Goal: Task Accomplishment & Management: Complete application form

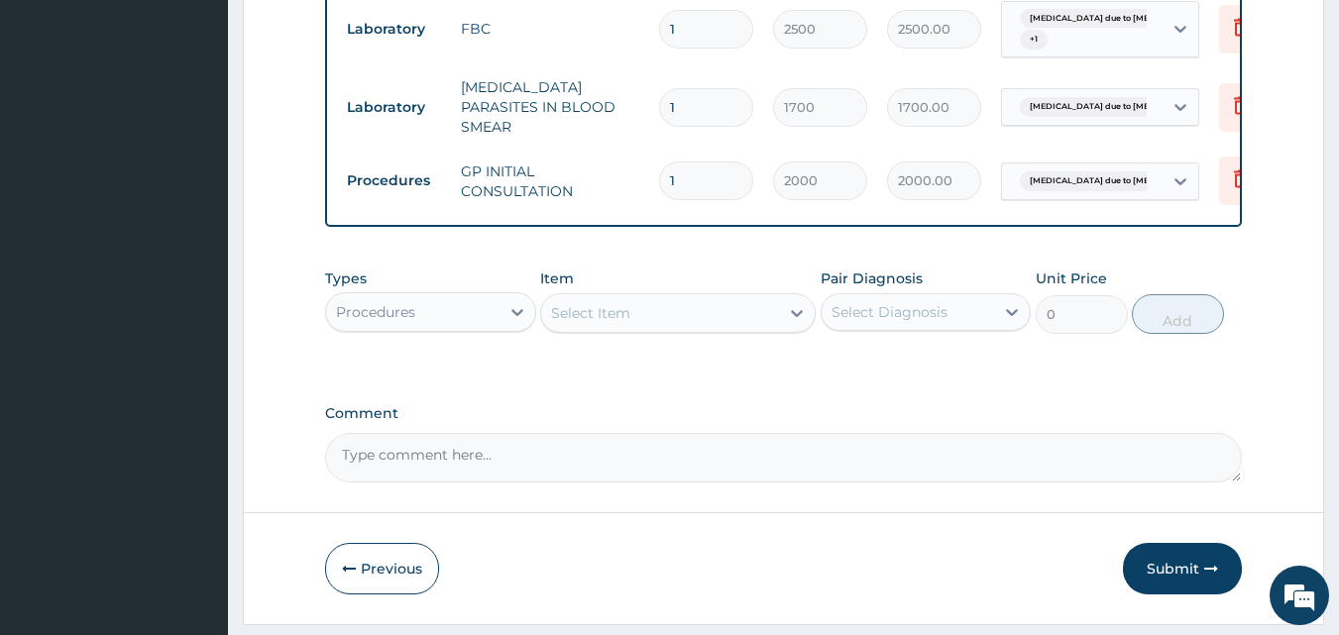
scroll to position [942, 0]
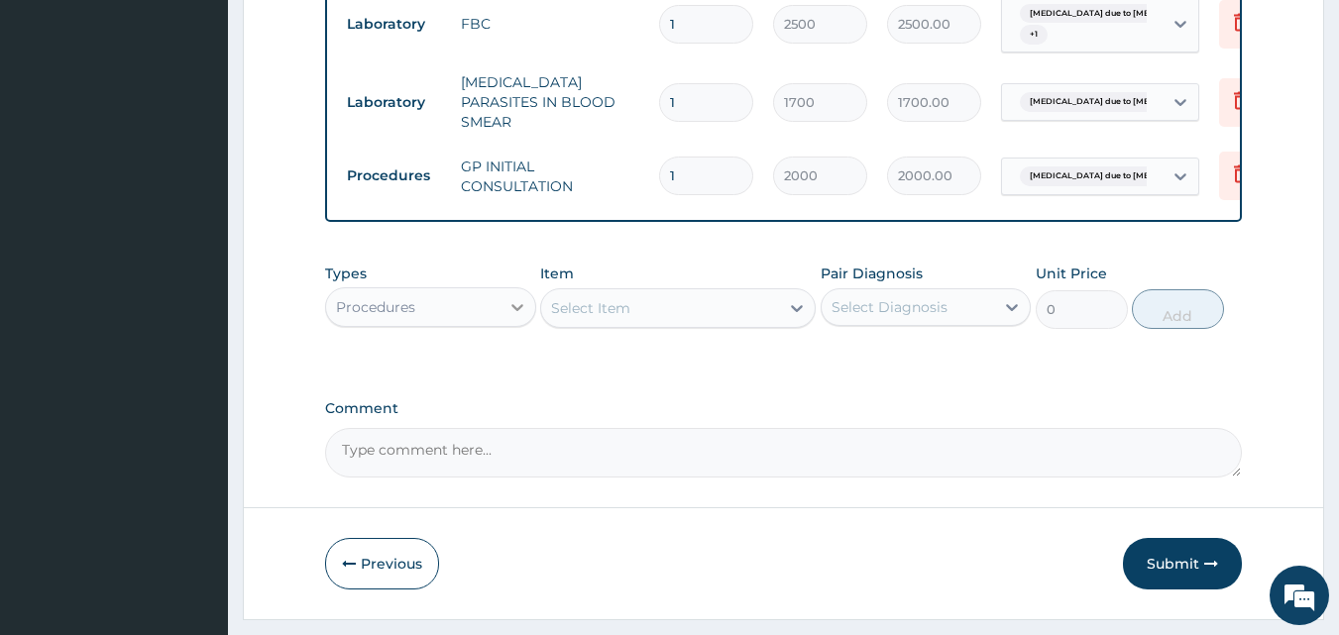
click at [513, 308] on icon at bounding box center [517, 307] width 20 height 20
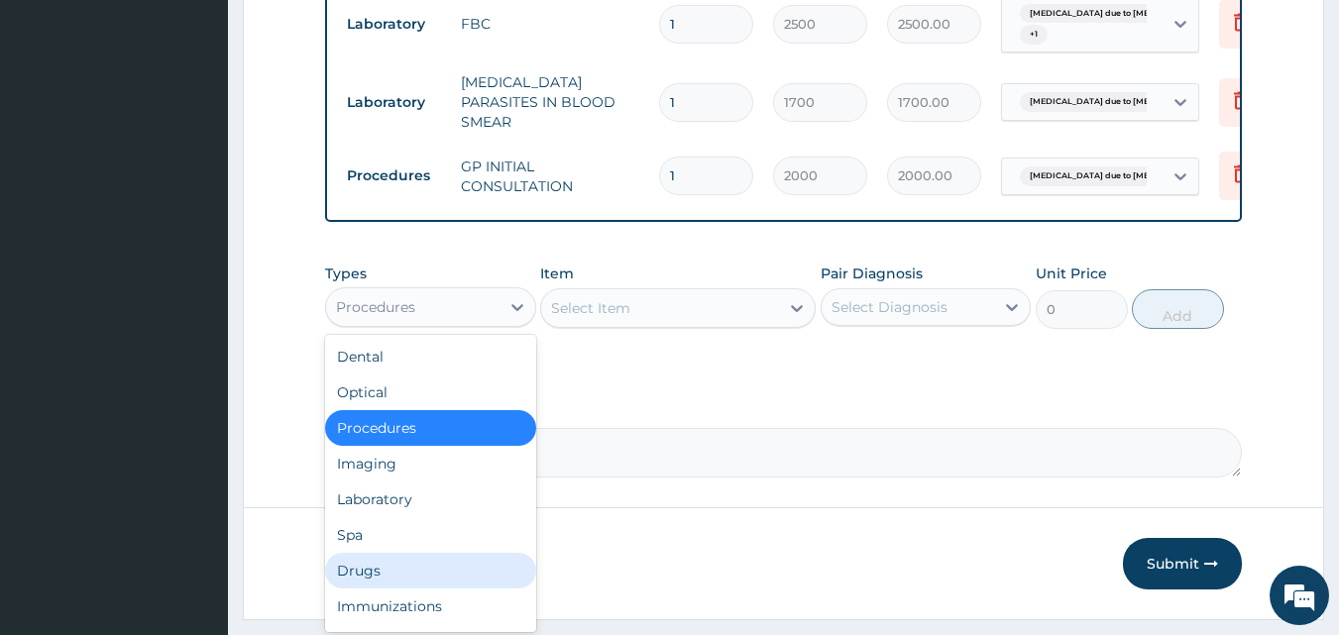
click at [444, 570] on div "Drugs" at bounding box center [430, 571] width 211 height 36
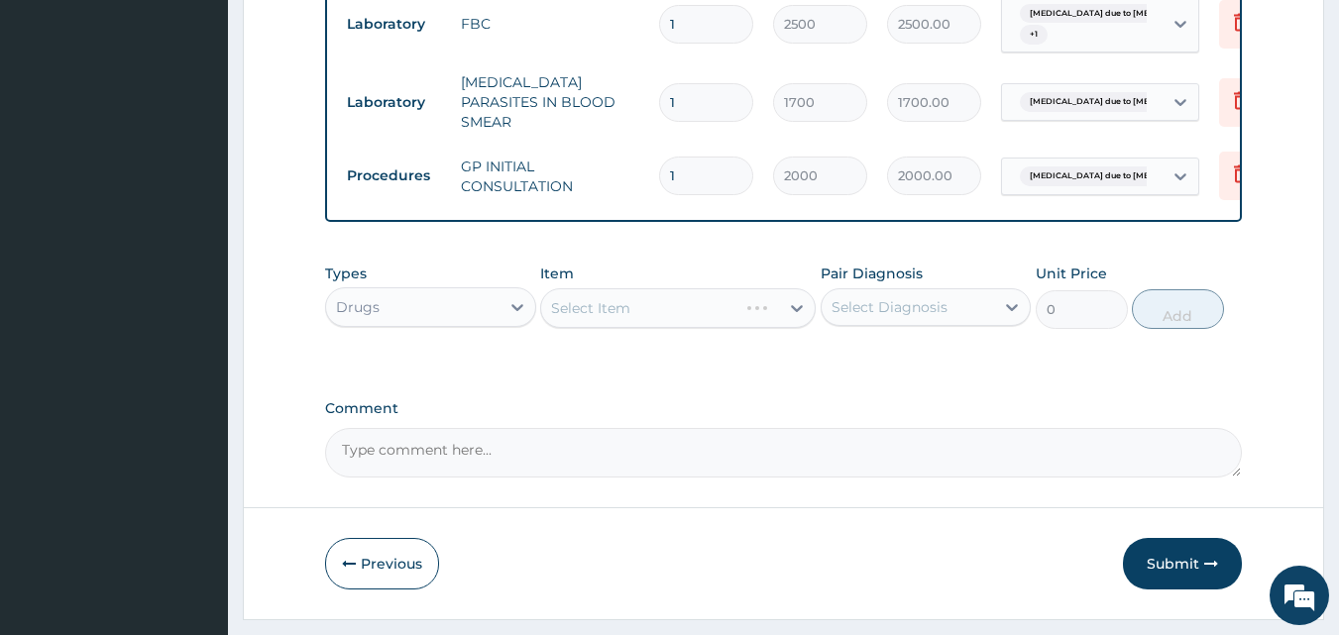
click at [793, 316] on div "Select Item" at bounding box center [678, 308] width 276 height 40
click at [795, 310] on div "Select Item" at bounding box center [678, 308] width 276 height 40
click at [797, 312] on div "Select Item" at bounding box center [678, 308] width 276 height 40
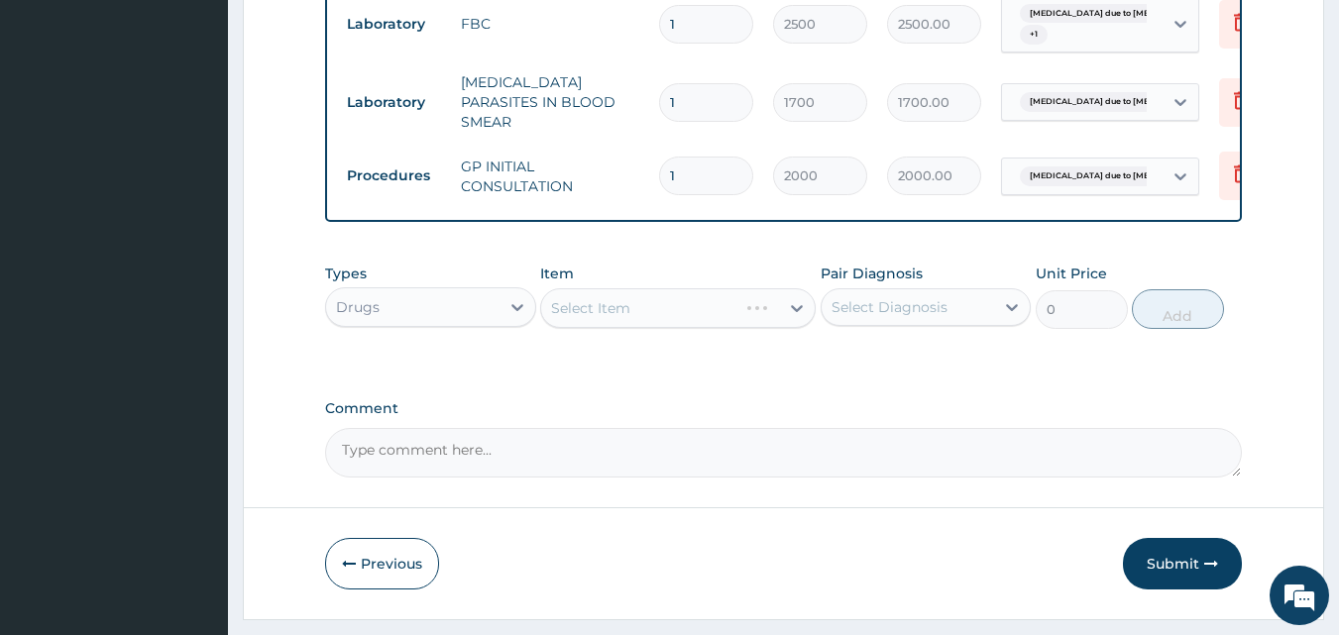
click at [796, 310] on div "Select Item" at bounding box center [678, 308] width 276 height 40
click at [796, 309] on div "Select Item" at bounding box center [678, 308] width 276 height 40
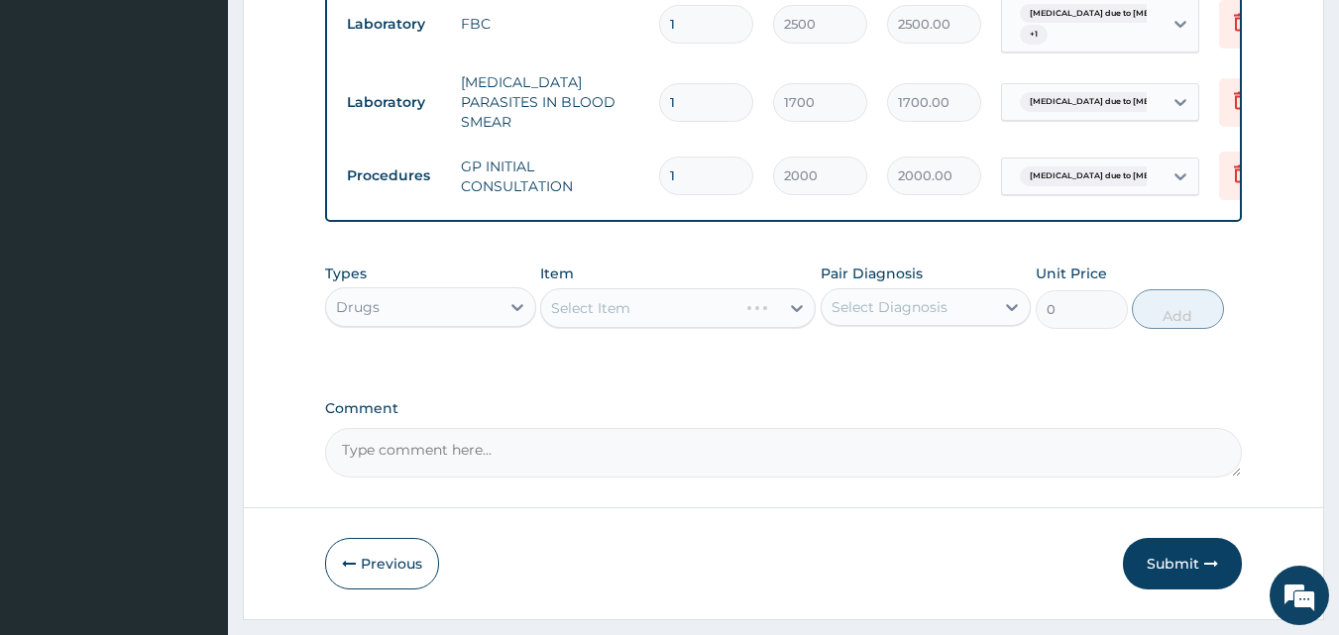
click at [796, 309] on div "Select Item" at bounding box center [678, 308] width 276 height 40
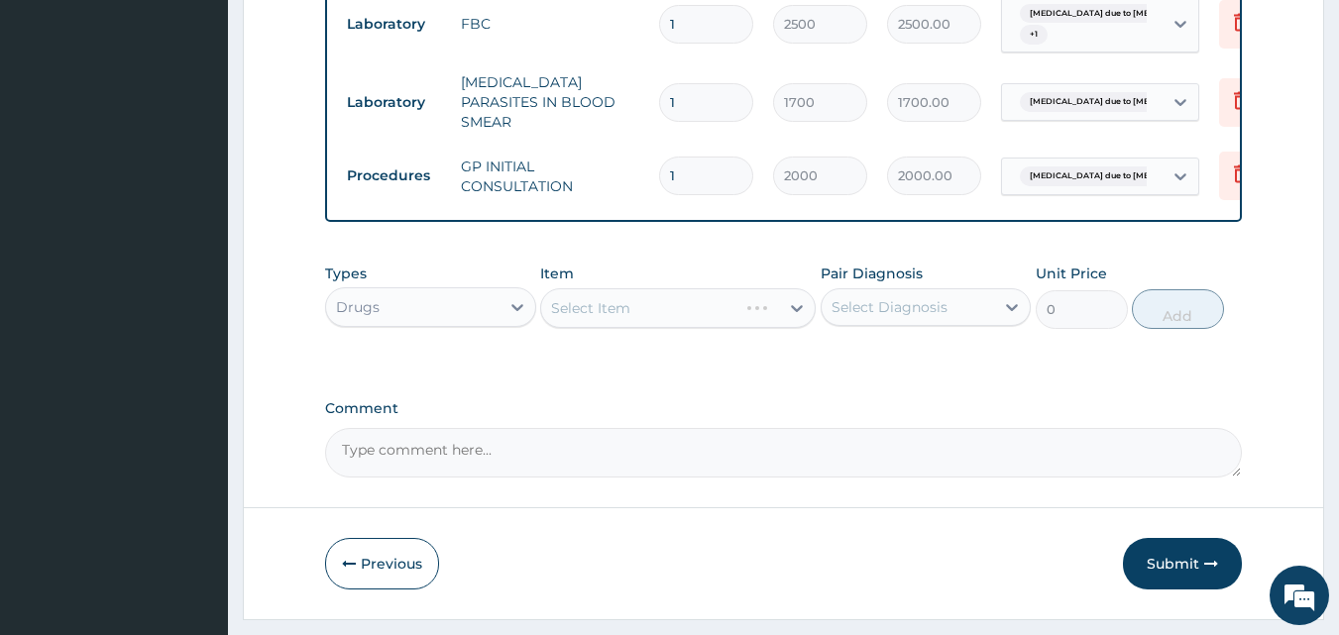
click at [796, 309] on div "Select Item" at bounding box center [678, 308] width 276 height 40
click at [795, 308] on div "Select Item" at bounding box center [678, 308] width 276 height 40
click at [794, 314] on div "Select Item" at bounding box center [678, 308] width 276 height 40
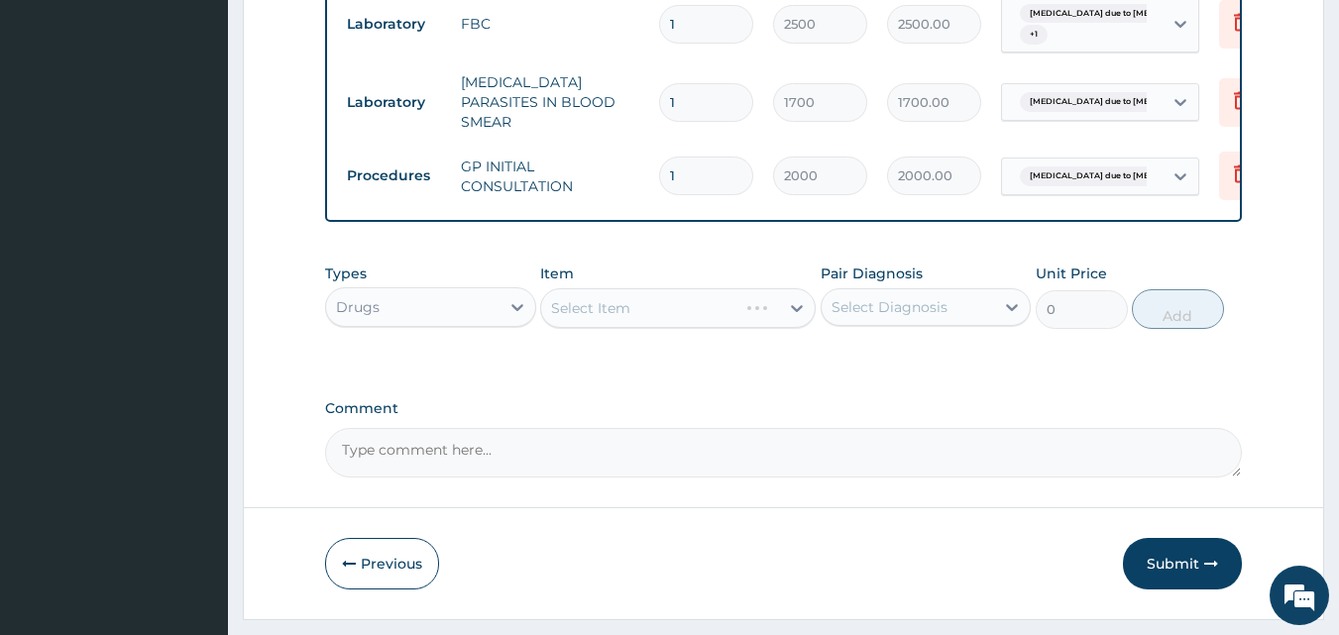
click at [796, 313] on div "Select Item" at bounding box center [678, 308] width 276 height 40
click at [770, 312] on div "Select Item" at bounding box center [678, 308] width 276 height 40
click at [794, 312] on div "Select Item" at bounding box center [678, 308] width 276 height 40
click at [799, 313] on div "Select Item" at bounding box center [678, 308] width 276 height 40
click at [796, 312] on div "Select Item" at bounding box center [678, 308] width 276 height 40
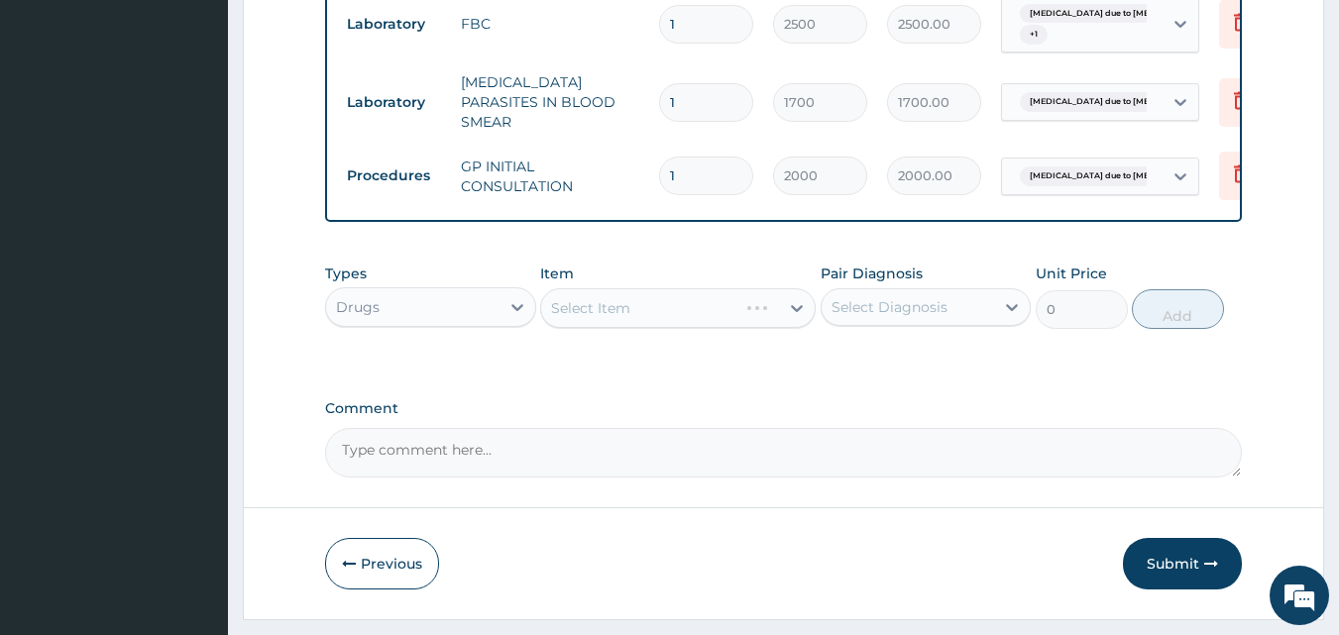
click at [796, 312] on div "Select Item" at bounding box center [678, 308] width 276 height 40
click at [794, 312] on div "Select Item" at bounding box center [678, 308] width 276 height 40
click at [795, 312] on div "Select Item" at bounding box center [678, 308] width 276 height 40
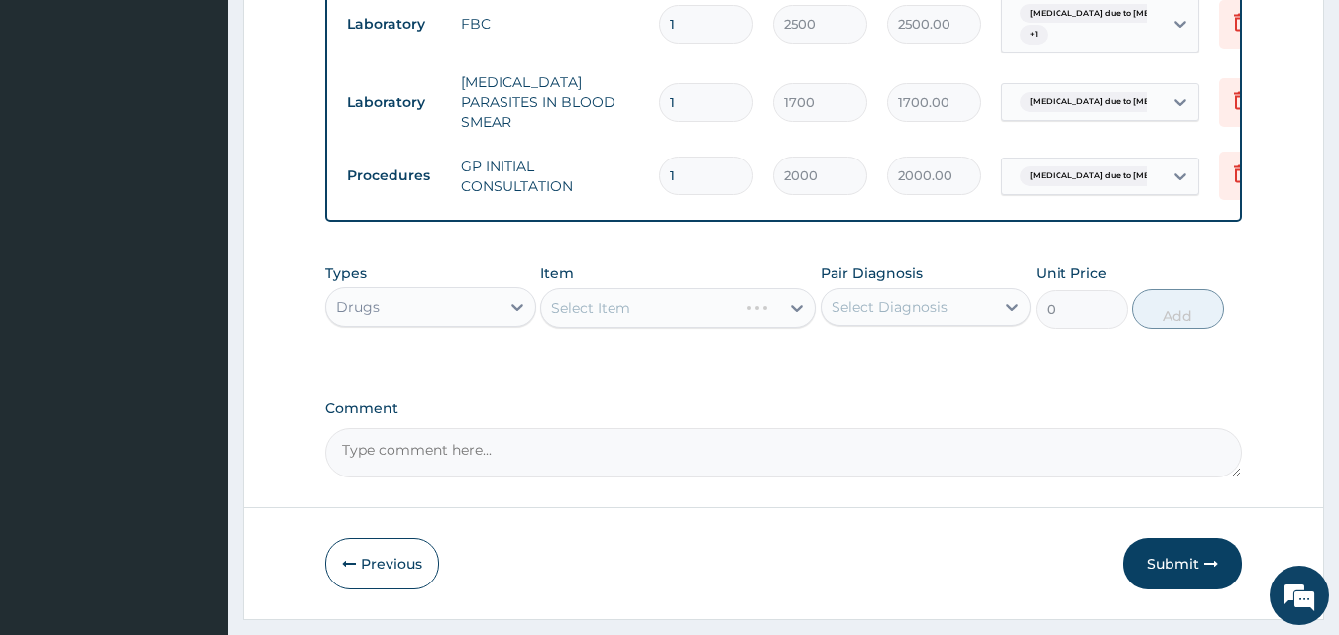
click at [795, 312] on div "Select Item" at bounding box center [678, 308] width 276 height 40
click at [798, 310] on div "Select Item" at bounding box center [678, 308] width 276 height 40
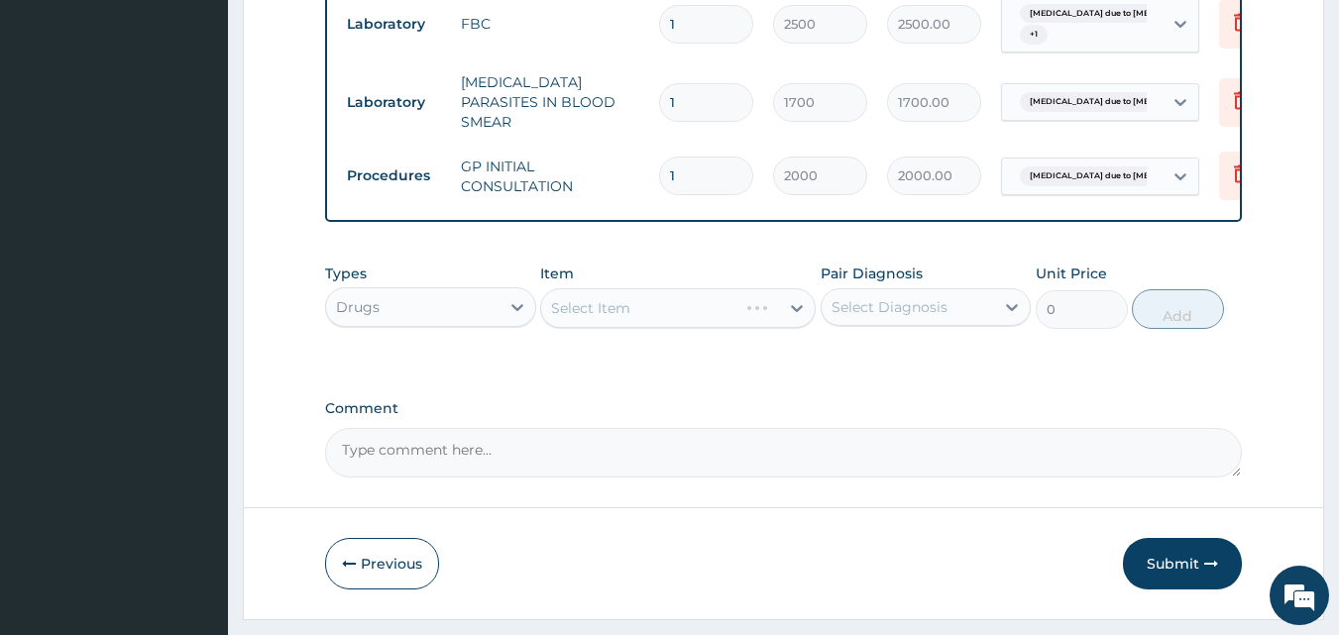
click at [798, 310] on div "Select Item" at bounding box center [678, 308] width 276 height 40
click at [804, 315] on div "Select Item" at bounding box center [678, 308] width 276 height 40
click at [804, 317] on div "Select Item" at bounding box center [678, 308] width 276 height 40
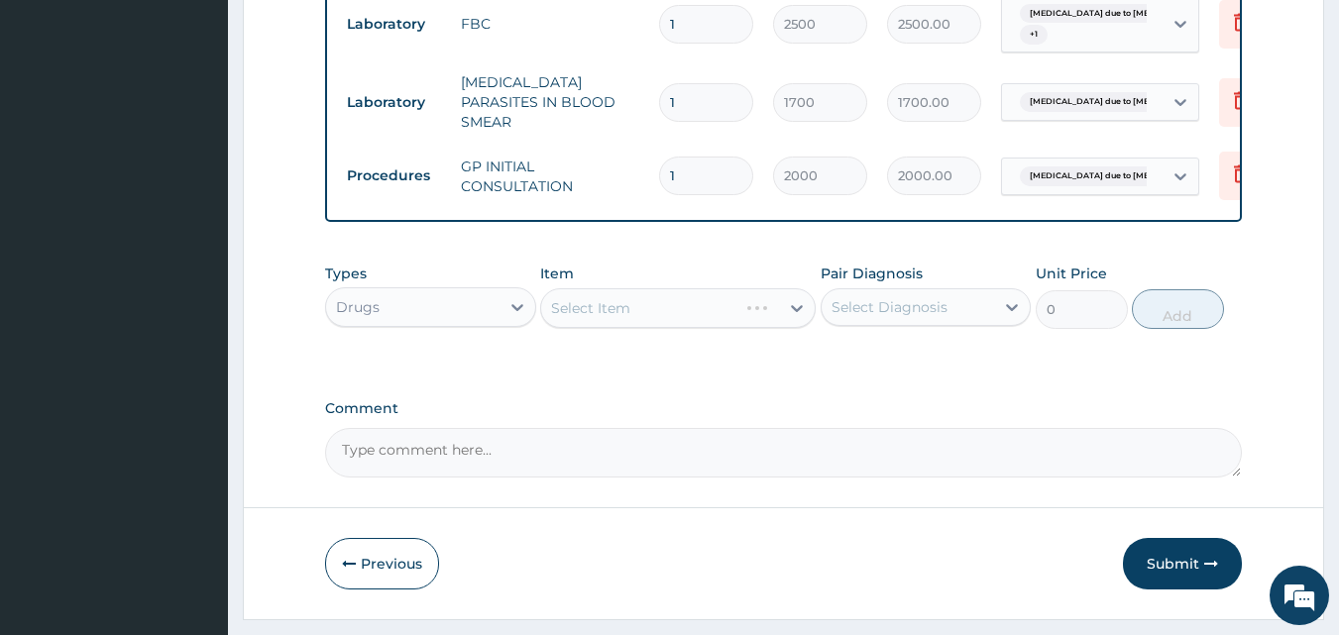
click at [798, 312] on div "Select Item" at bounding box center [678, 308] width 276 height 40
click at [795, 313] on div "Select Item" at bounding box center [678, 308] width 276 height 40
click at [795, 310] on div "Select Item" at bounding box center [678, 308] width 276 height 40
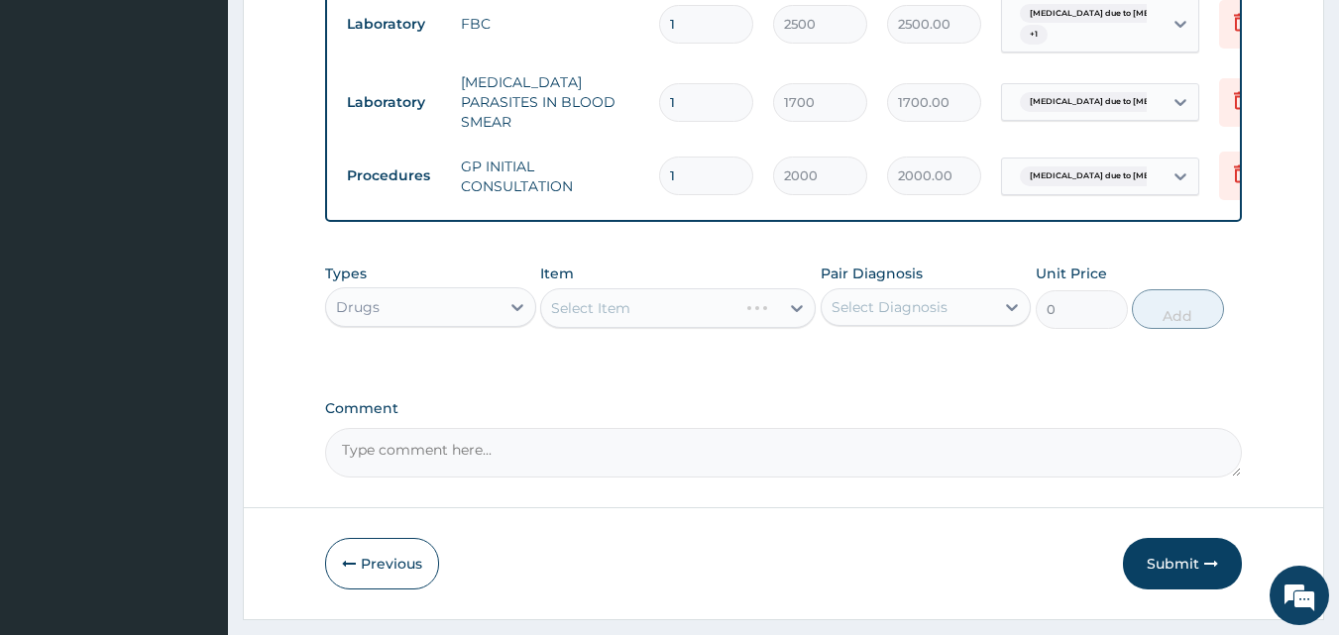
click at [795, 310] on div "Select Item" at bounding box center [678, 308] width 276 height 40
click at [799, 310] on div "Select Item" at bounding box center [678, 308] width 276 height 40
click at [786, 313] on div "Select Item" at bounding box center [678, 308] width 276 height 40
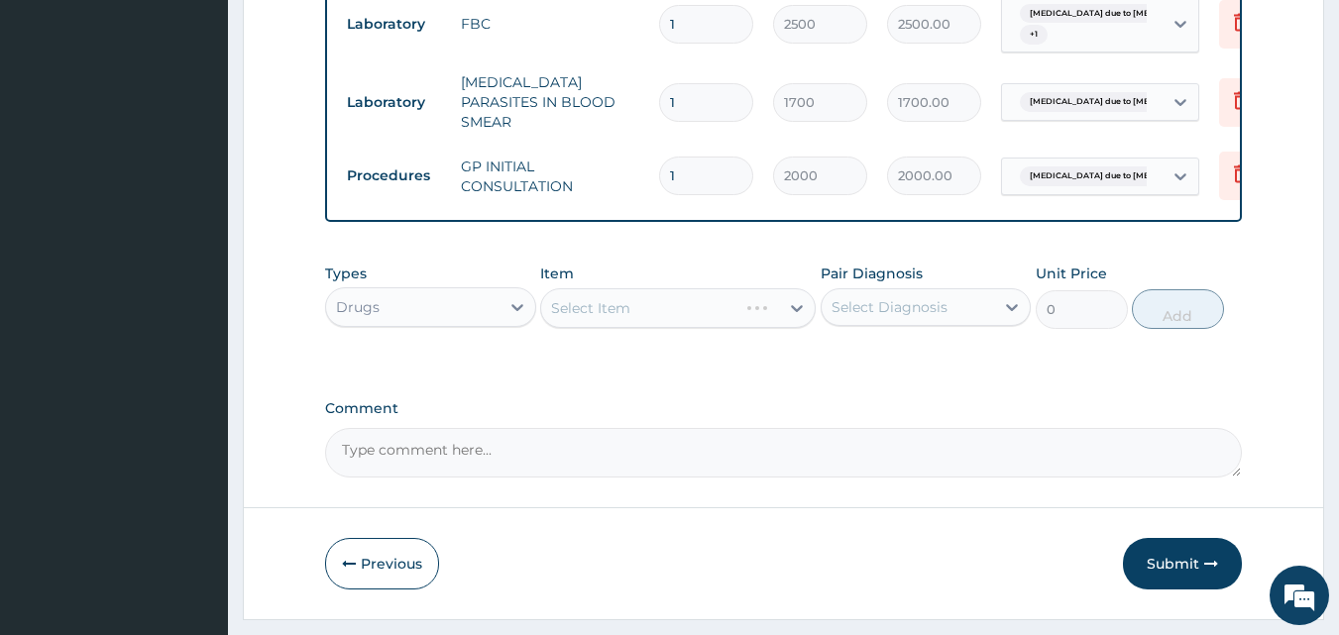
click at [794, 312] on div "Select Item" at bounding box center [678, 308] width 276 height 40
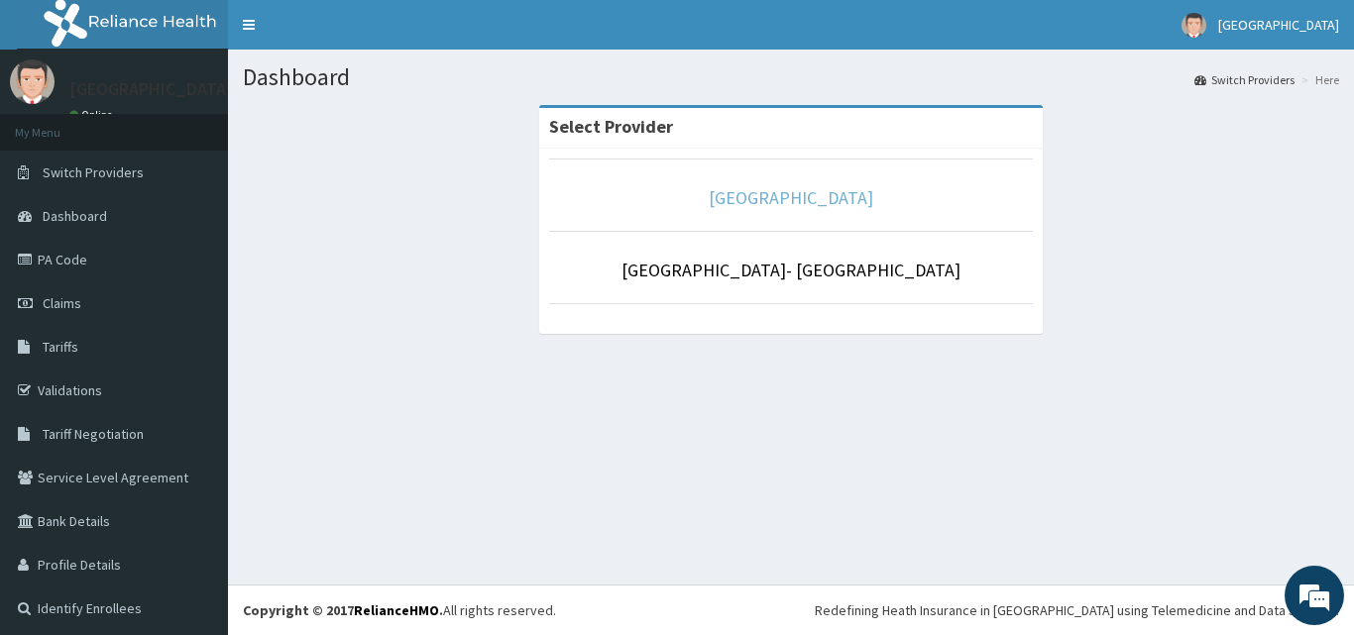
click at [821, 198] on link "[GEOGRAPHIC_DATA]" at bounding box center [791, 197] width 165 height 23
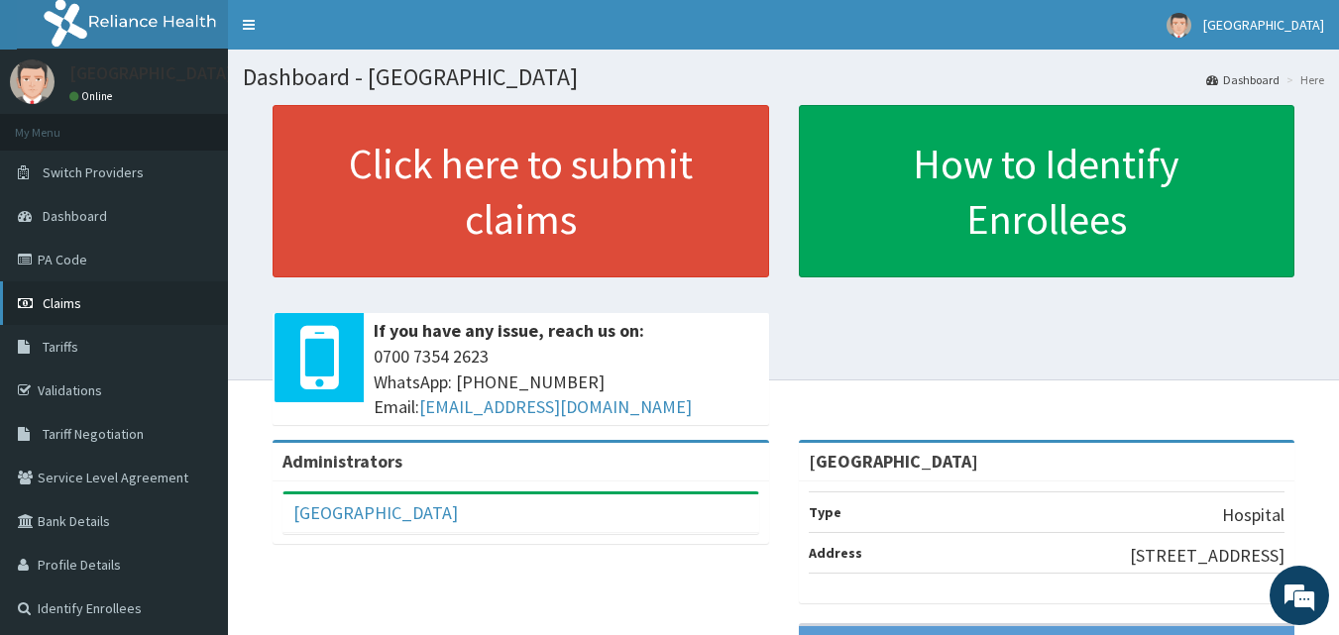
click at [115, 299] on link "Claims" at bounding box center [114, 303] width 228 height 44
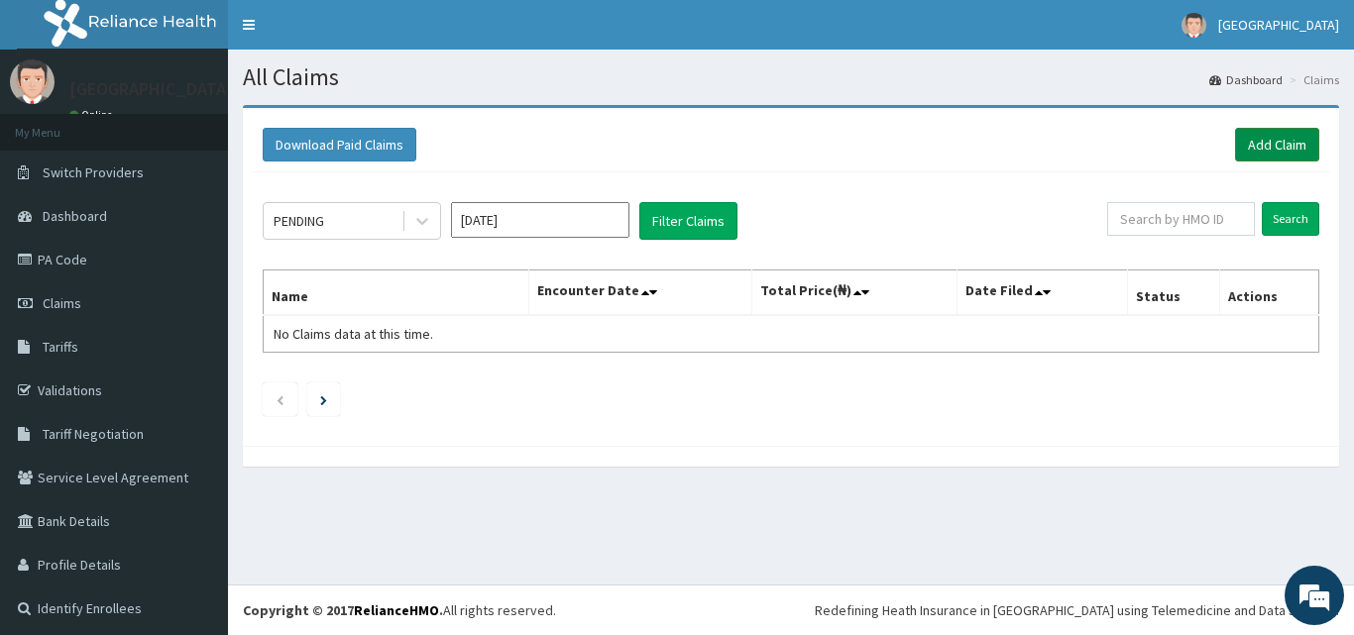
click at [1251, 146] on link "Add Claim" at bounding box center [1277, 145] width 84 height 34
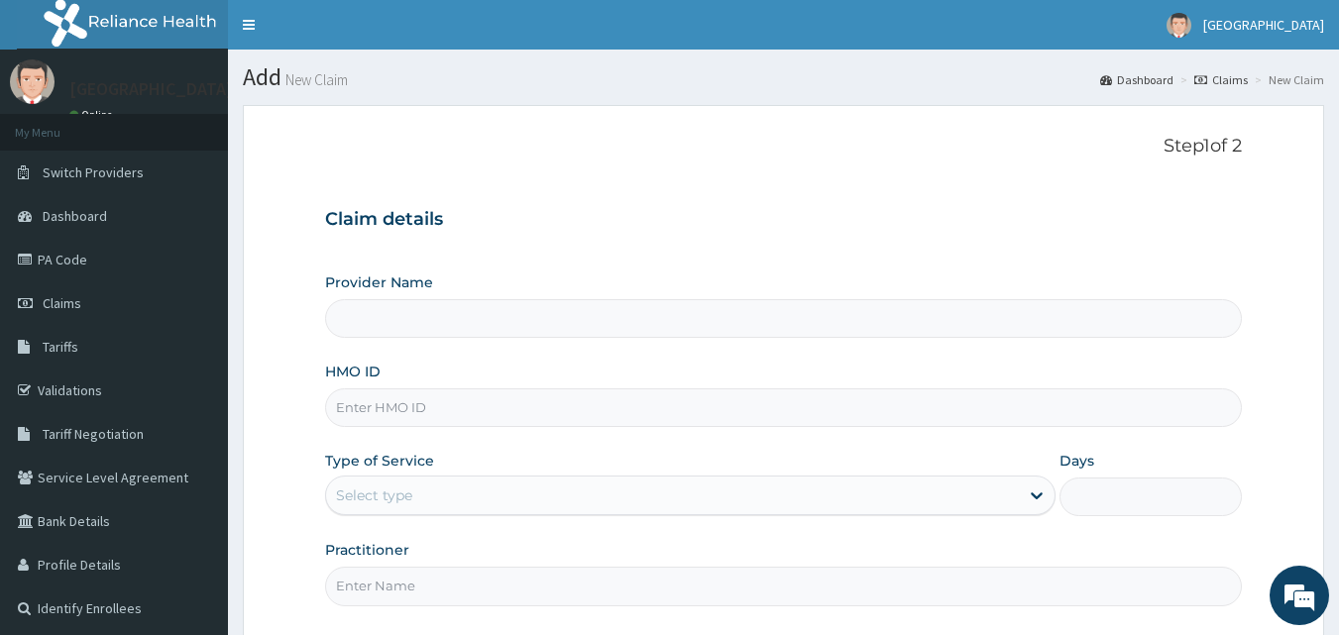
type input "[GEOGRAPHIC_DATA]"
click at [480, 415] on input "HMO ID" at bounding box center [784, 407] width 918 height 39
paste input "eia/10046/b"
type input "eia/10046/b"
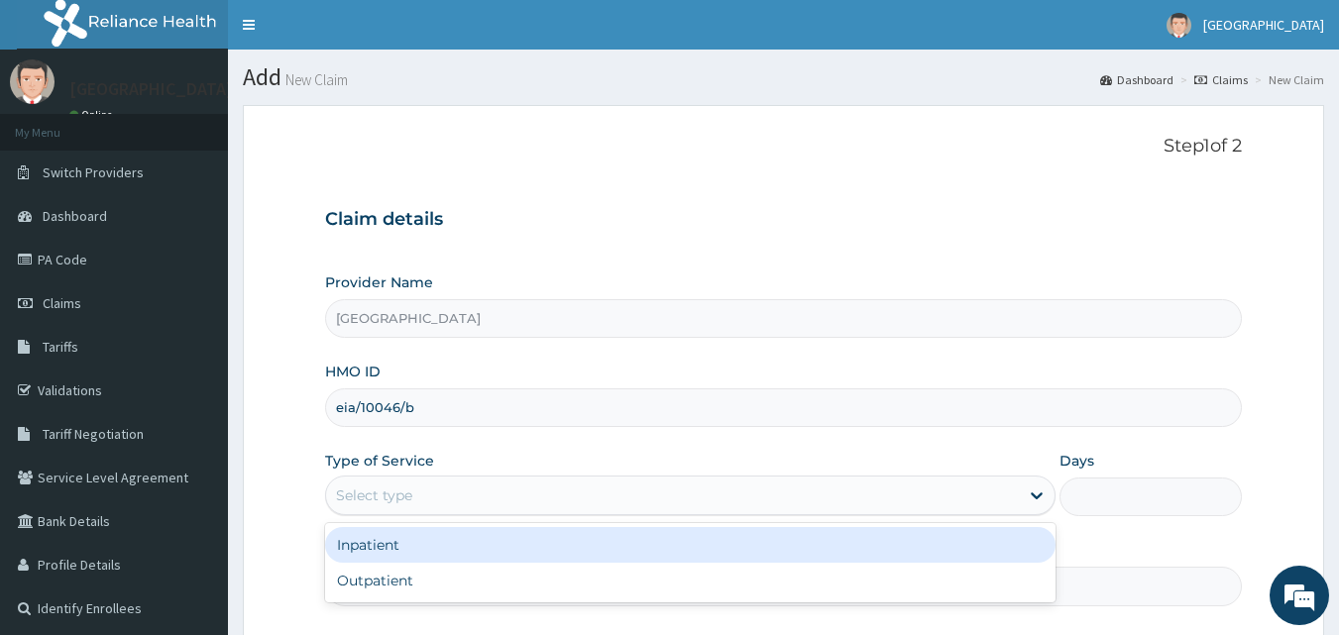
click at [466, 486] on div "Select type" at bounding box center [672, 496] width 693 height 32
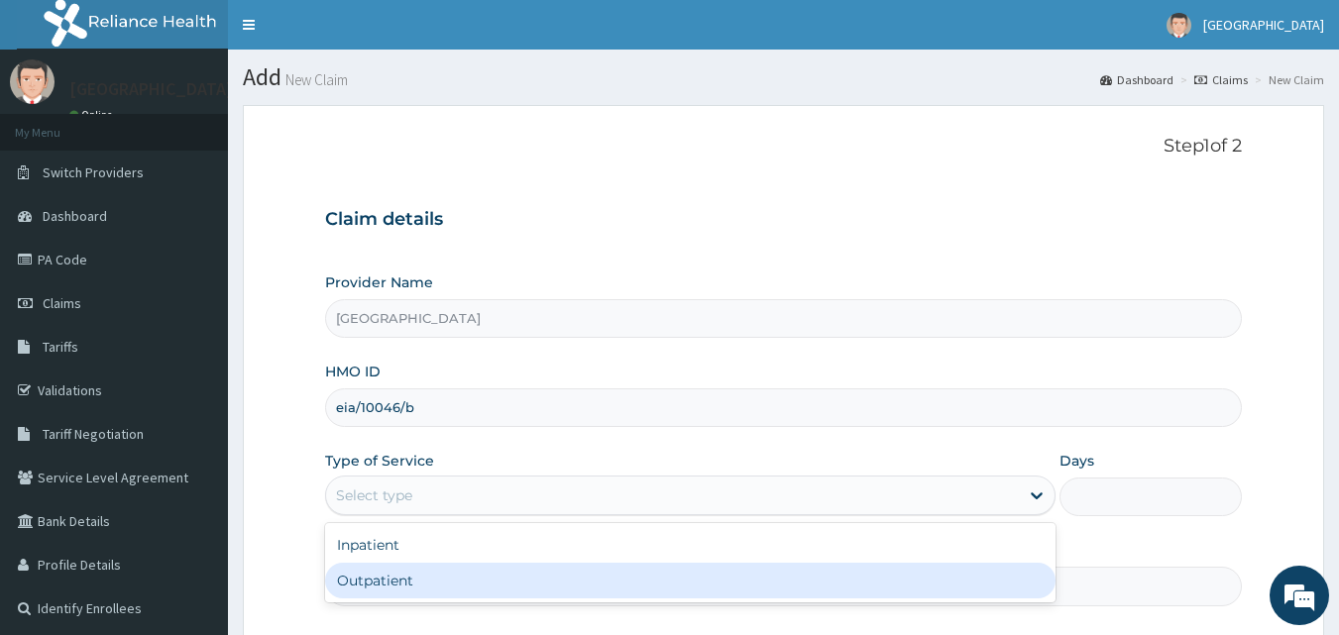
click at [450, 580] on div "Outpatient" at bounding box center [690, 581] width 730 height 36
type input "1"
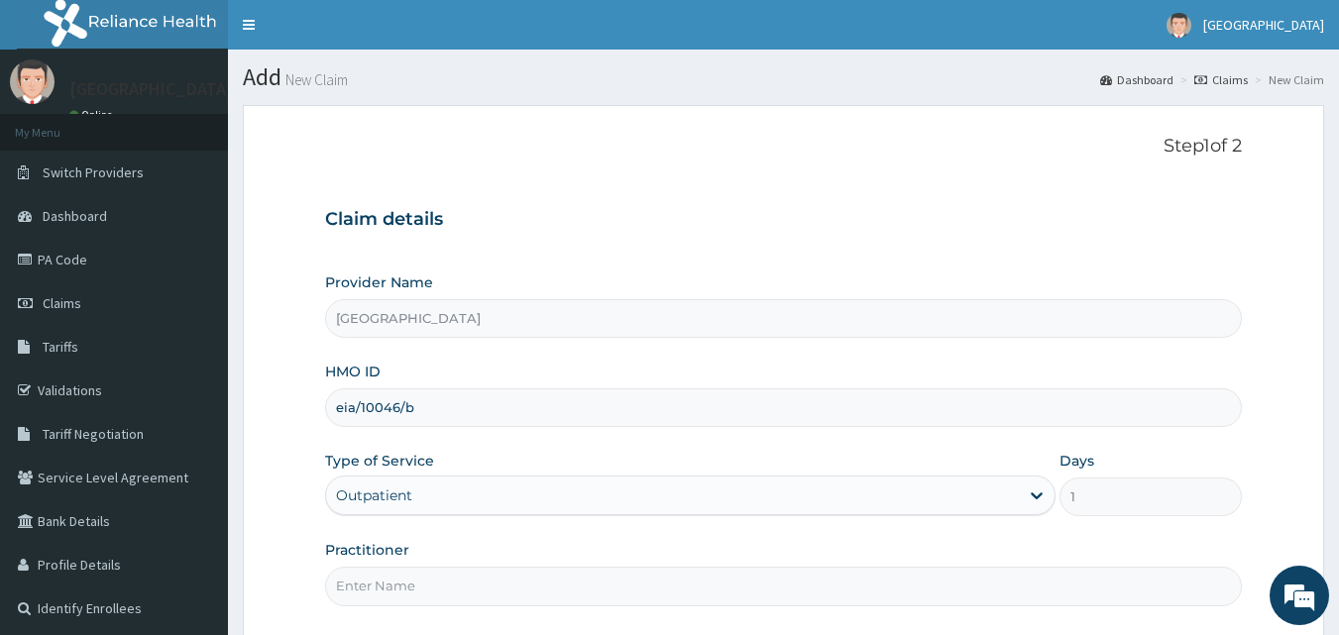
click at [451, 588] on input "Practitioner" at bounding box center [784, 586] width 918 height 39
type input "DRDUROTIMI"
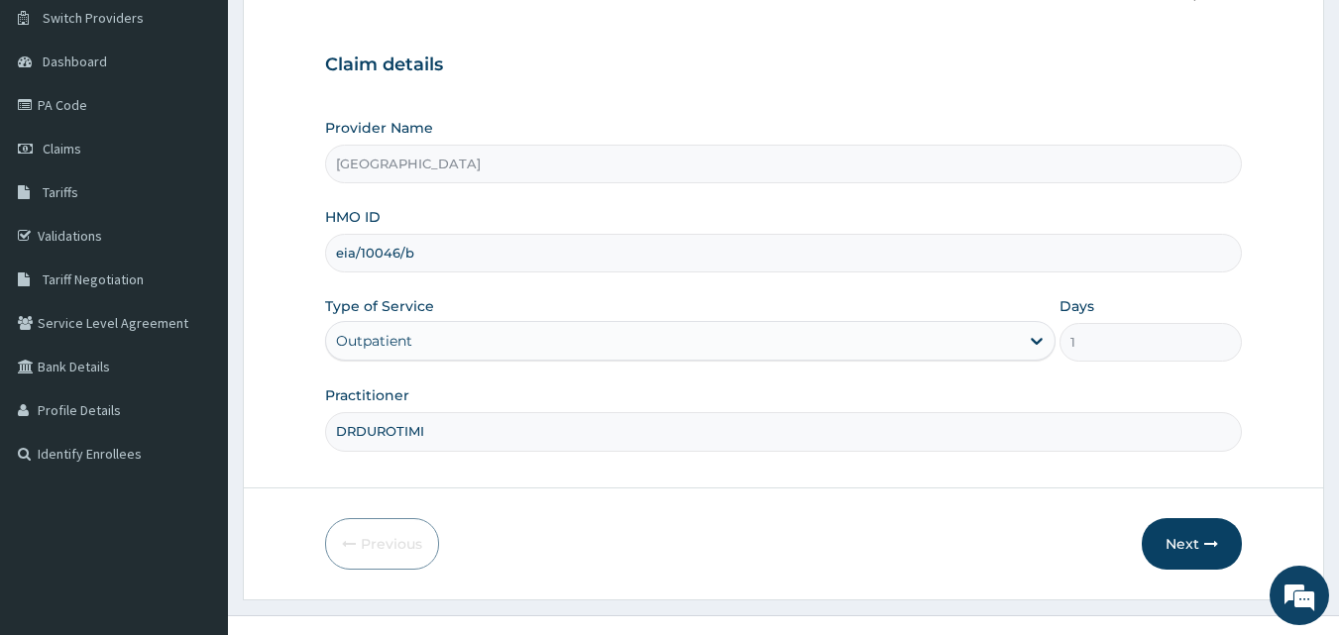
scroll to position [185, 0]
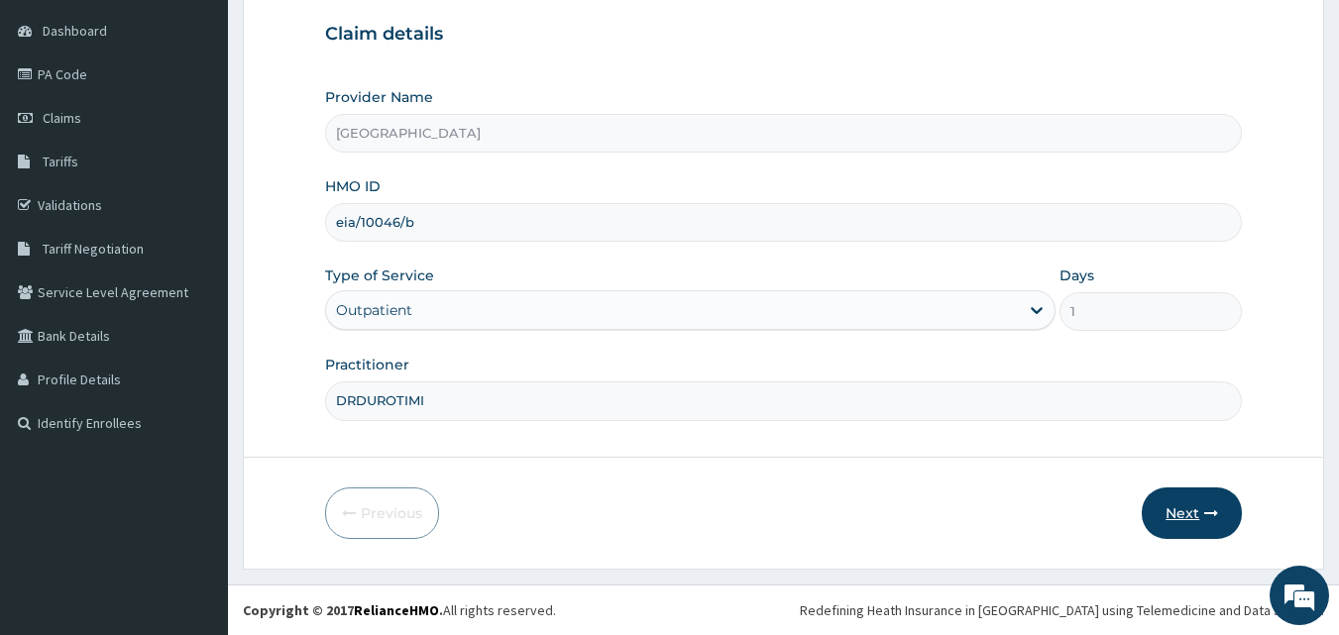
click at [1185, 513] on button "Next" at bounding box center [1192, 514] width 100 height 52
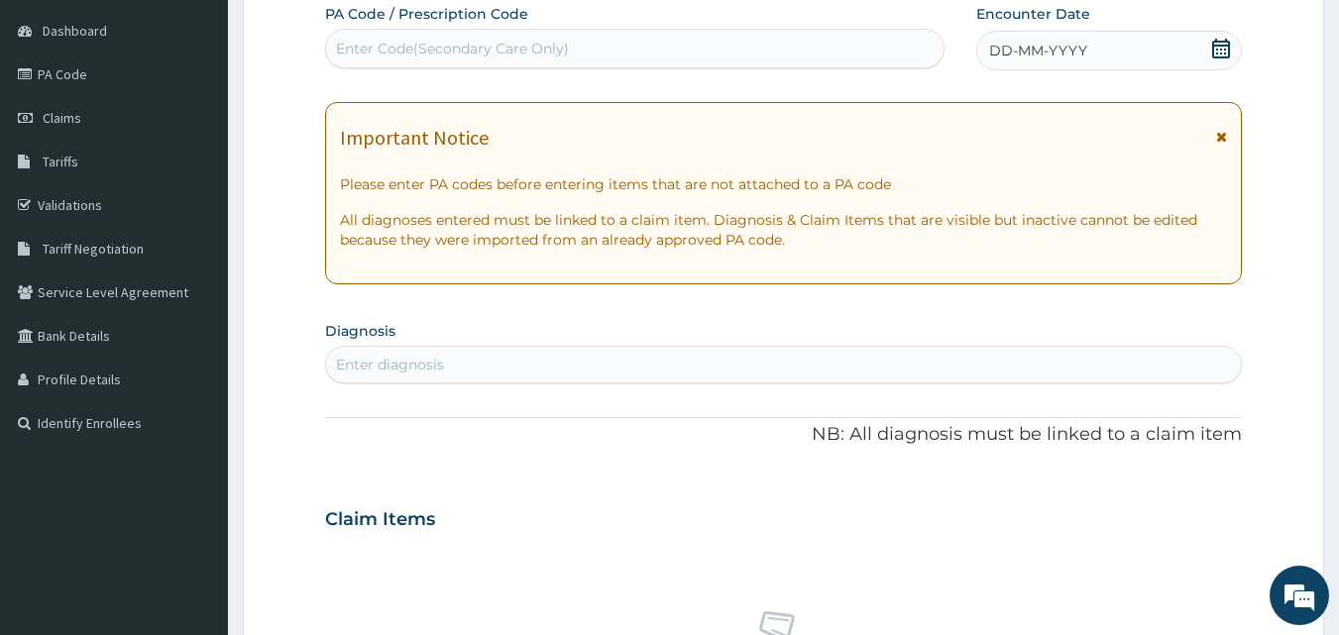
click at [798, 48] on div "Enter Code(Secondary Care Only)" at bounding box center [635, 49] width 618 height 32
paste input "PA/8F08E1"
type input "PA/8F08E1"
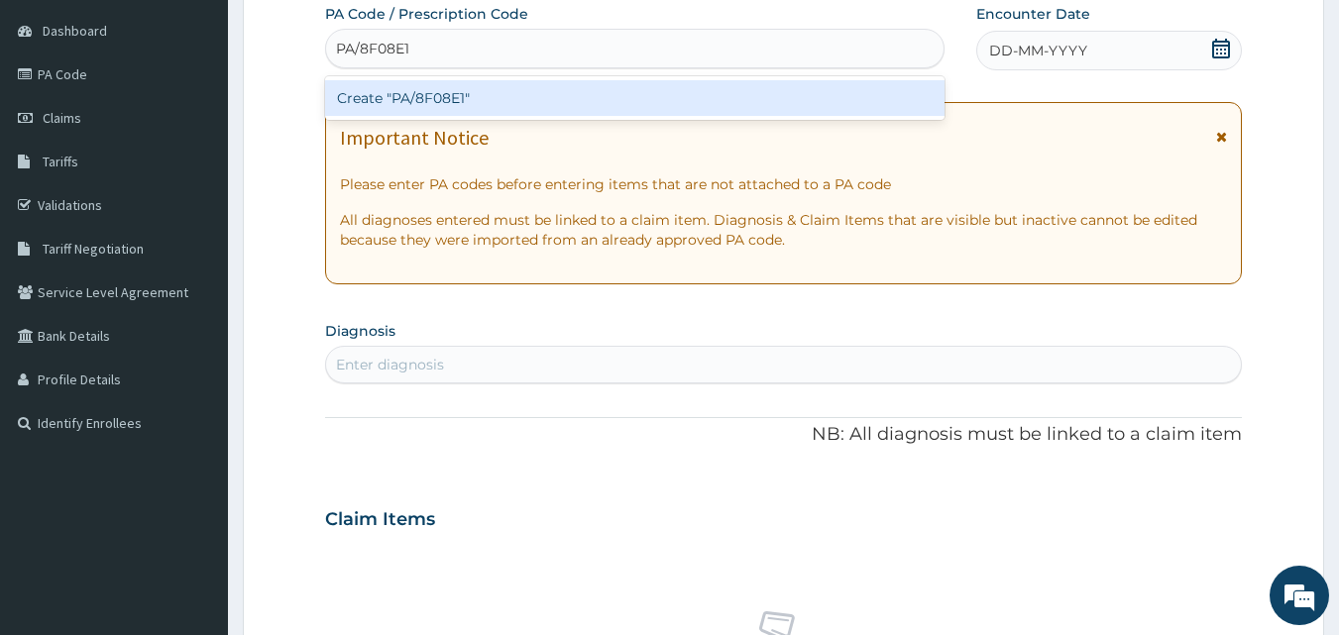
click at [663, 104] on div "Create "PA/8F08E1"" at bounding box center [635, 98] width 620 height 36
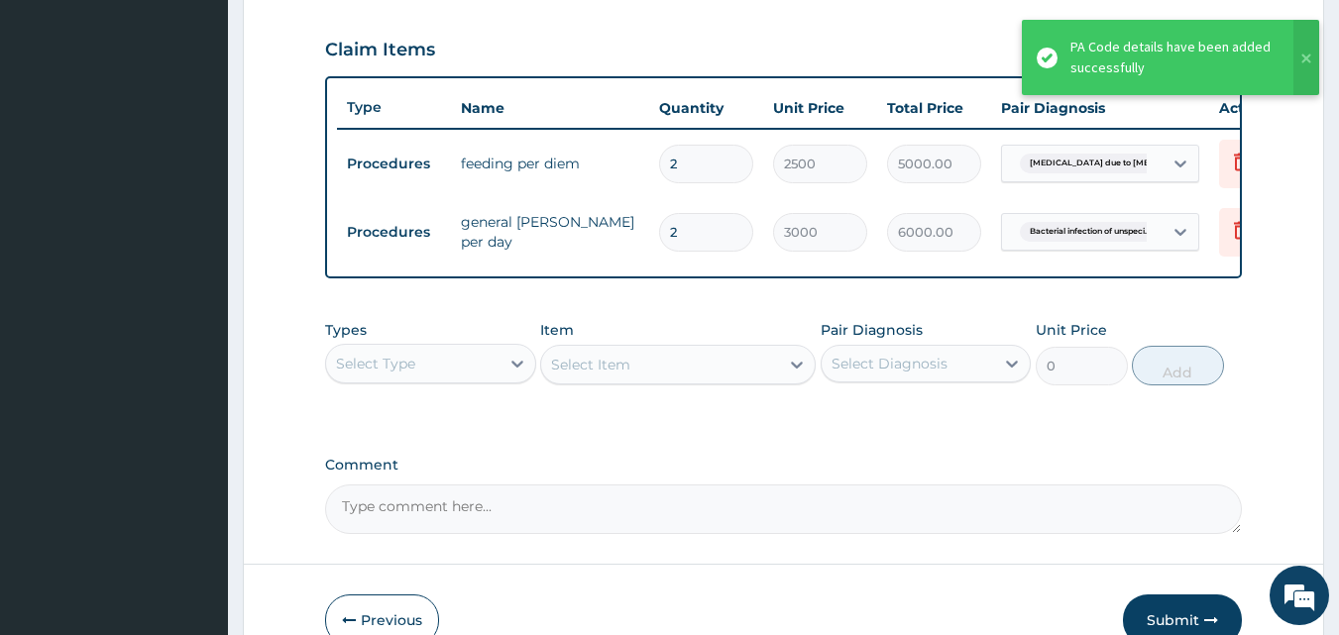
scroll to position [734, 0]
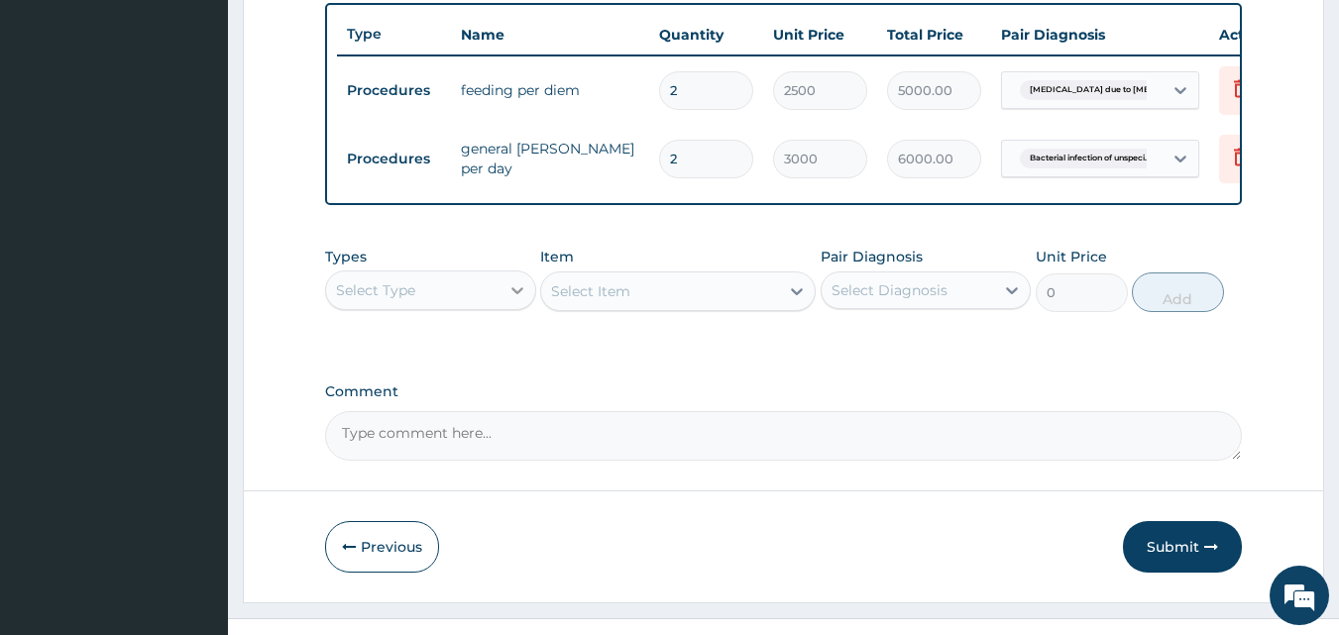
click at [499, 308] on div at bounding box center [517, 291] width 36 height 36
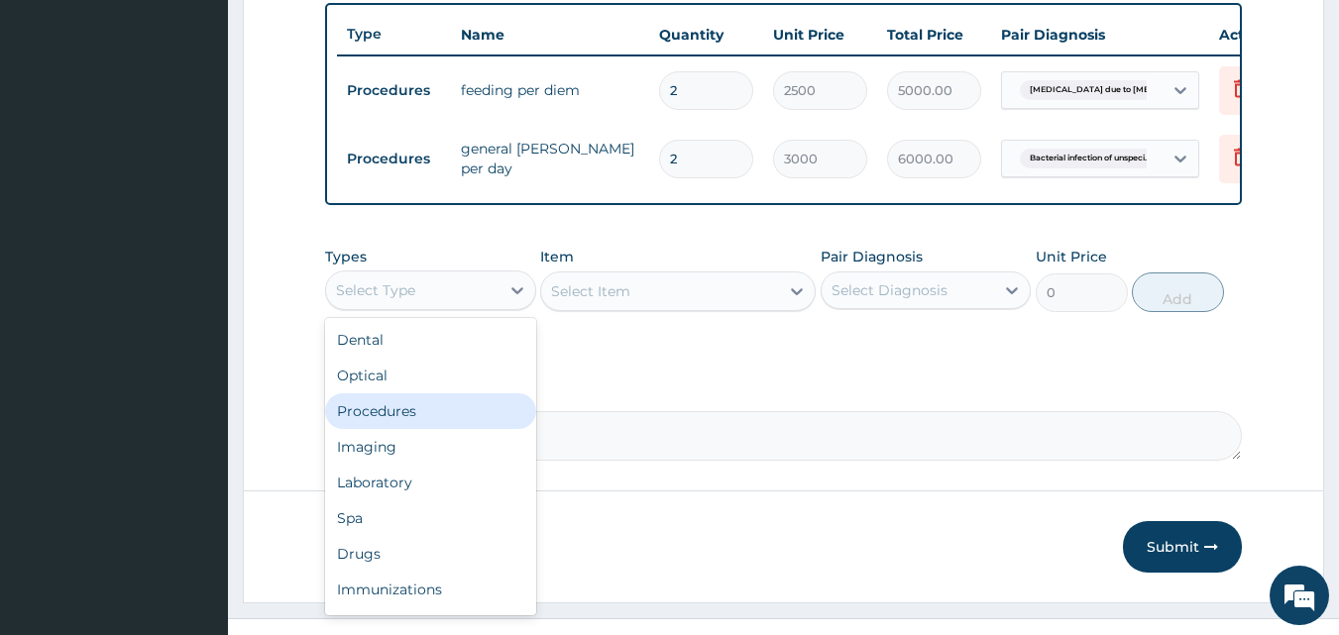
click at [466, 423] on div "Procedures" at bounding box center [430, 411] width 211 height 36
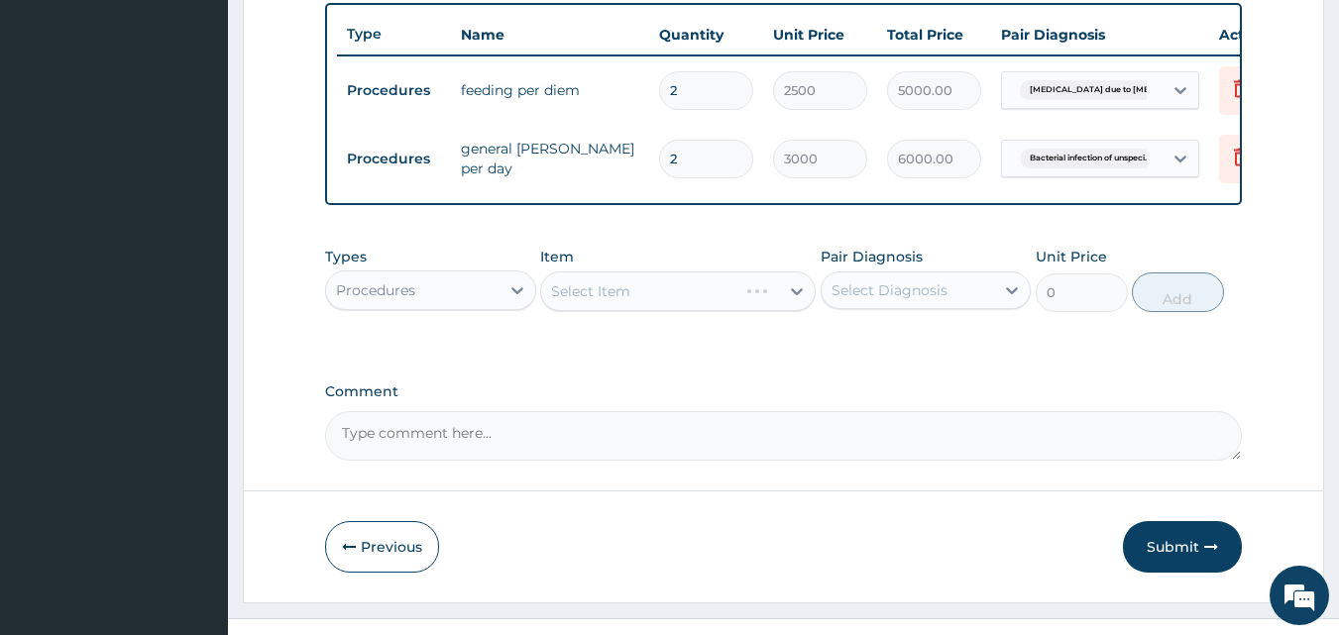
click at [798, 305] on div "Select Item" at bounding box center [678, 292] width 276 height 40
click at [794, 311] on div "Select Item" at bounding box center [678, 292] width 276 height 40
click at [794, 309] on div "Select Item" at bounding box center [678, 292] width 276 height 40
click at [794, 295] on icon at bounding box center [797, 291] width 12 height 7
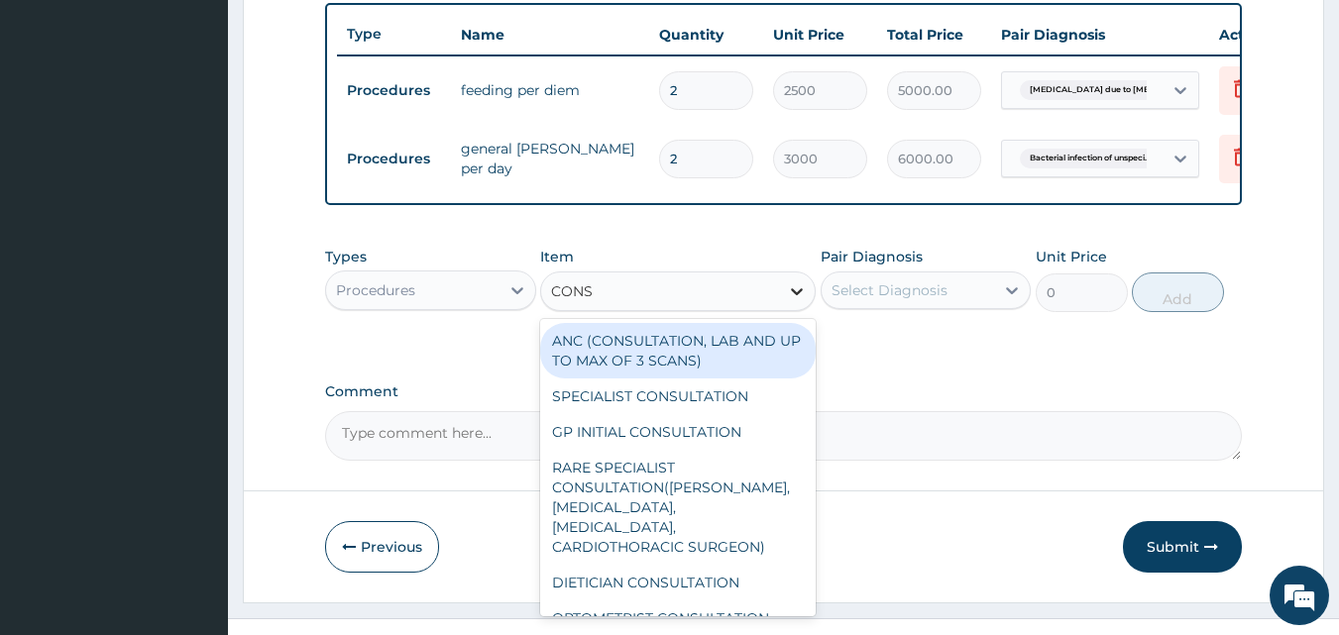
type input "CONSU"
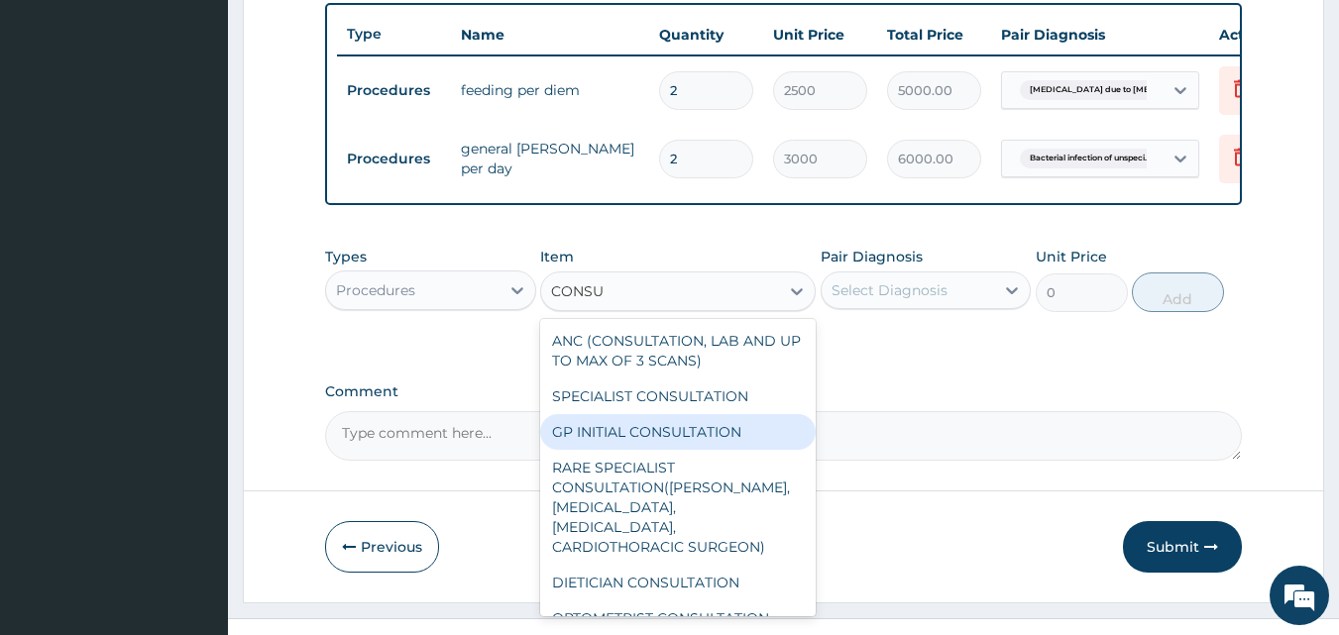
click at [700, 439] on div "GP INITIAL CONSULTATION" at bounding box center [678, 432] width 276 height 36
type input "2000"
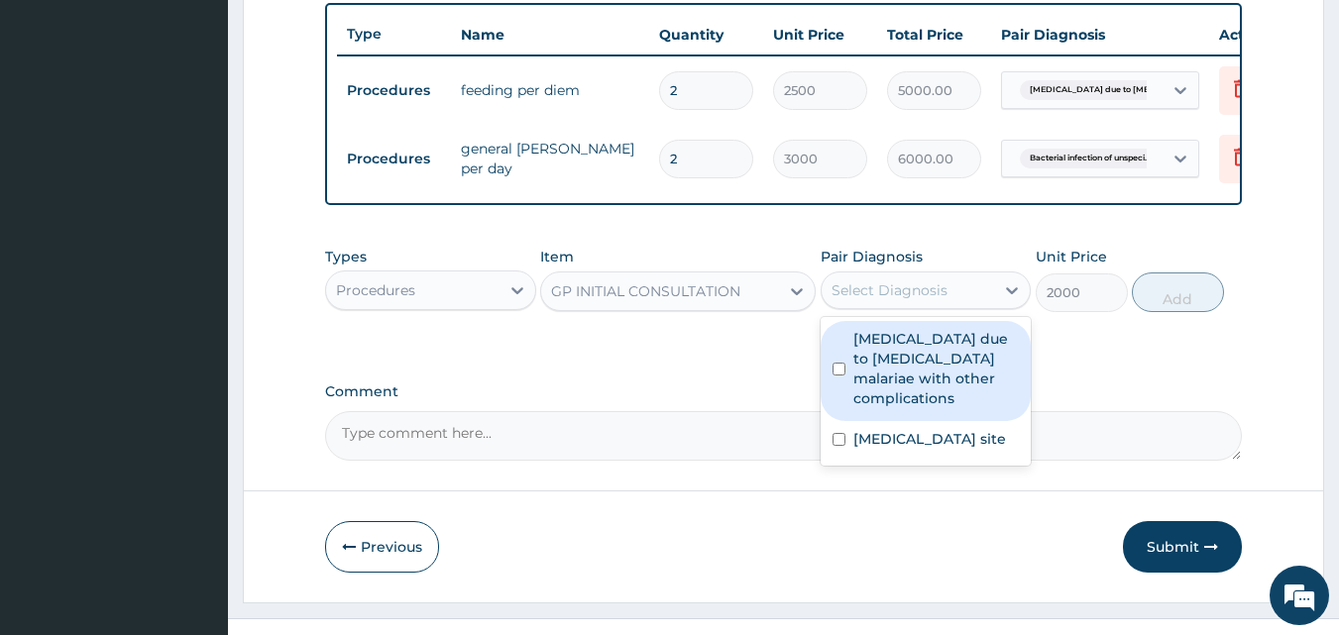
click at [934, 300] on div "Select Diagnosis" at bounding box center [890, 290] width 116 height 20
click at [930, 380] on label "Malaria due to Plasmodium malariae with other complications" at bounding box center [936, 368] width 166 height 79
checkbox input "true"
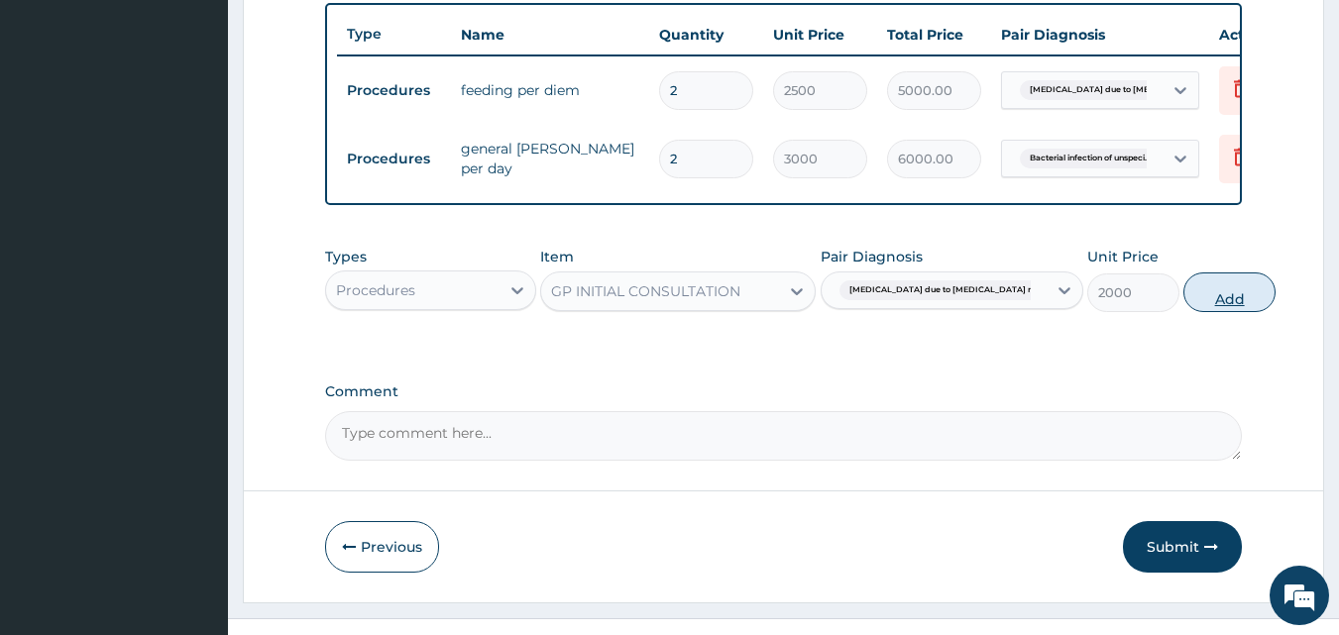
click at [1183, 309] on button "Add" at bounding box center [1229, 293] width 92 height 40
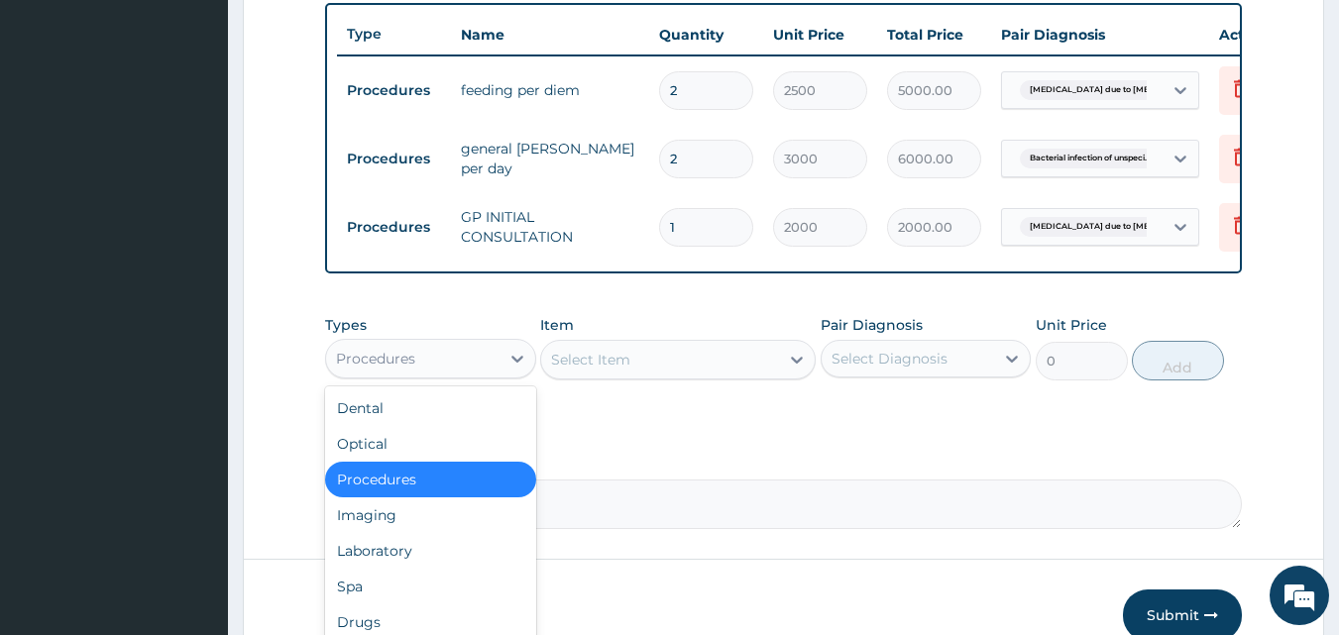
click at [463, 375] on div "Procedures" at bounding box center [412, 359] width 173 height 32
click at [622, 361] on div "Select Item" at bounding box center [660, 360] width 238 height 32
click at [470, 368] on div "Procedures" at bounding box center [412, 359] width 173 height 32
click at [424, 563] on div "Laboratory" at bounding box center [430, 551] width 211 height 36
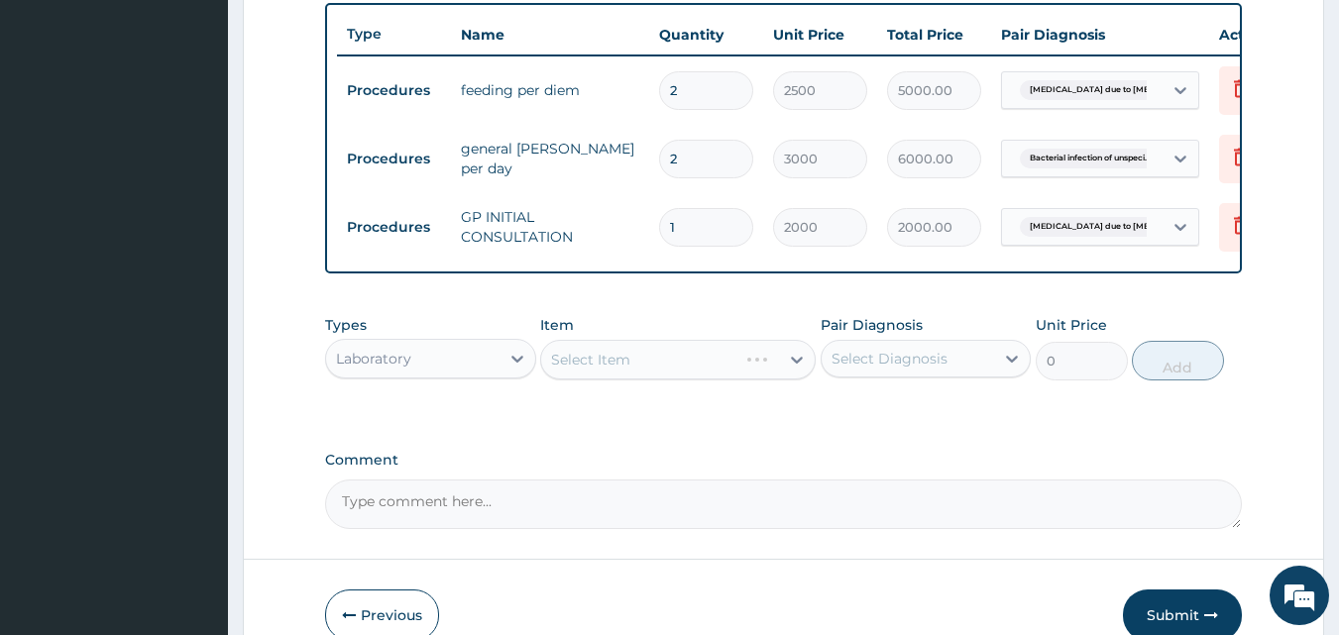
click at [794, 373] on div "Select Item" at bounding box center [678, 360] width 276 height 40
click at [797, 375] on div "Select Item" at bounding box center [678, 360] width 276 height 40
click at [797, 370] on icon at bounding box center [797, 360] width 20 height 20
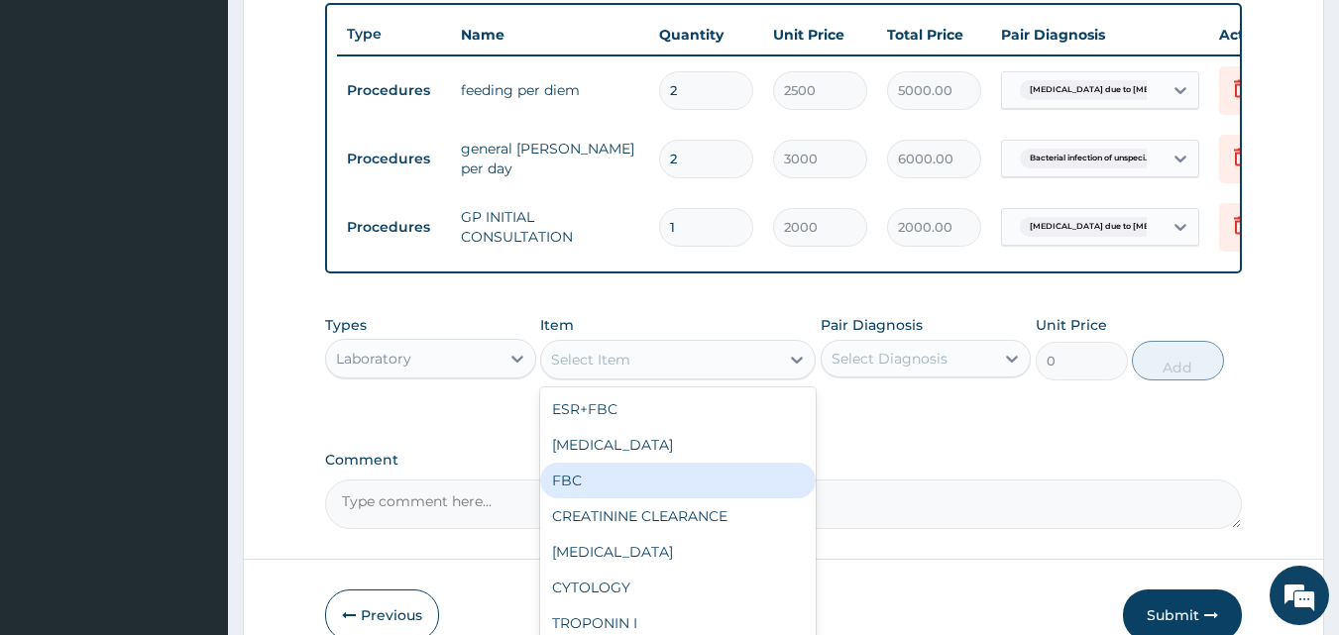
click at [682, 493] on div "FBC" at bounding box center [678, 481] width 276 height 36
type input "2500"
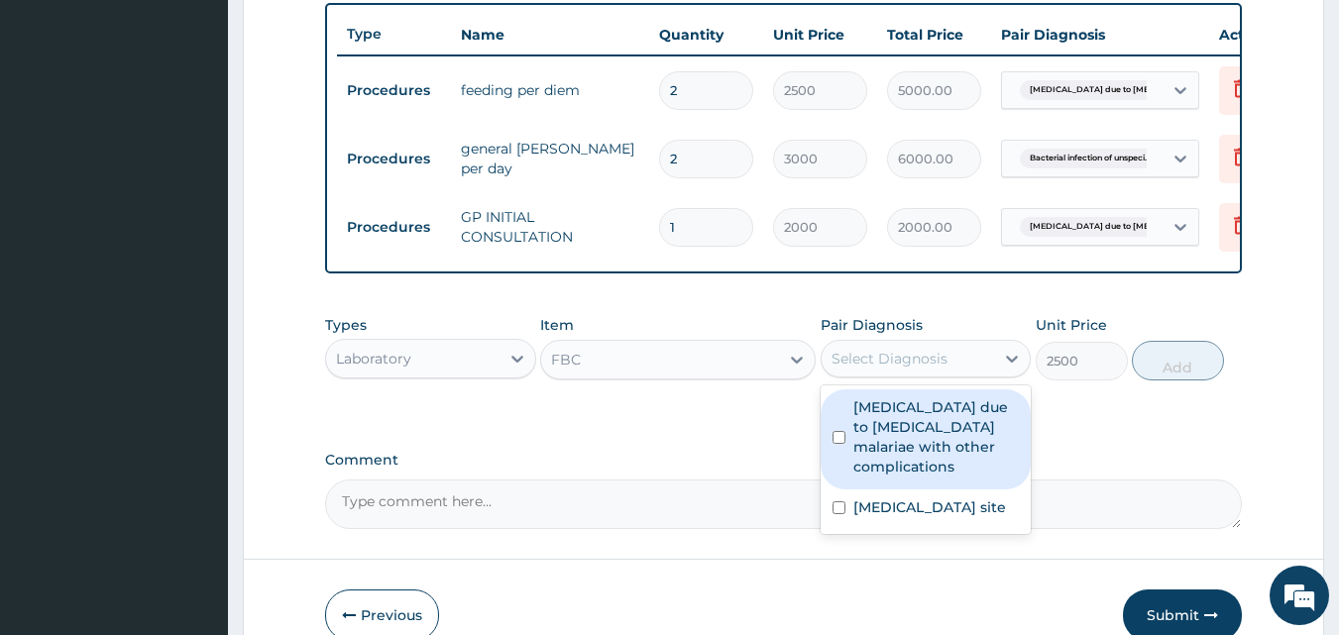
click at [887, 369] on div "Select Diagnosis" at bounding box center [890, 359] width 116 height 20
click at [875, 448] on label "Malaria due to Plasmodium malariae with other complications" at bounding box center [936, 436] width 166 height 79
checkbox input "true"
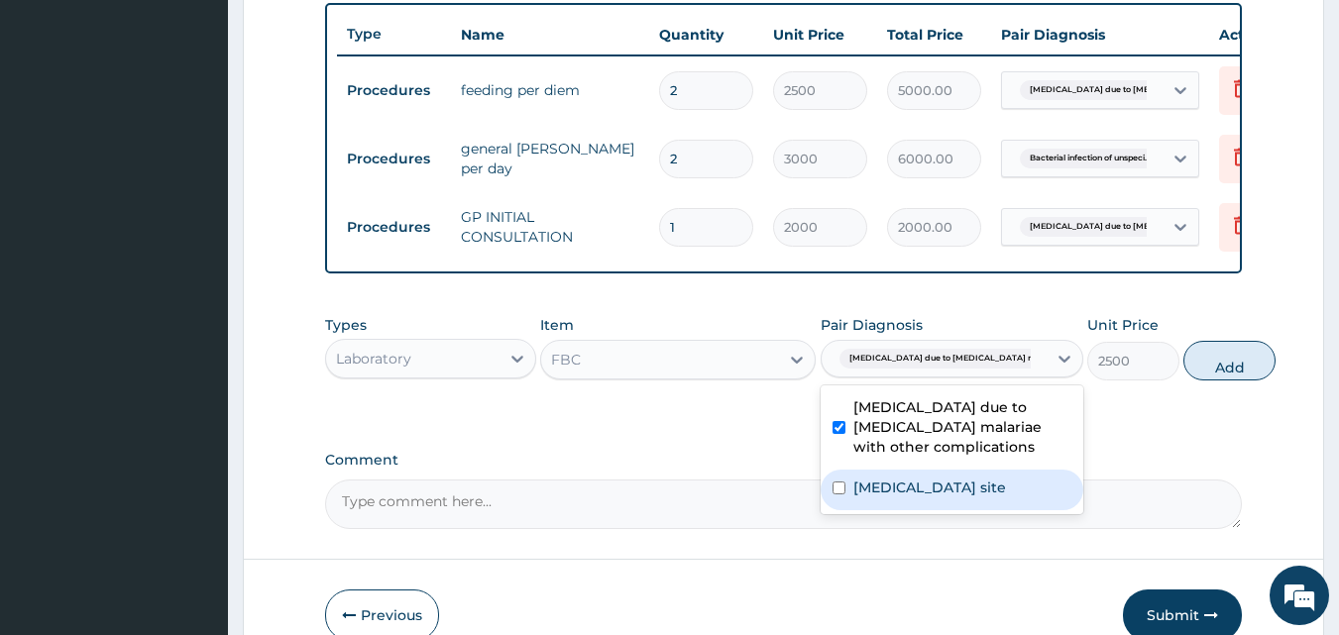
click at [876, 498] on label "Bacterial infection of unspecified site" at bounding box center [929, 488] width 153 height 20
checkbox input "true"
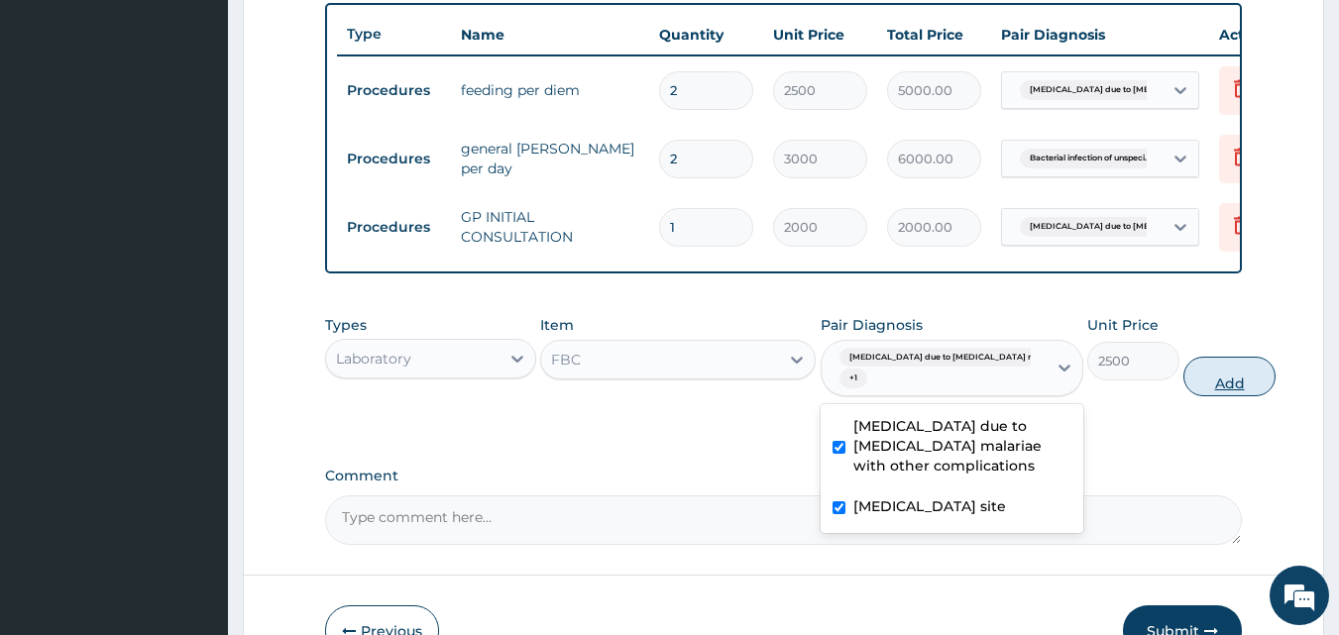
click at [1183, 390] on button "Add" at bounding box center [1229, 377] width 92 height 40
type input "0"
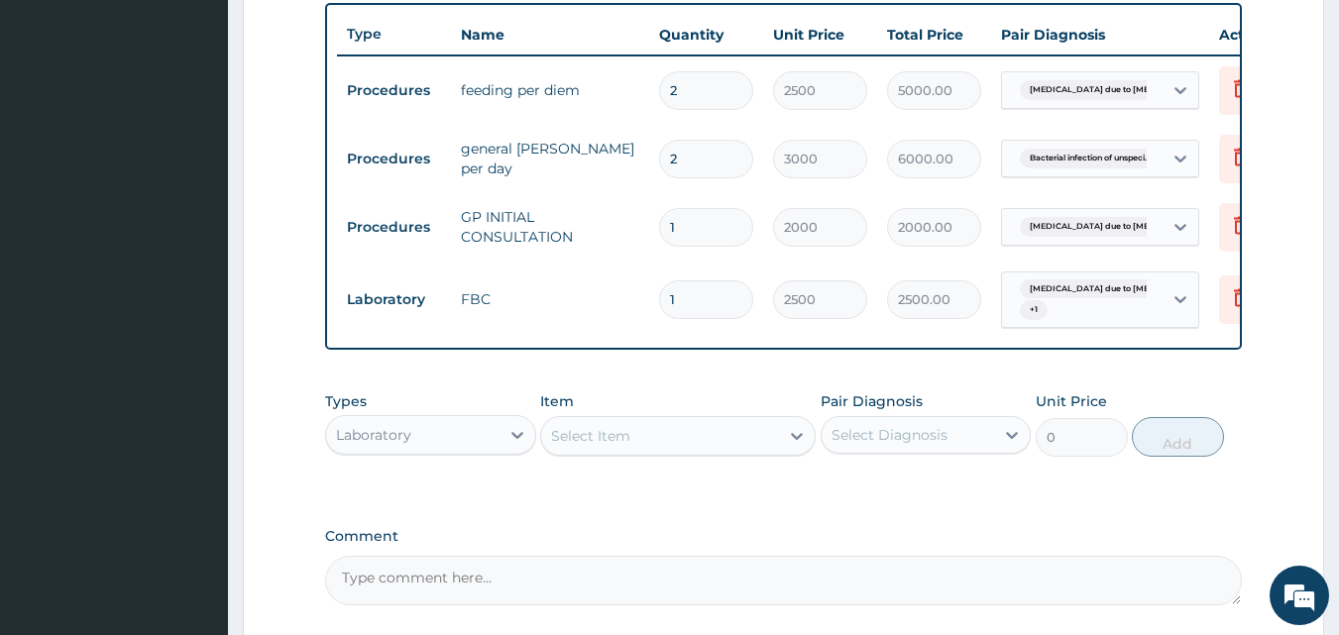
click at [610, 446] on div "Select Item" at bounding box center [590, 436] width 79 height 20
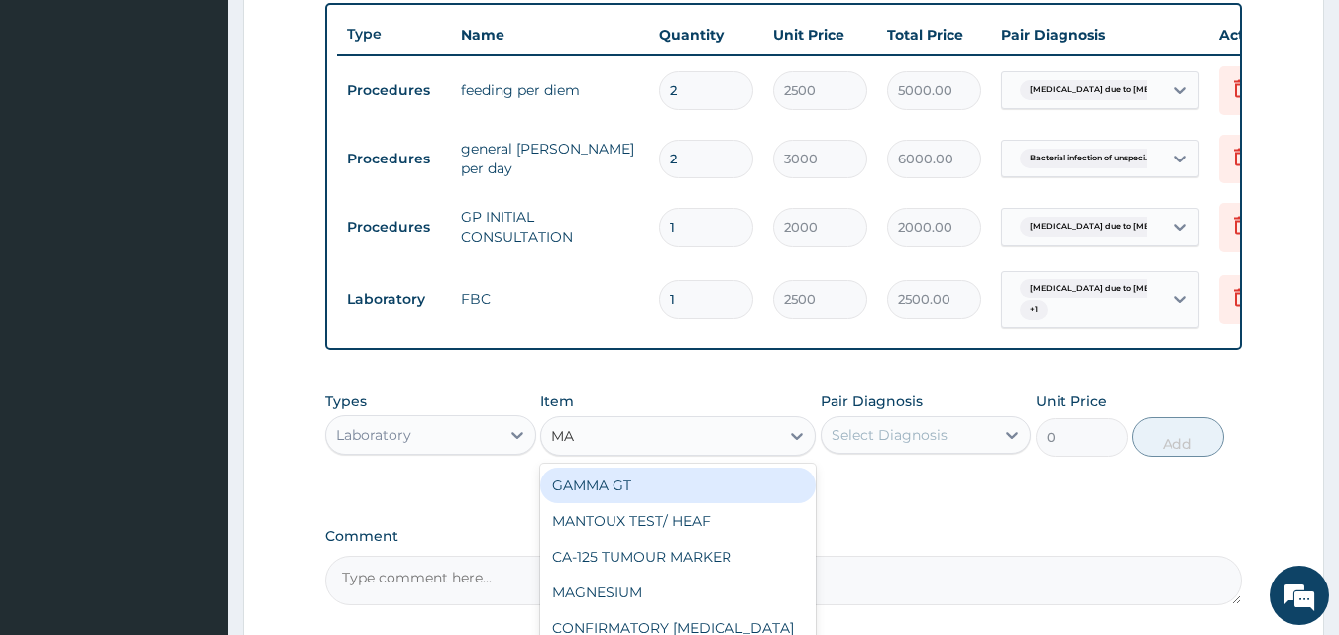
type input "MAL"
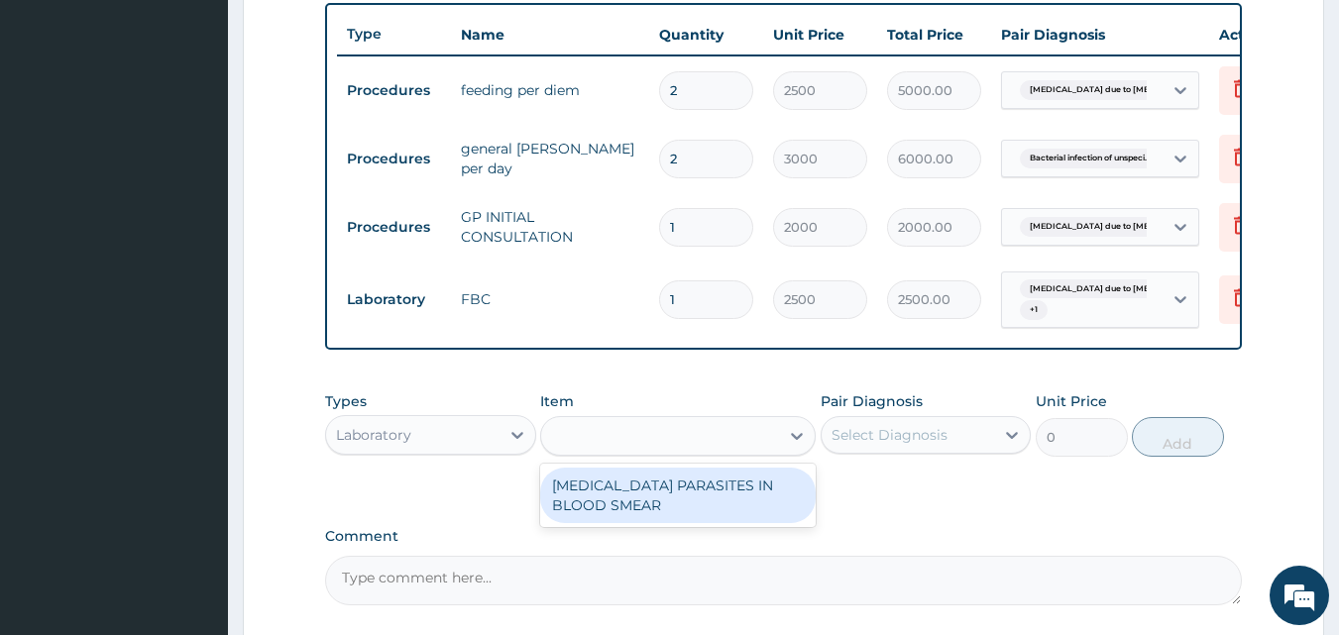
type input "1700"
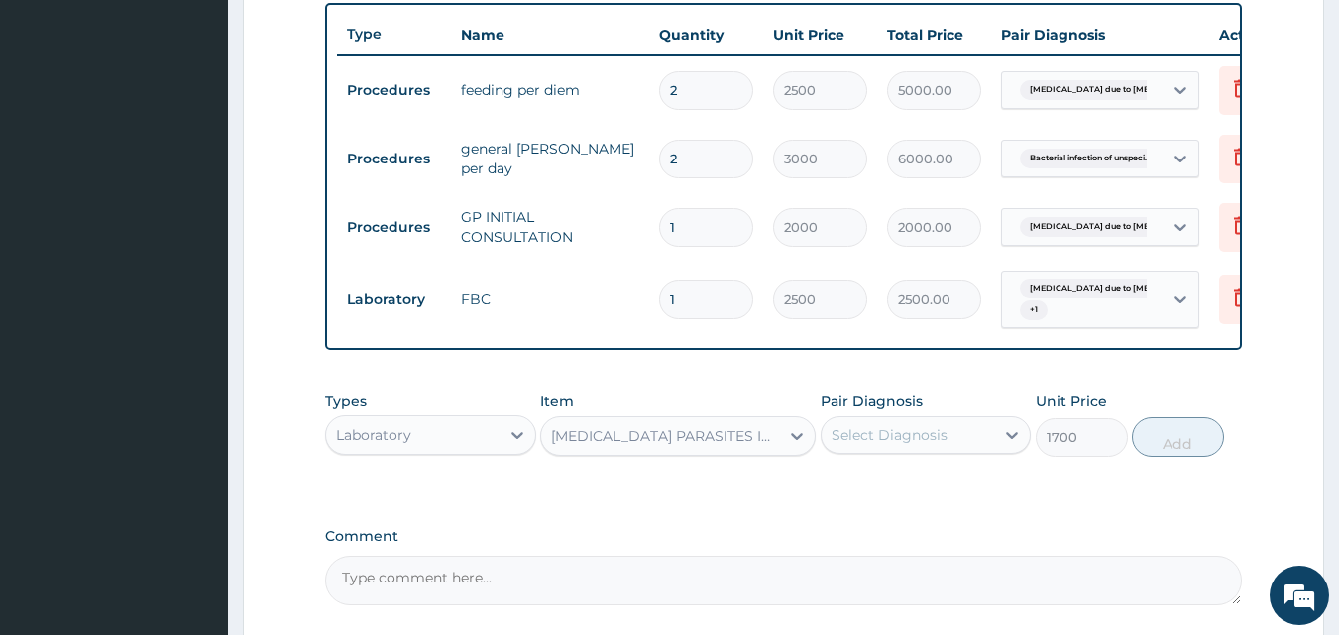
click at [875, 451] on div "Select Diagnosis" at bounding box center [908, 435] width 173 height 32
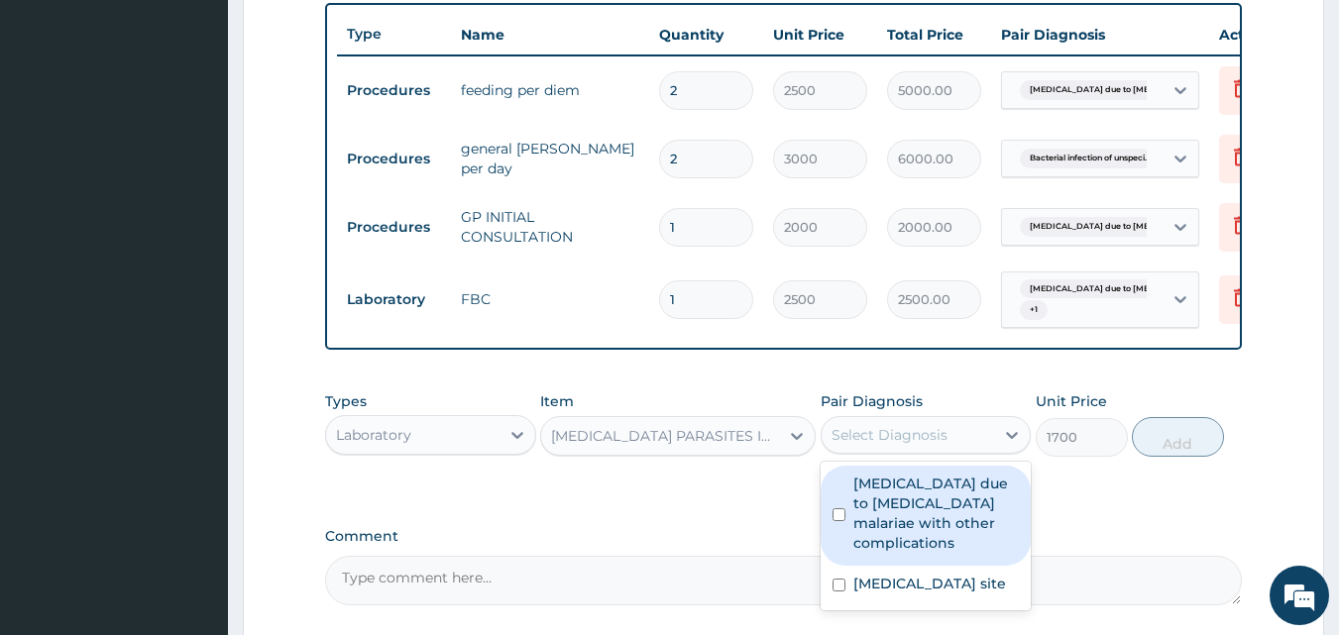
click at [883, 534] on label "Malaria due to Plasmodium malariae with other complications" at bounding box center [936, 513] width 166 height 79
checkbox input "true"
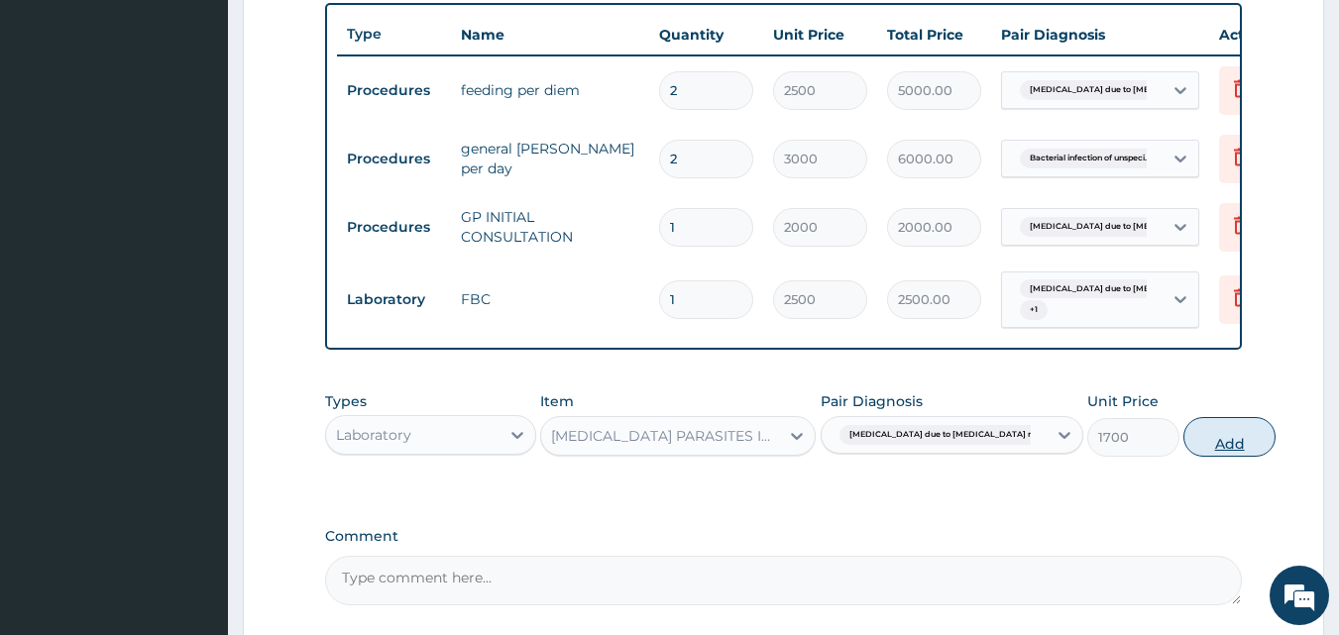
click at [1183, 454] on button "Add" at bounding box center [1229, 437] width 92 height 40
type input "0"
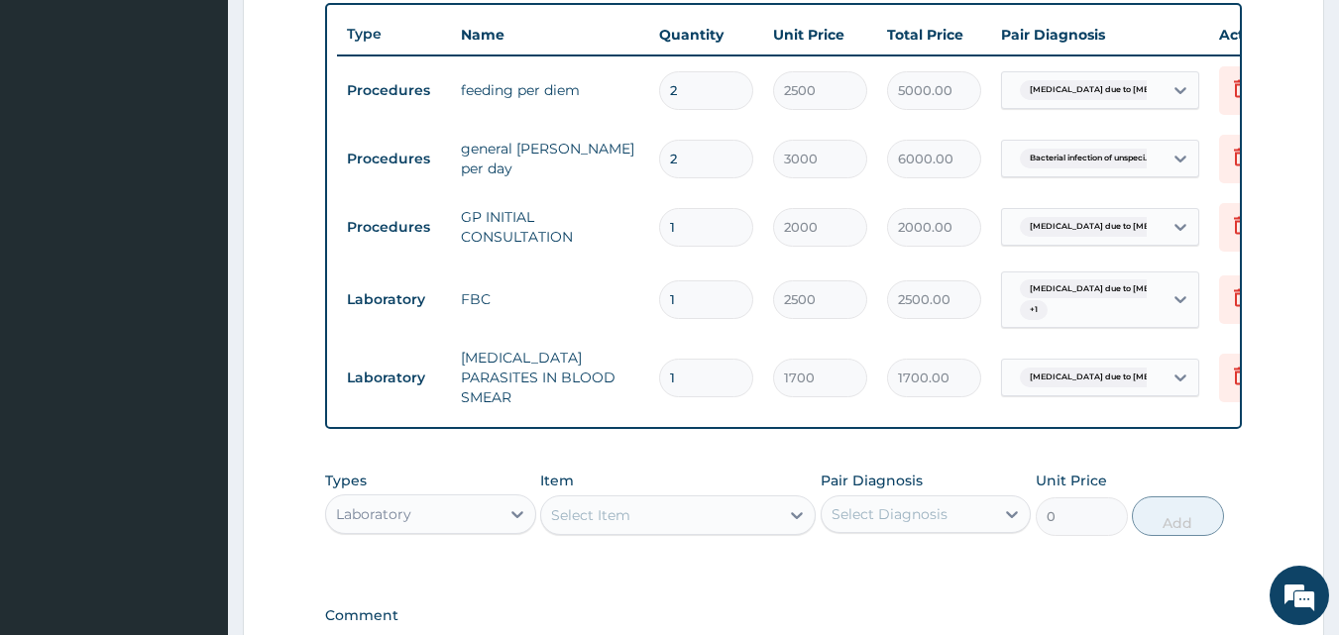
click at [484, 526] on div "Laboratory" at bounding box center [412, 515] width 173 height 32
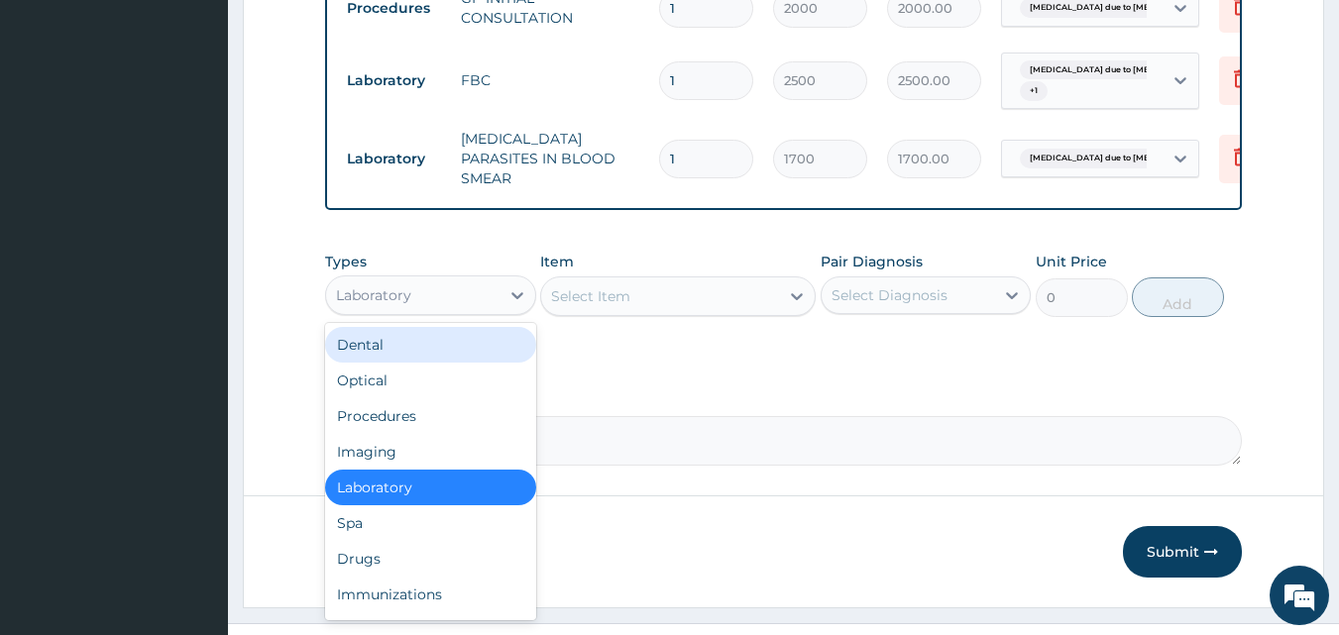
scroll to position [996, 0]
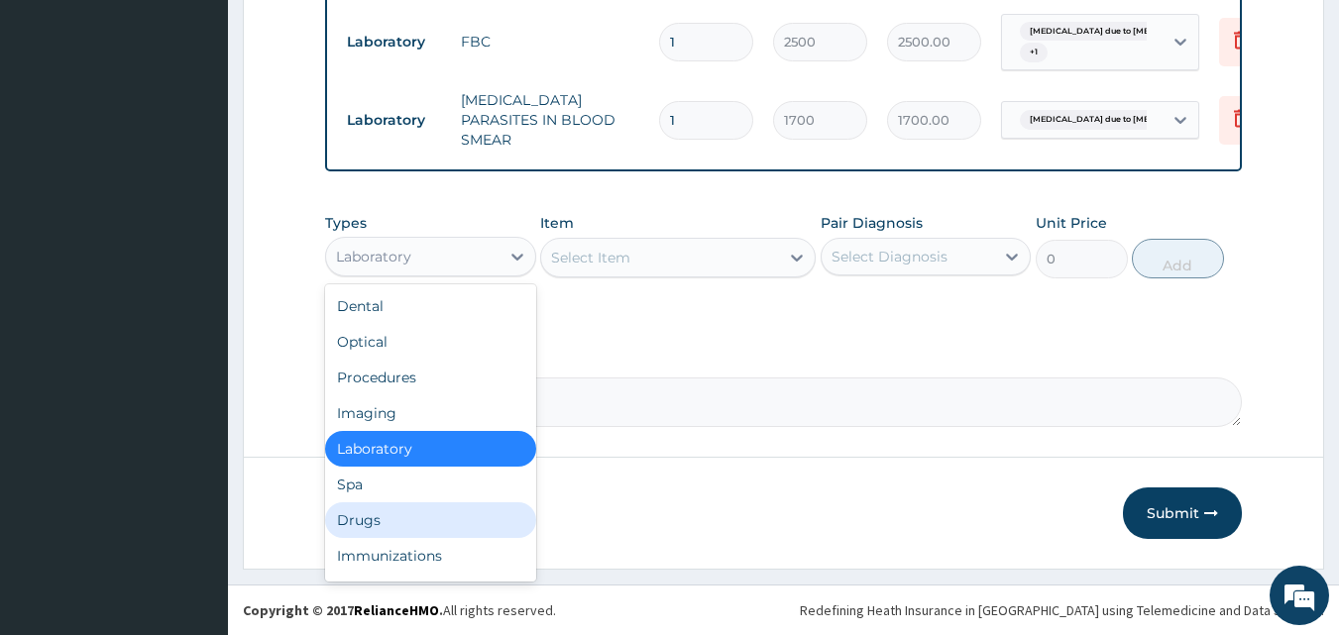
click at [370, 514] on div "Drugs" at bounding box center [430, 520] width 211 height 36
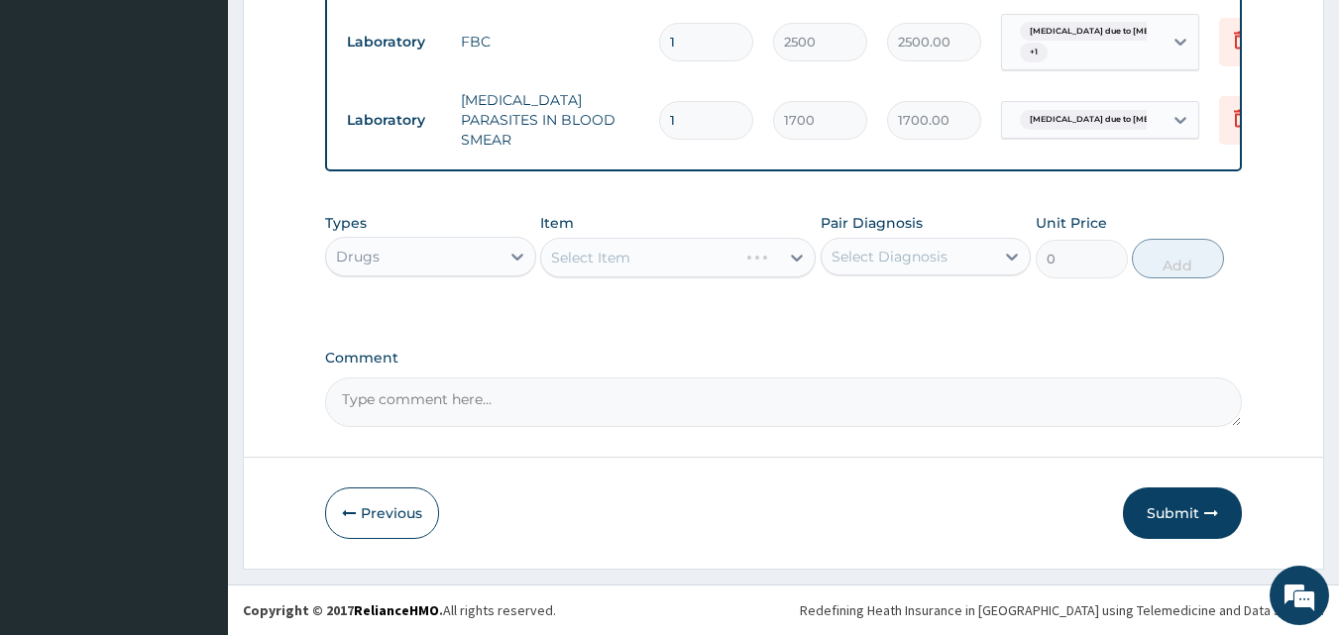
click at [796, 255] on div "Select Item" at bounding box center [678, 258] width 276 height 40
click at [800, 255] on div "Select Item" at bounding box center [678, 258] width 276 height 40
click at [792, 257] on div "Select Item" at bounding box center [678, 258] width 276 height 40
click at [794, 262] on icon at bounding box center [797, 258] width 20 height 20
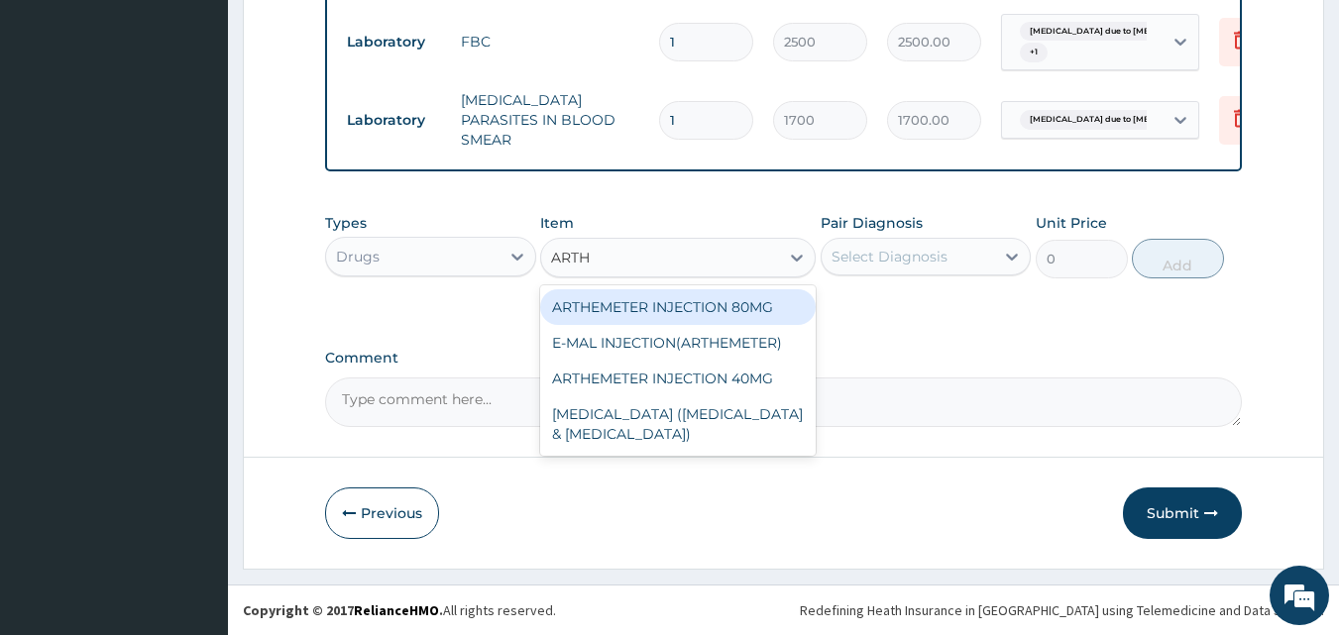
type input "ARTHE"
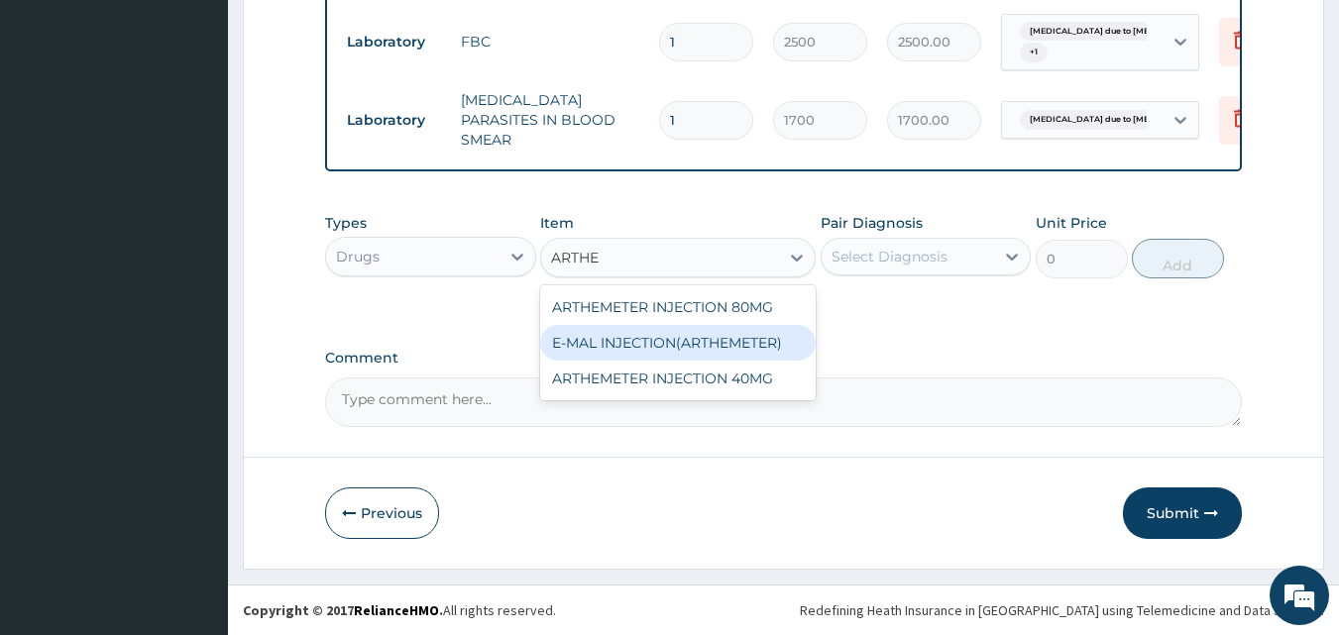
click at [673, 350] on div "E-MAL INJECTION(ARTHEMETER)" at bounding box center [678, 343] width 276 height 36
type input "468"
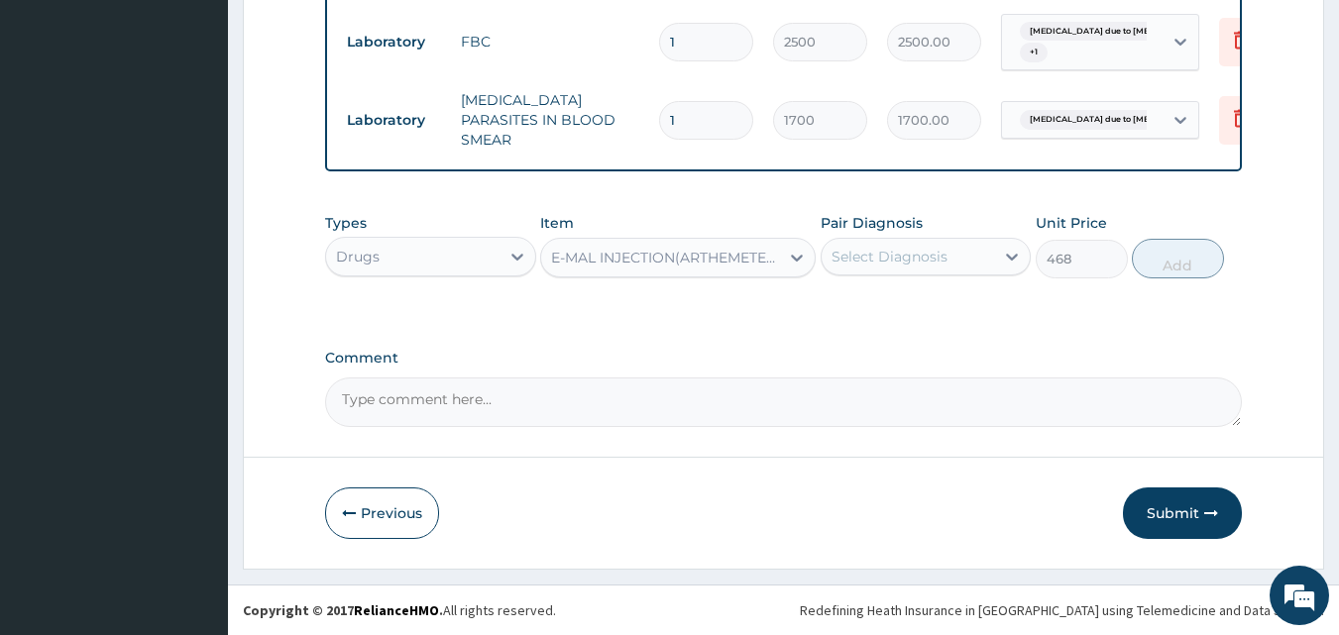
click at [909, 253] on div "Select Diagnosis" at bounding box center [890, 257] width 116 height 20
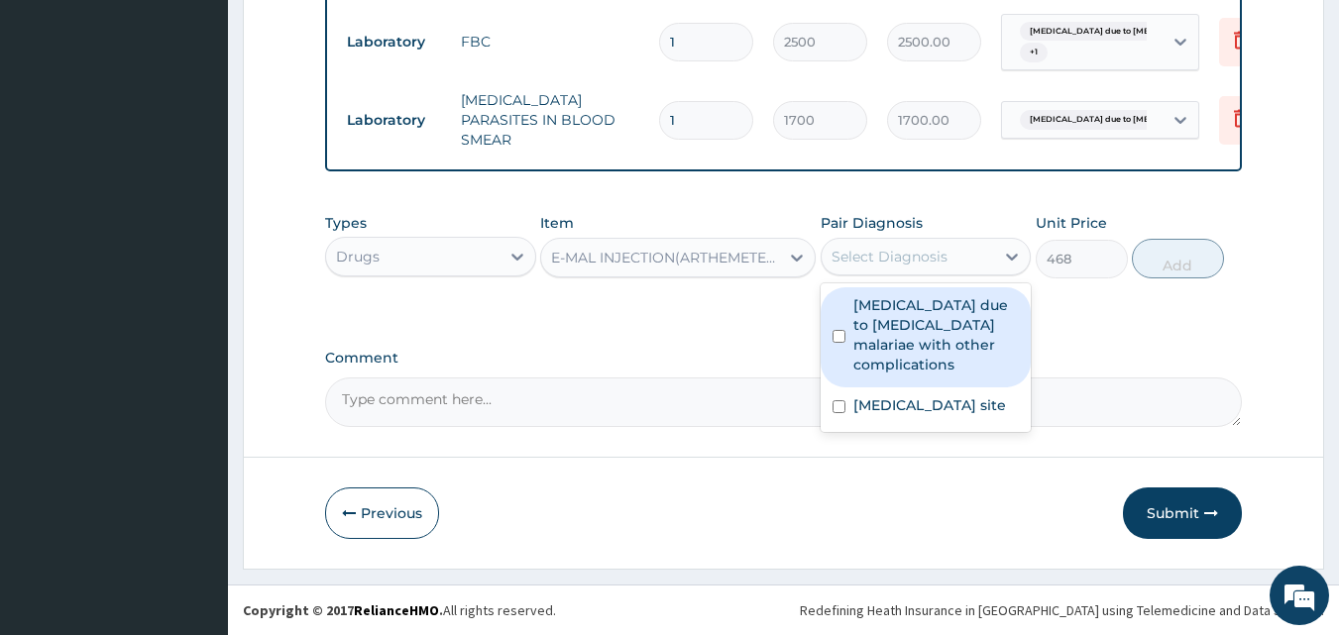
click at [899, 334] on label "Malaria due to Plasmodium malariae with other complications" at bounding box center [936, 334] width 166 height 79
checkbox input "true"
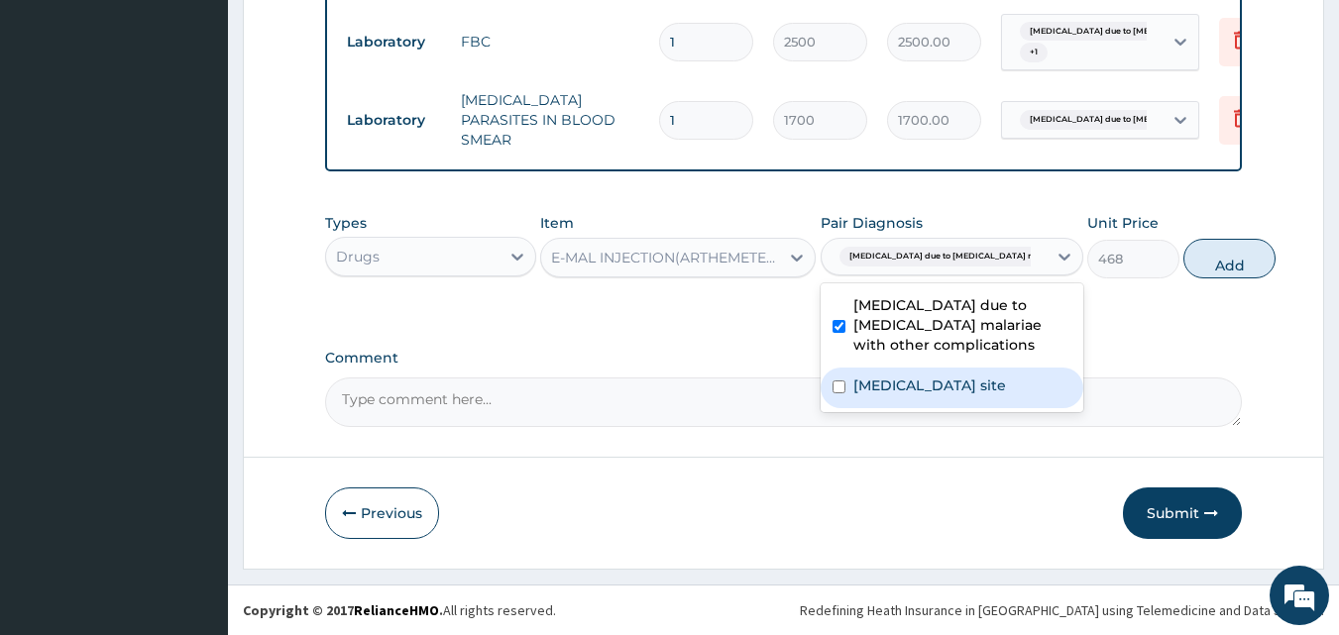
click at [891, 395] on label "Bacterial infection of unspecified site" at bounding box center [929, 386] width 153 height 20
checkbox input "true"
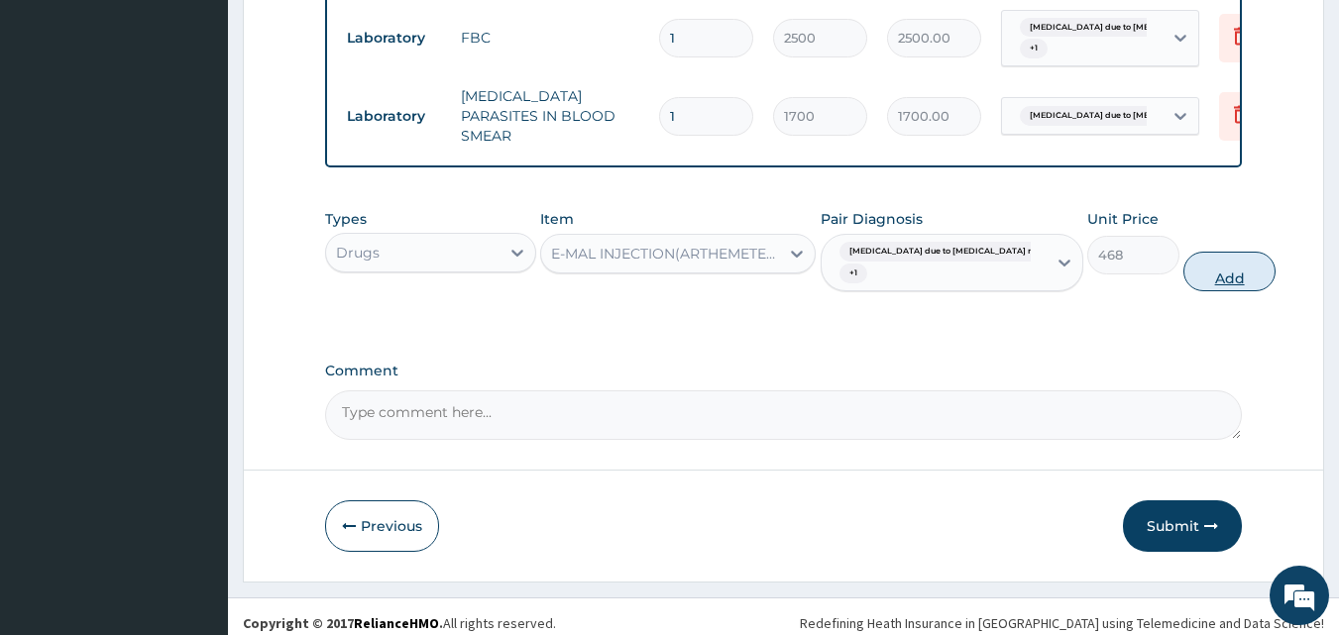
click at [1183, 270] on button "Add" at bounding box center [1229, 272] width 92 height 40
type input "0"
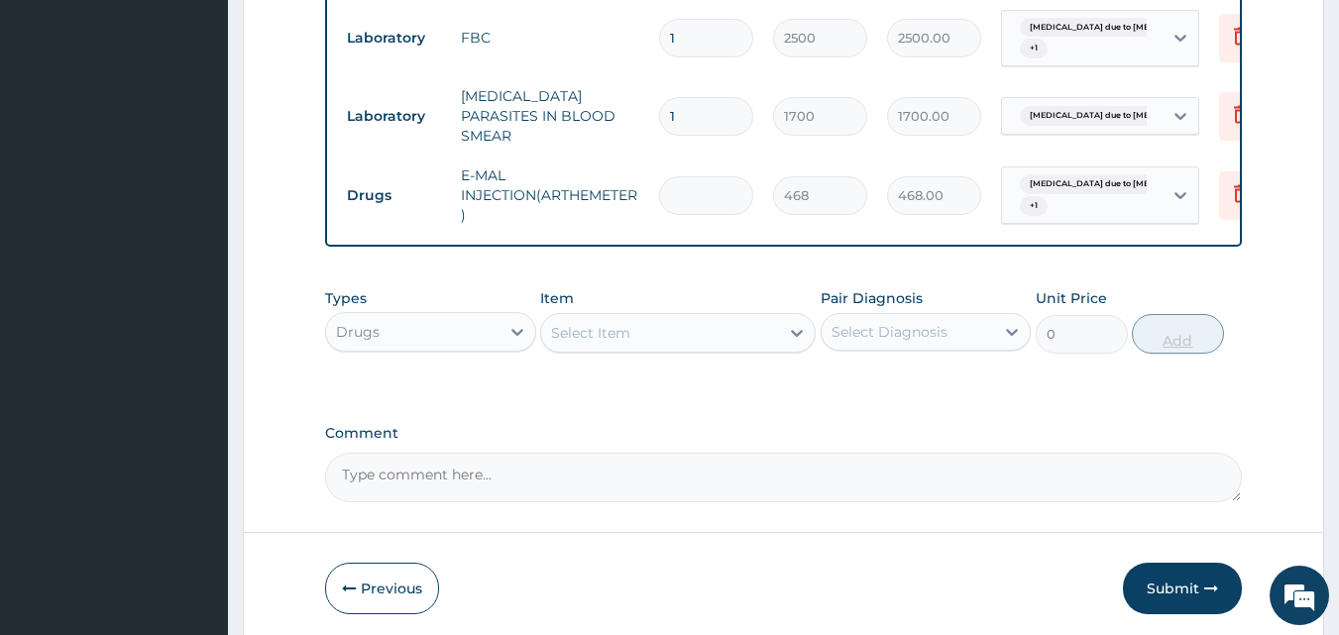
type input "0.00"
type input "3"
type input "1404.00"
type input "3"
click at [691, 339] on div "Select Item" at bounding box center [660, 333] width 238 height 32
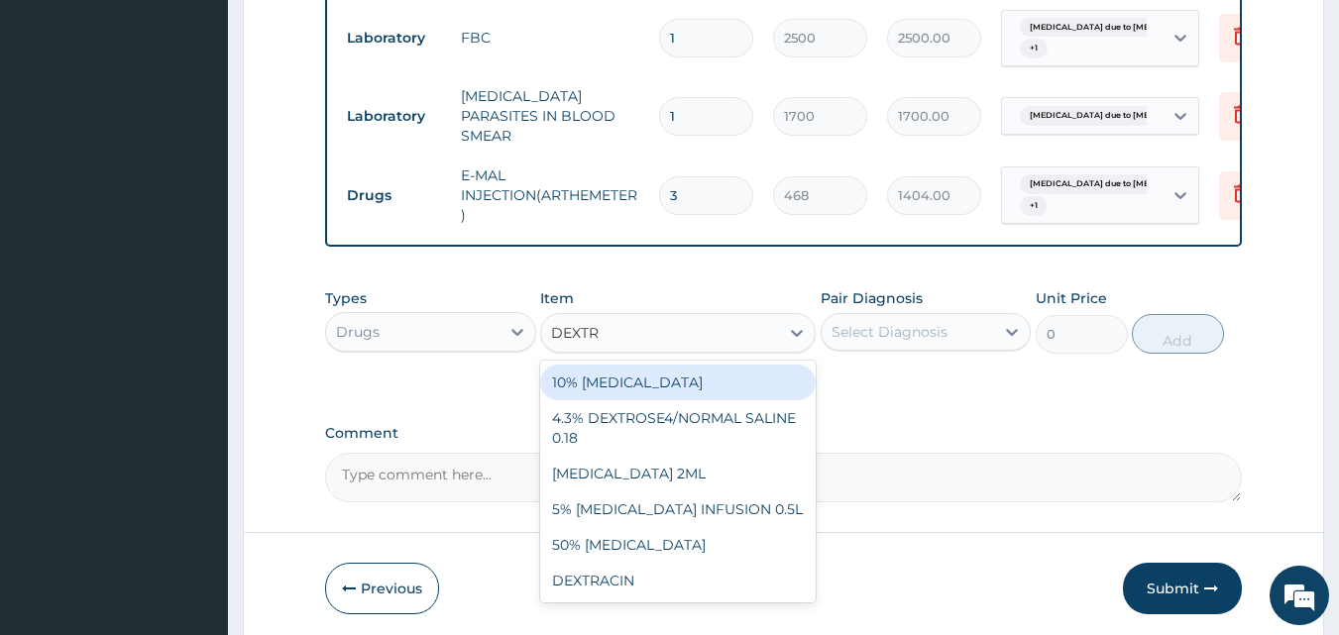
type input "DEXTRO"
click at [682, 383] on div "10% DEXTROSE" at bounding box center [678, 383] width 276 height 36
type input "1200"
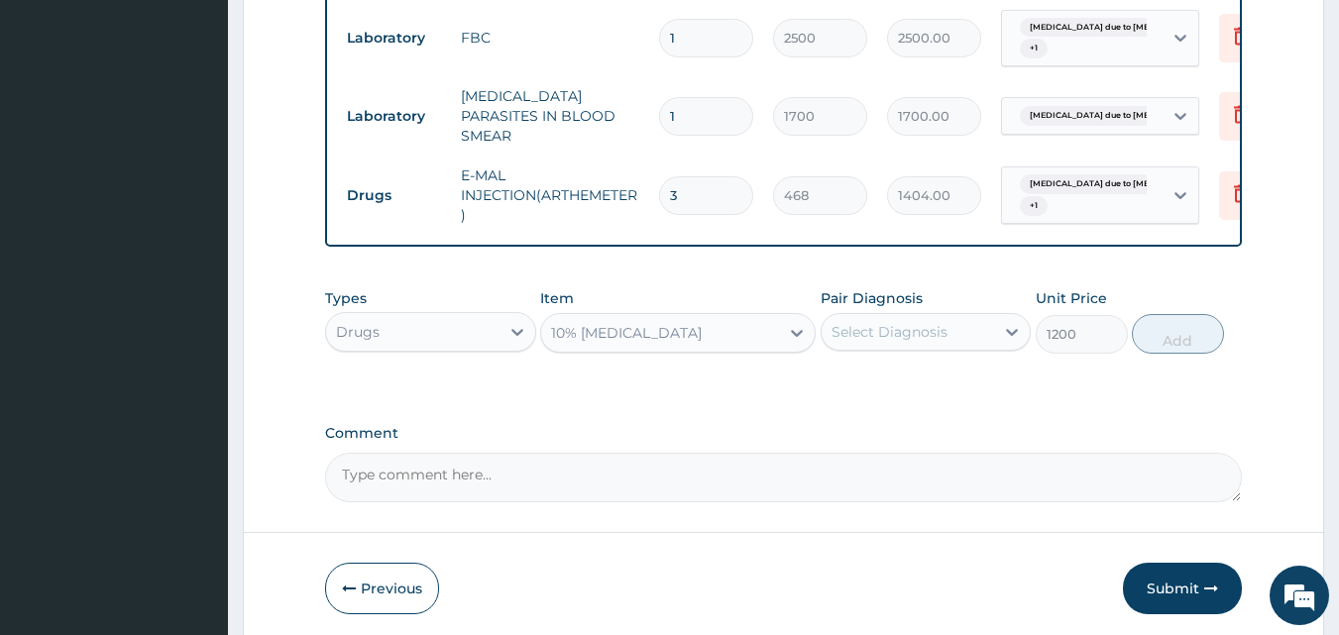
click at [899, 341] on div "Select Diagnosis" at bounding box center [890, 332] width 116 height 20
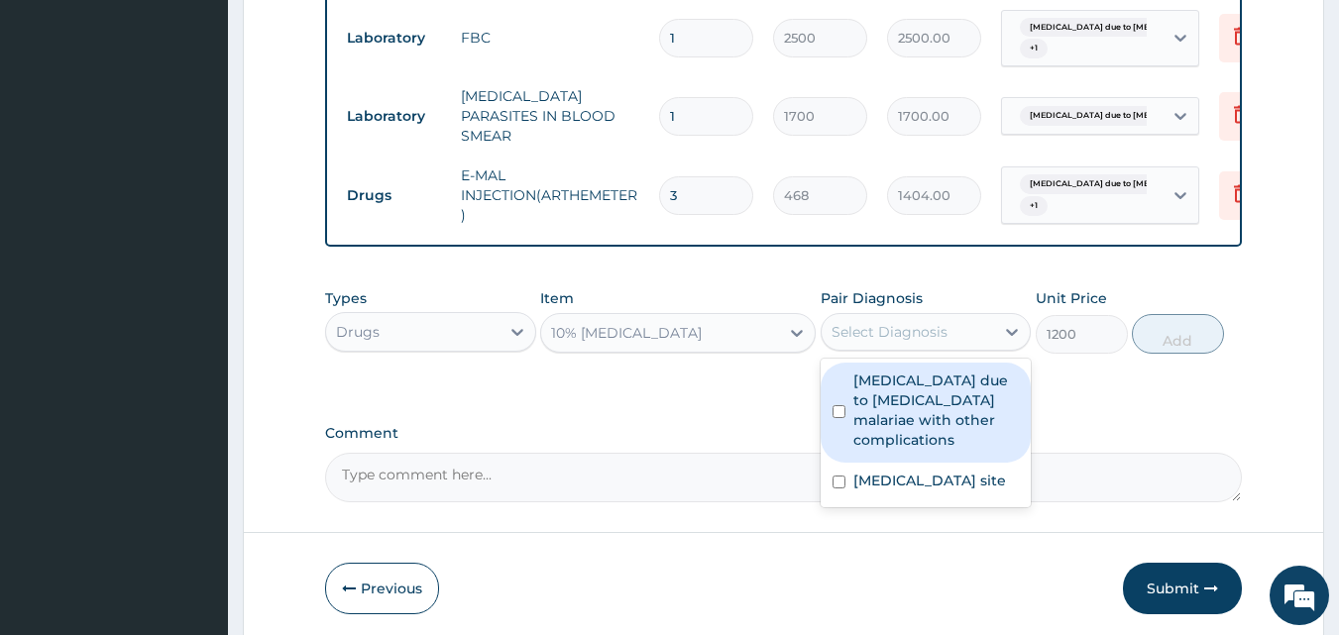
click at [898, 395] on label "Malaria due to Plasmodium malariae with other complications" at bounding box center [936, 410] width 166 height 79
checkbox input "true"
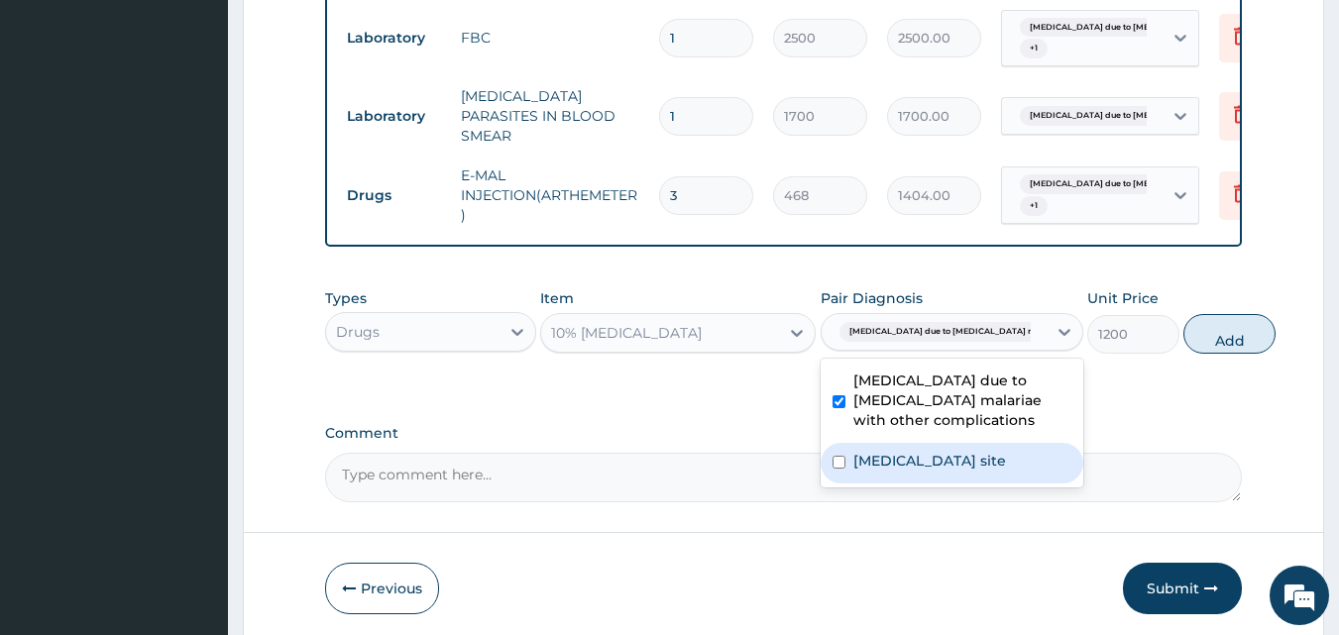
click at [895, 471] on label "Bacterial infection of unspecified site" at bounding box center [929, 461] width 153 height 20
checkbox input "true"
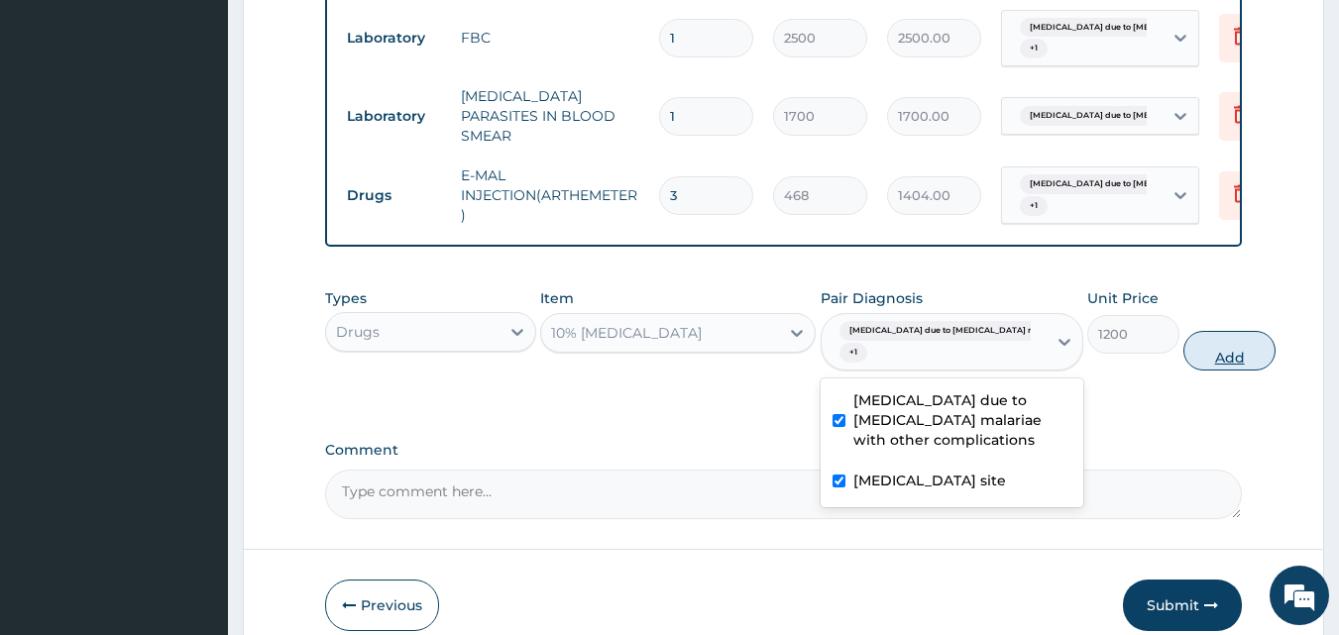
click at [1185, 356] on button "Add" at bounding box center [1229, 351] width 92 height 40
type input "0"
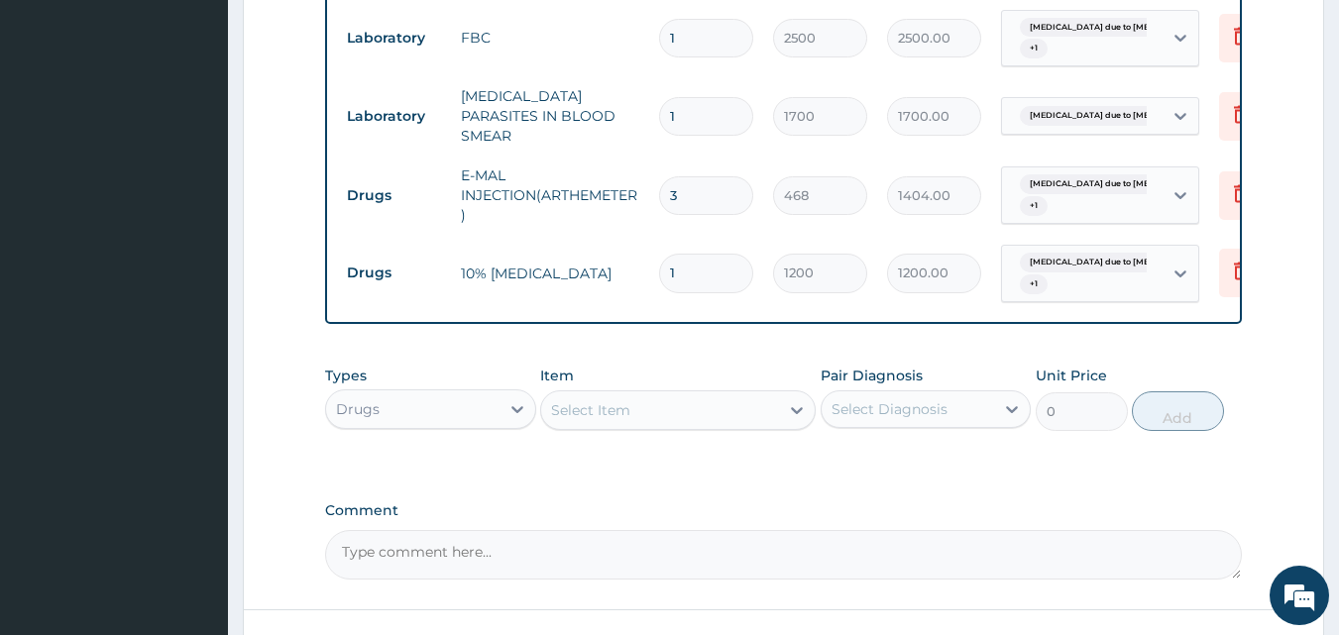
click at [696, 399] on div "Select Item" at bounding box center [660, 410] width 238 height 32
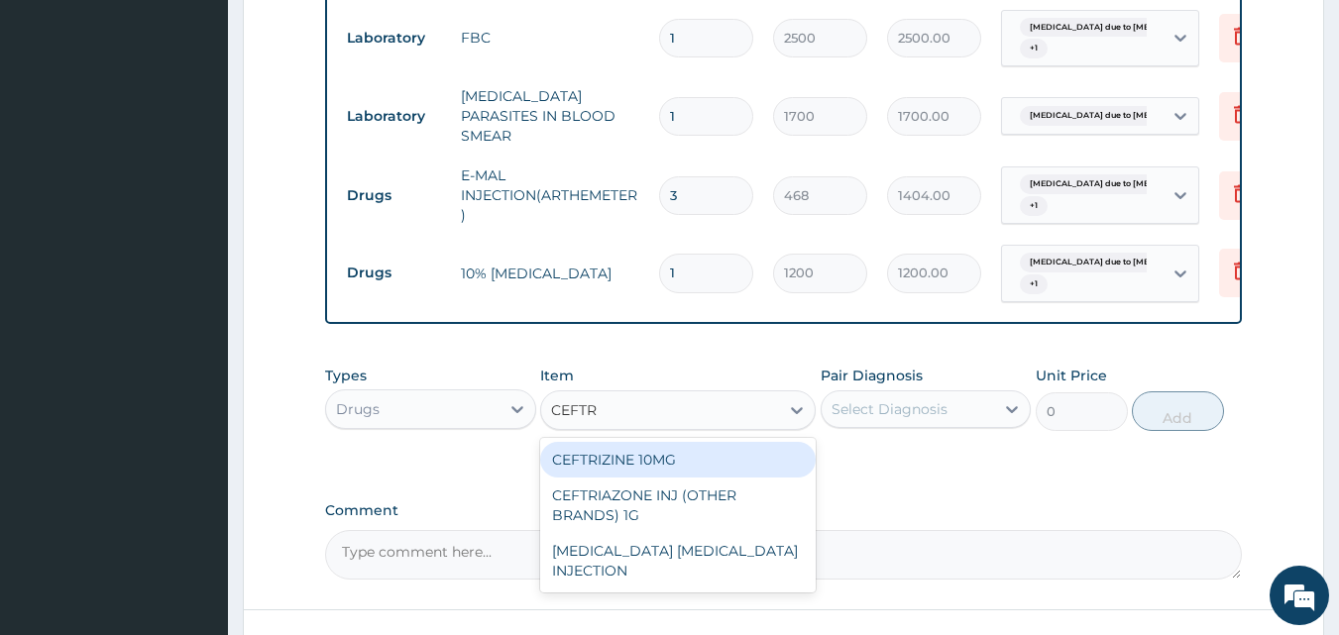
type input "CEFTRI"
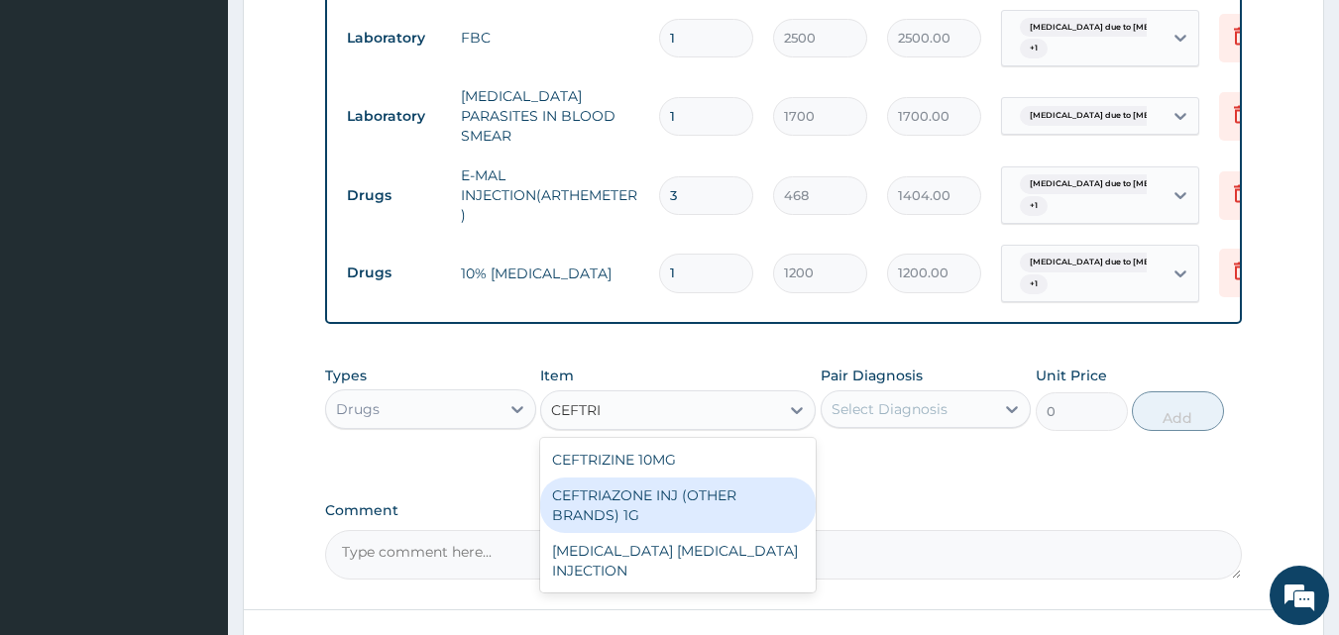
click at [661, 505] on div "CEFTRIAZONE INJ (OTHER BRANDS) 1G" at bounding box center [678, 505] width 276 height 55
type input "2100"
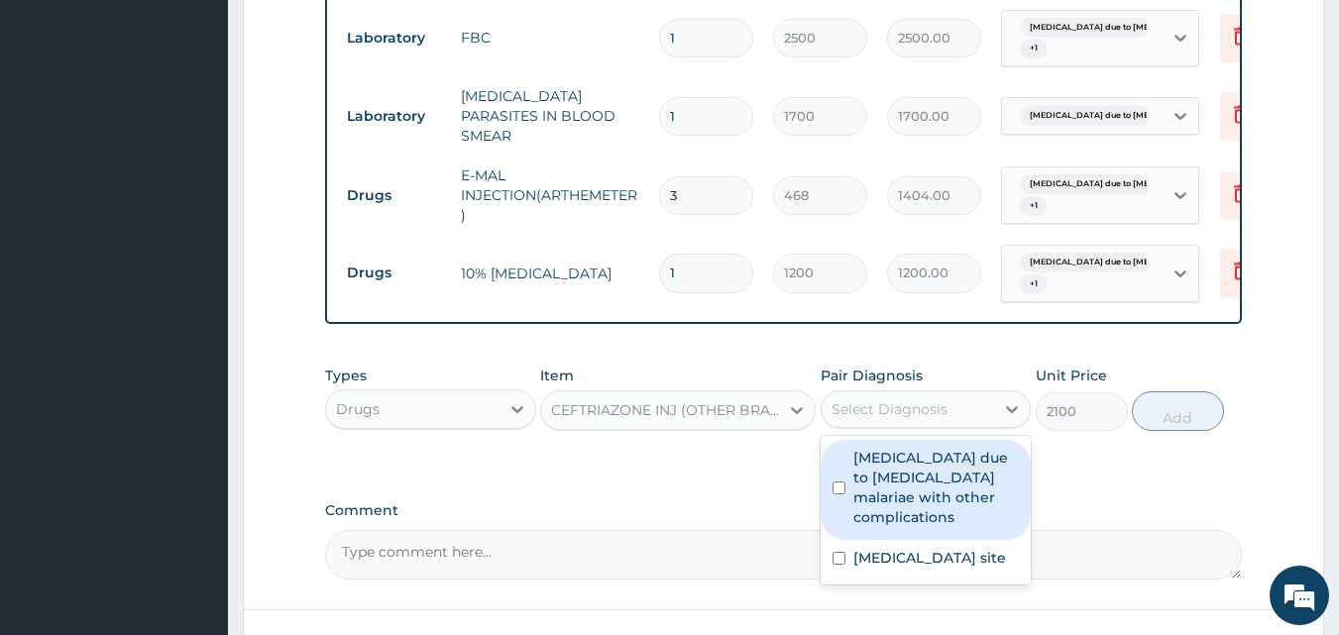
click at [874, 416] on div "Select Diagnosis" at bounding box center [890, 409] width 116 height 20
click at [878, 490] on label "Malaria due to Plasmodium malariae with other complications" at bounding box center [936, 487] width 166 height 79
checkbox input "true"
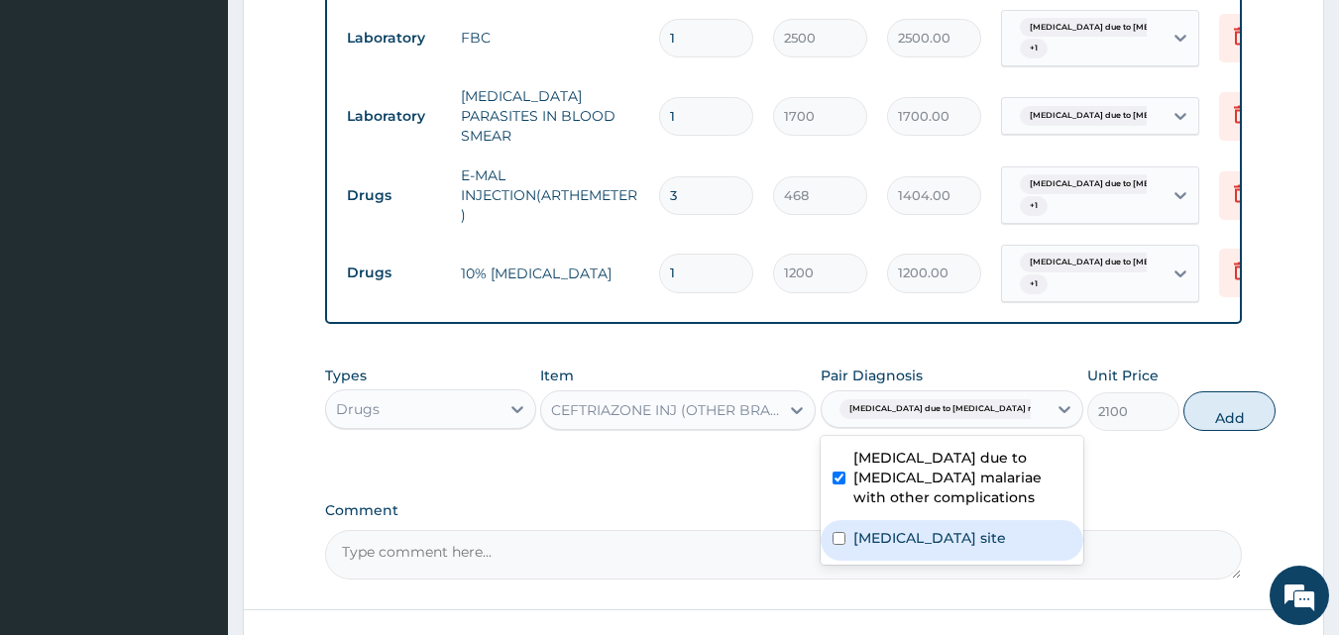
click at [881, 548] on label "Bacterial infection of unspecified site" at bounding box center [929, 538] width 153 height 20
checkbox input "true"
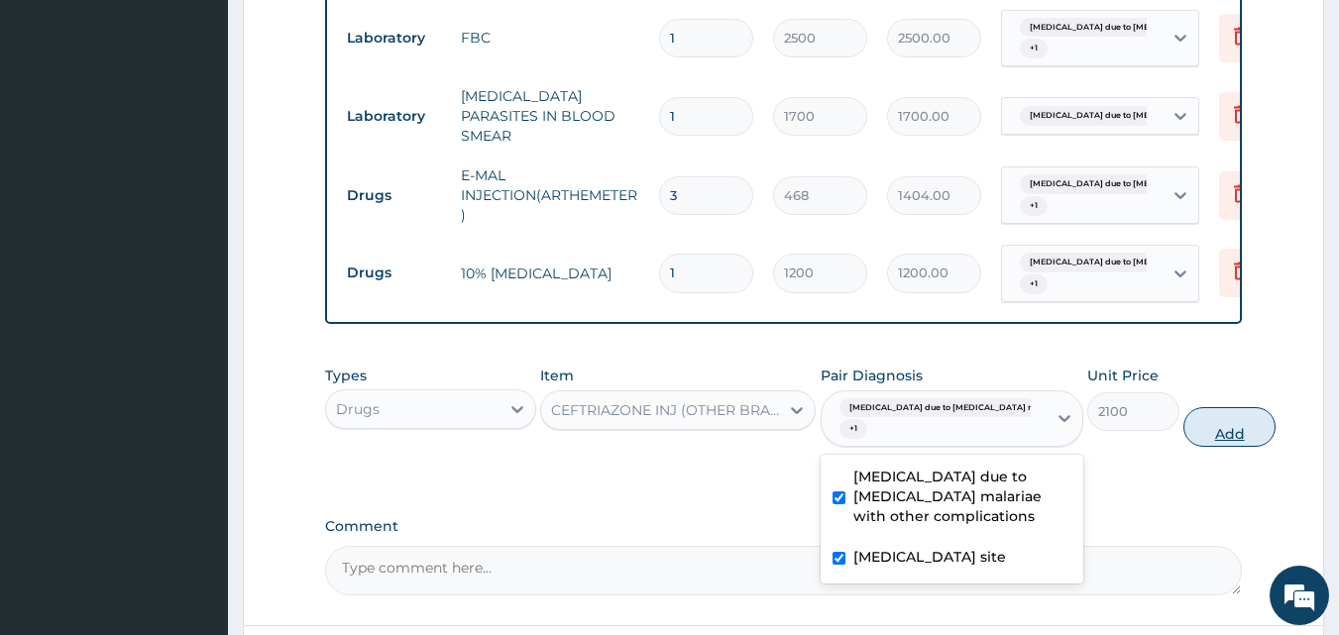
click at [1184, 432] on button "Add" at bounding box center [1229, 427] width 92 height 40
type input "0"
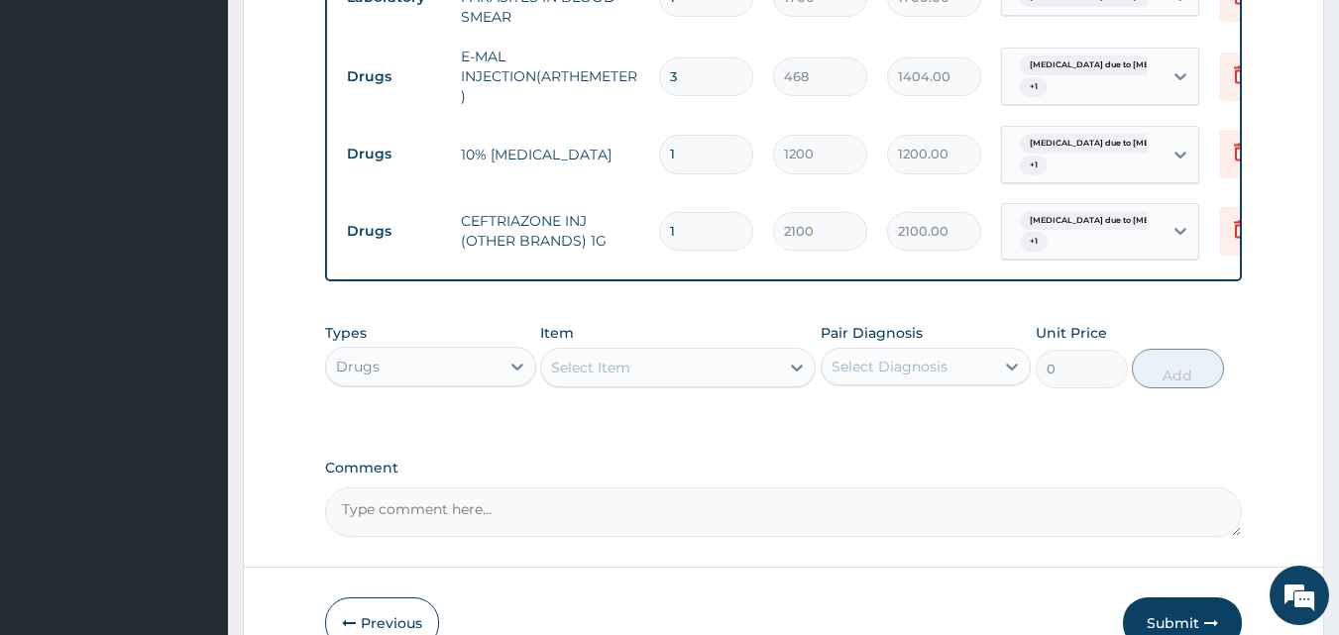
scroll to position [1155, 0]
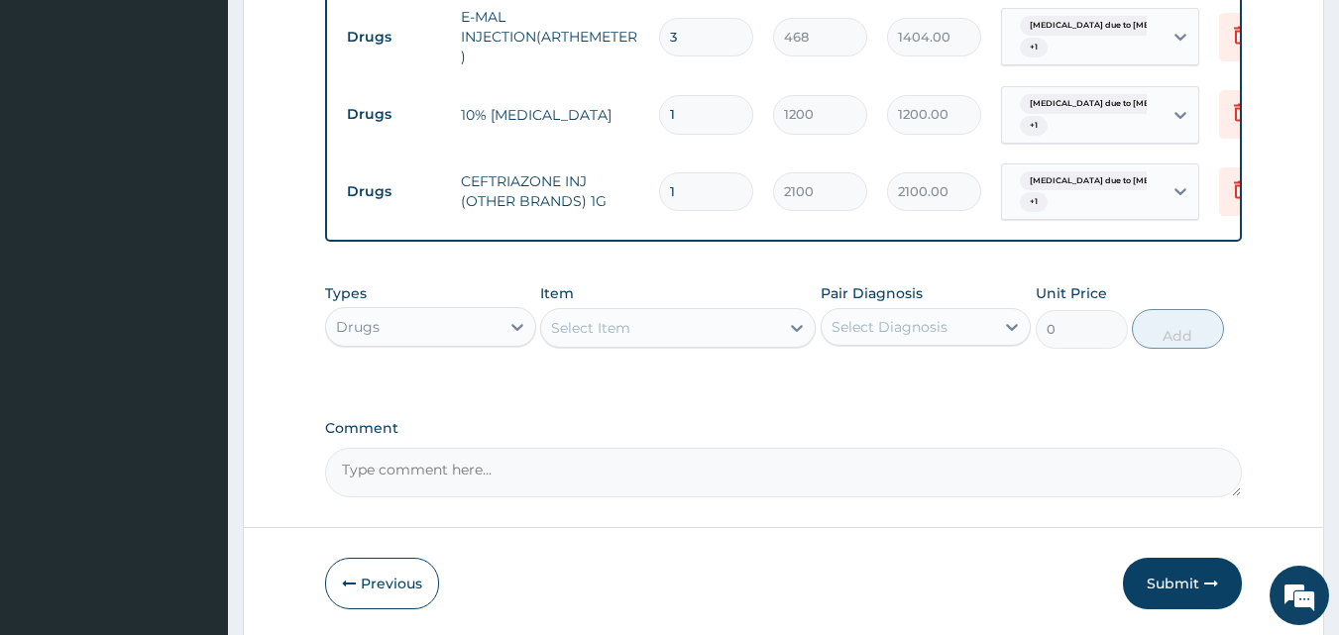
click at [615, 336] on div "Select Item" at bounding box center [590, 328] width 79 height 20
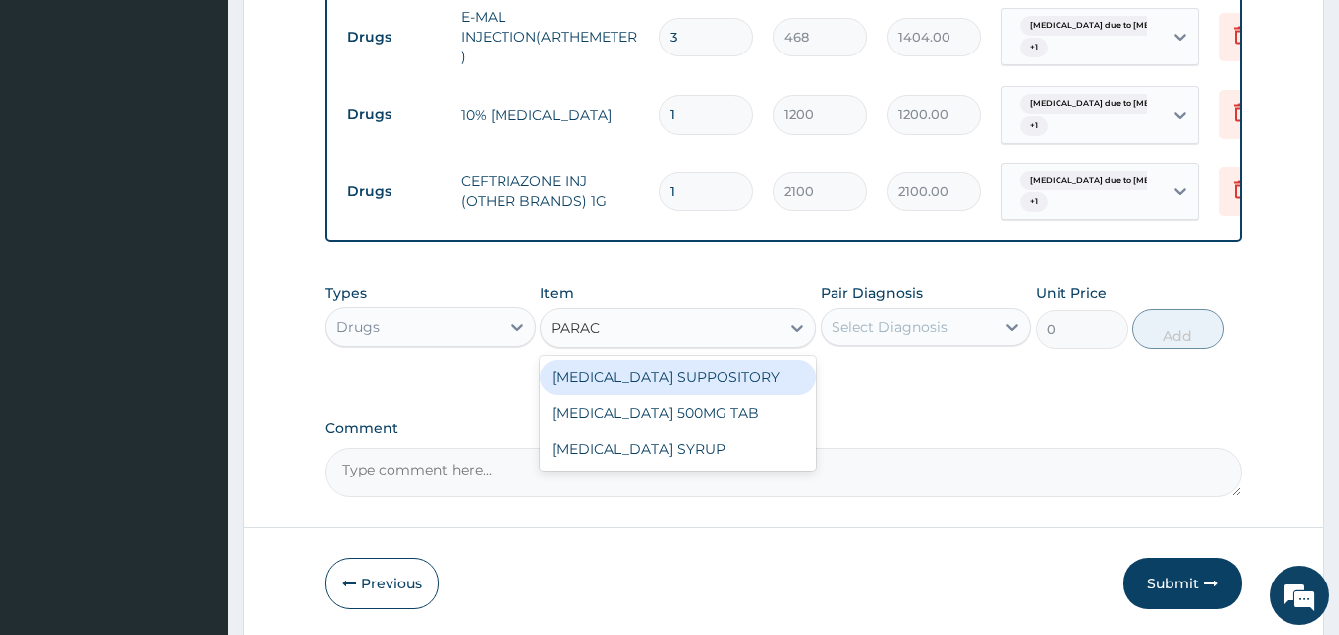
type input "PARA"
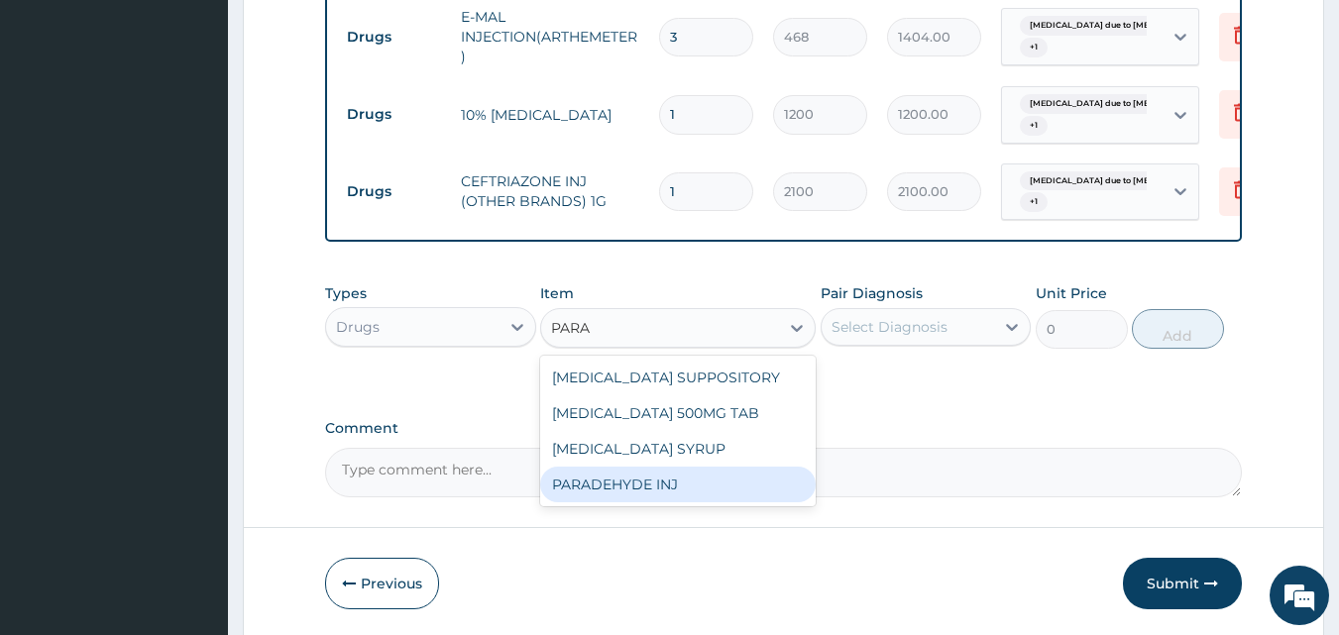
click at [631, 485] on div "PARADEHYDE INJ" at bounding box center [678, 485] width 276 height 36
type input "312"
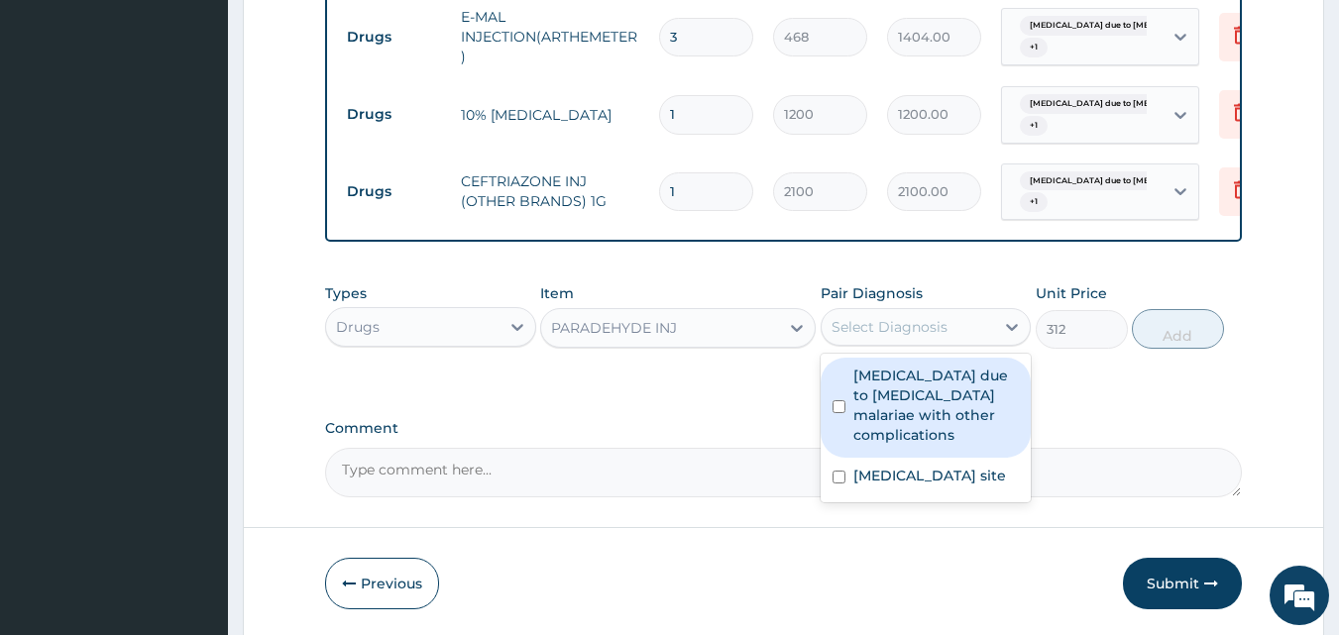
click at [901, 335] on div "Select Diagnosis" at bounding box center [890, 327] width 116 height 20
click at [897, 413] on label "Malaria due to Plasmodium malariae with other complications" at bounding box center [936, 405] width 166 height 79
checkbox input "true"
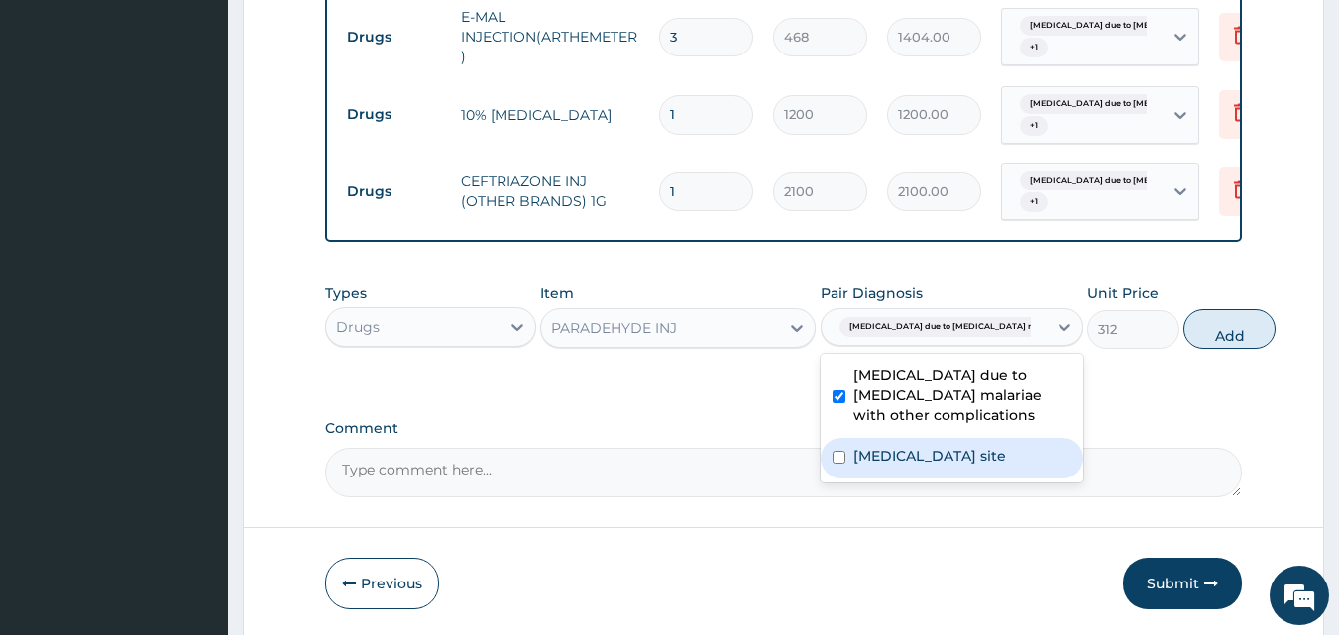
click at [882, 466] on label "Bacterial infection of unspecified site" at bounding box center [929, 456] width 153 height 20
checkbox input "true"
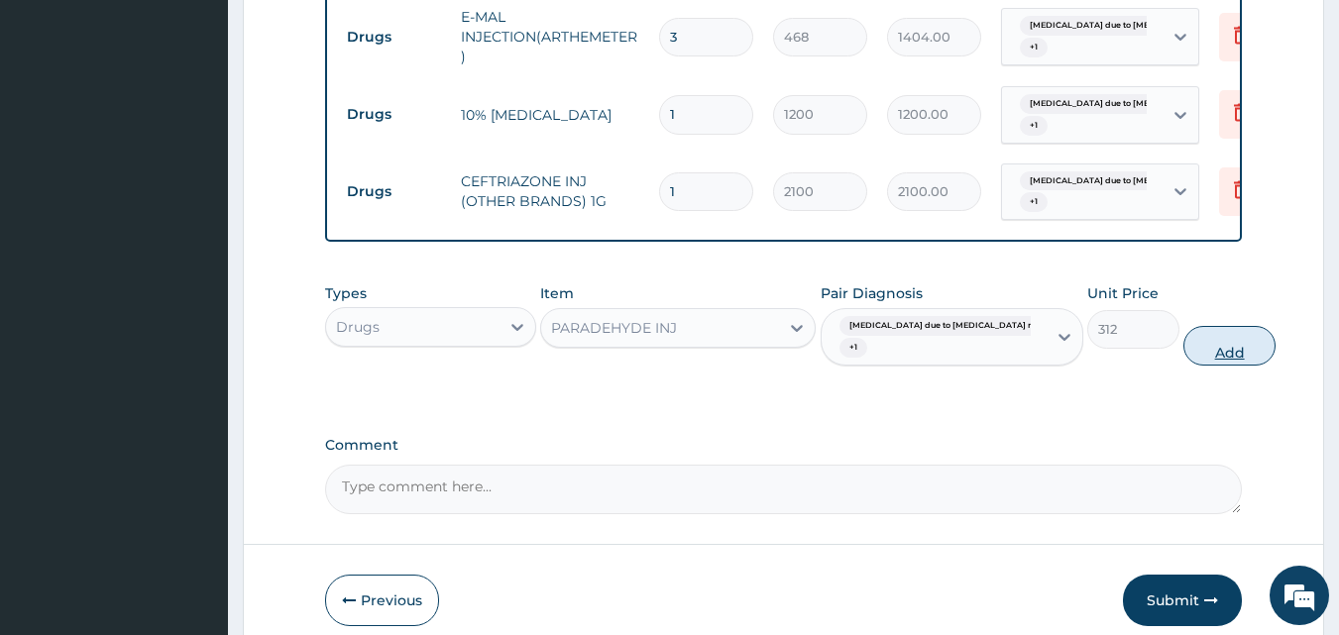
click at [1183, 345] on button "Add" at bounding box center [1229, 346] width 92 height 40
type input "0"
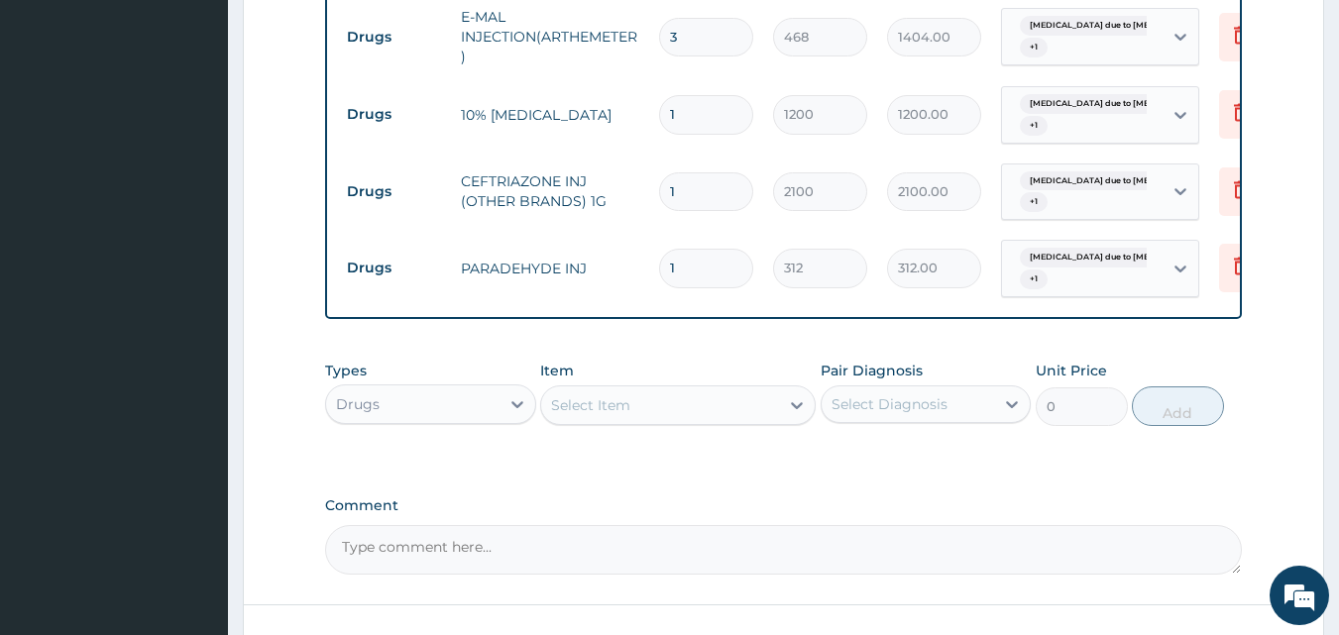
click at [592, 413] on div "Select Item" at bounding box center [590, 405] width 79 height 20
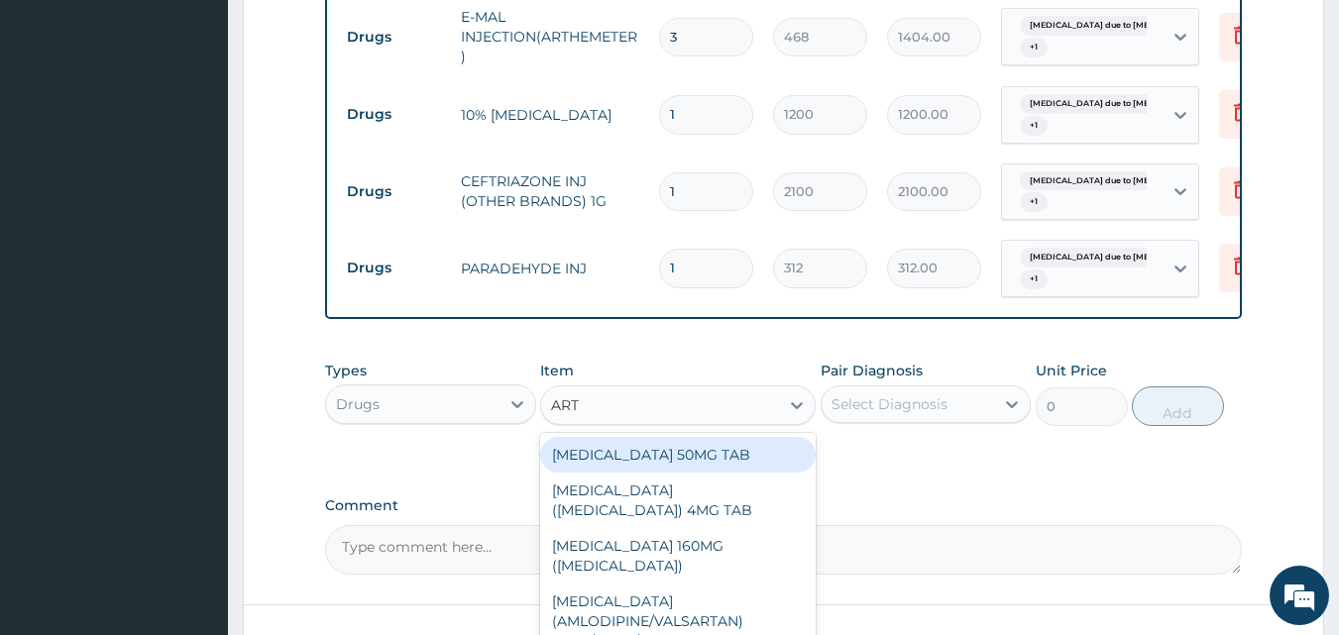
type input "ARTE"
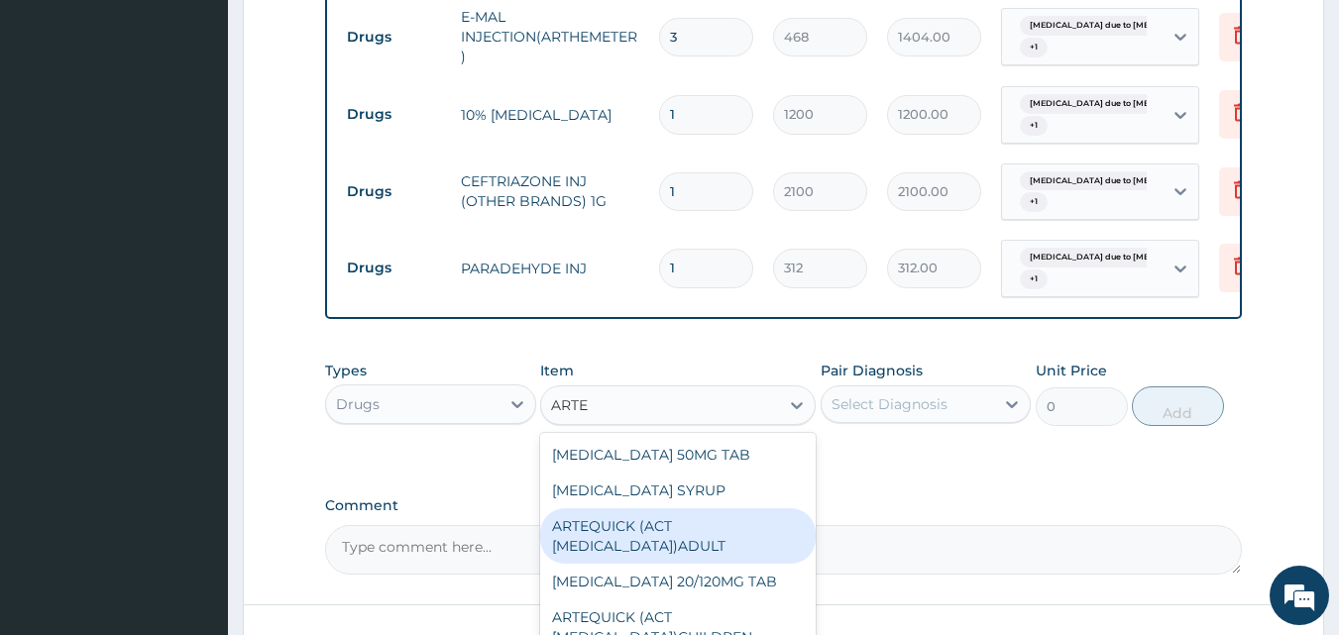
click at [643, 536] on div "ARTEQUICK (ACT ANTIMALARIAL)ADULT" at bounding box center [678, 535] width 276 height 55
type input "2500"
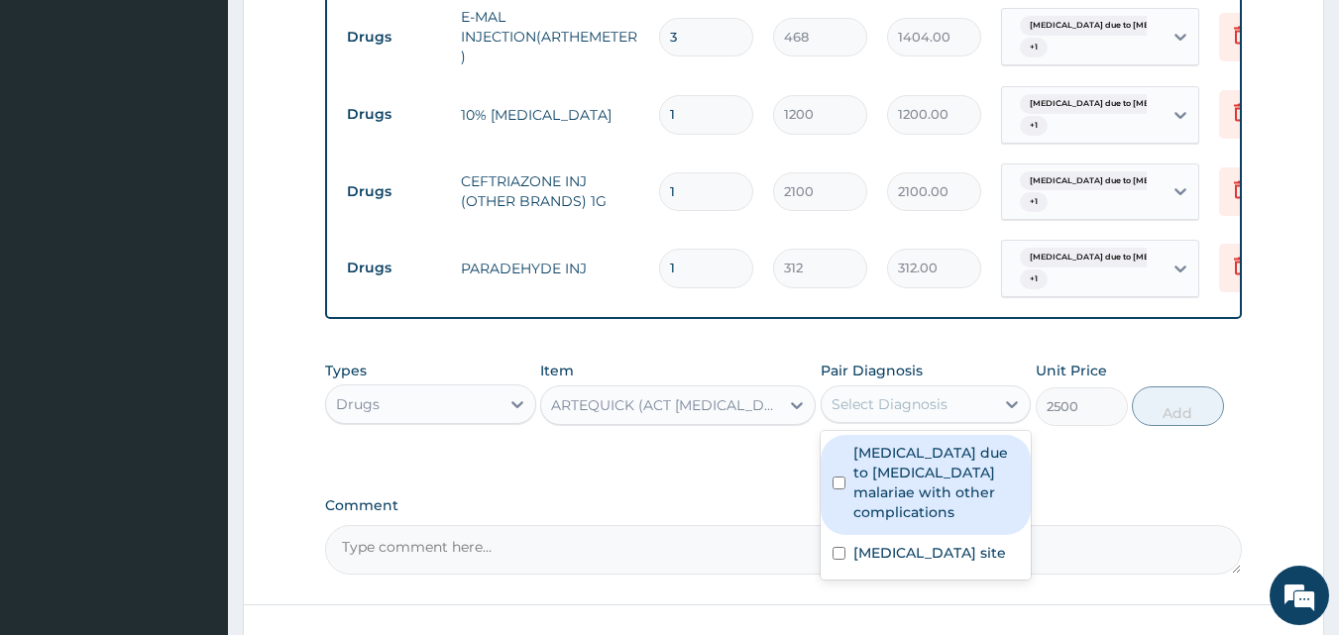
click at [908, 407] on div "Select Diagnosis" at bounding box center [890, 404] width 116 height 20
click at [905, 461] on label "Malaria due to Plasmodium malariae with other complications" at bounding box center [936, 482] width 166 height 79
checkbox input "true"
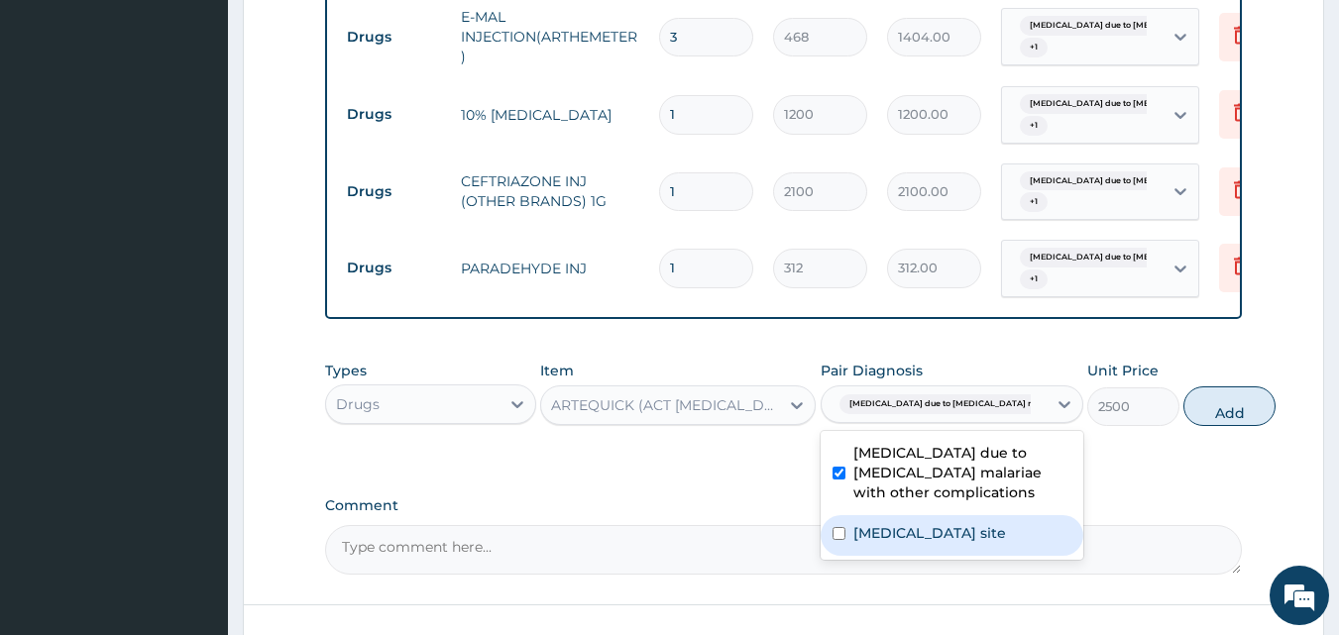
click at [914, 543] on label "Bacterial infection of unspecified site" at bounding box center [929, 533] width 153 height 20
checkbox input "true"
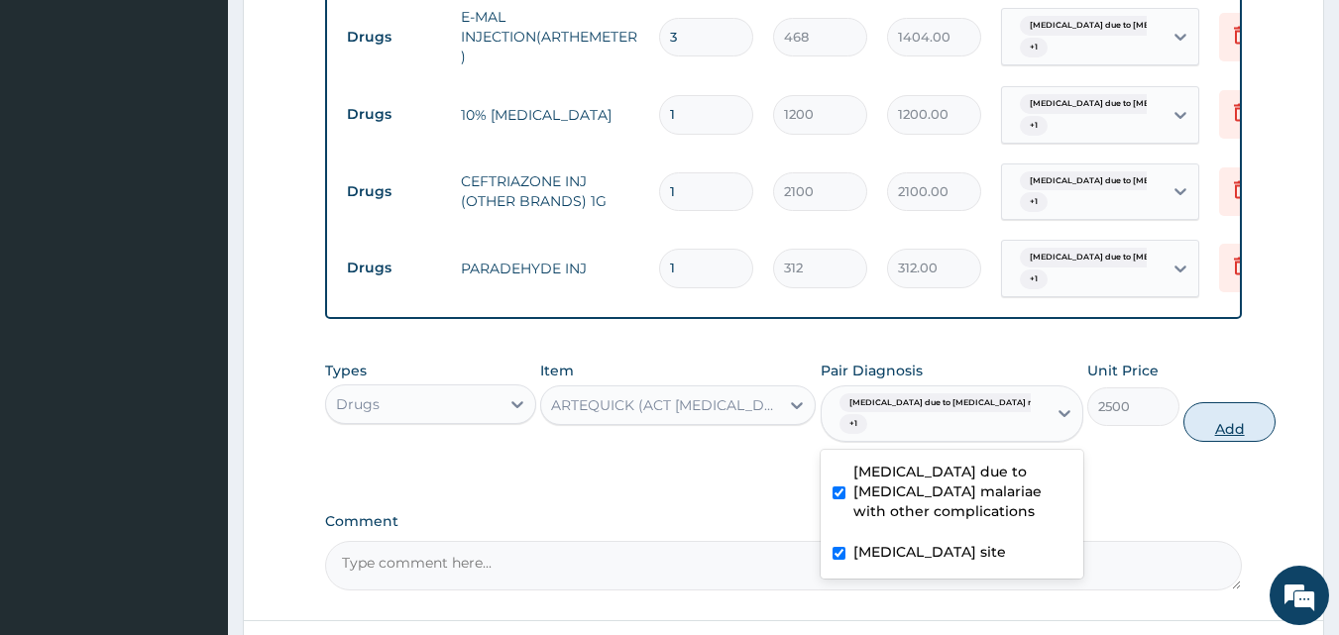
click at [1183, 426] on button "Add" at bounding box center [1229, 422] width 92 height 40
type input "0"
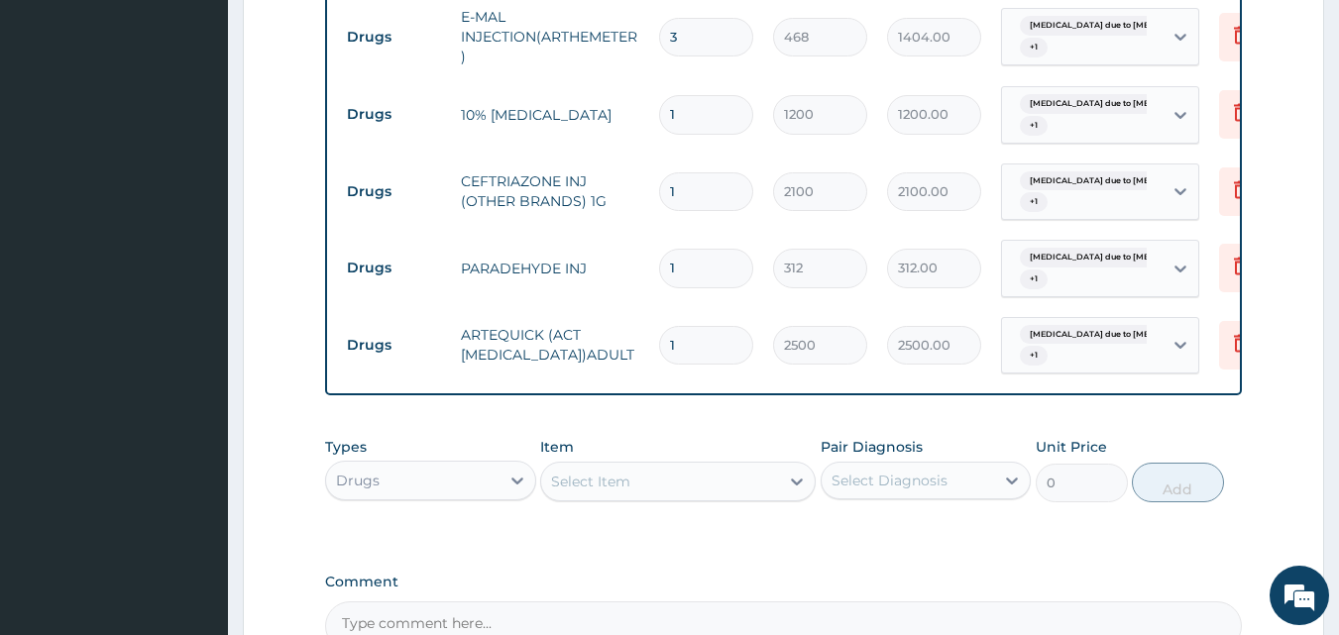
click at [685, 488] on div "Select Item" at bounding box center [660, 482] width 238 height 32
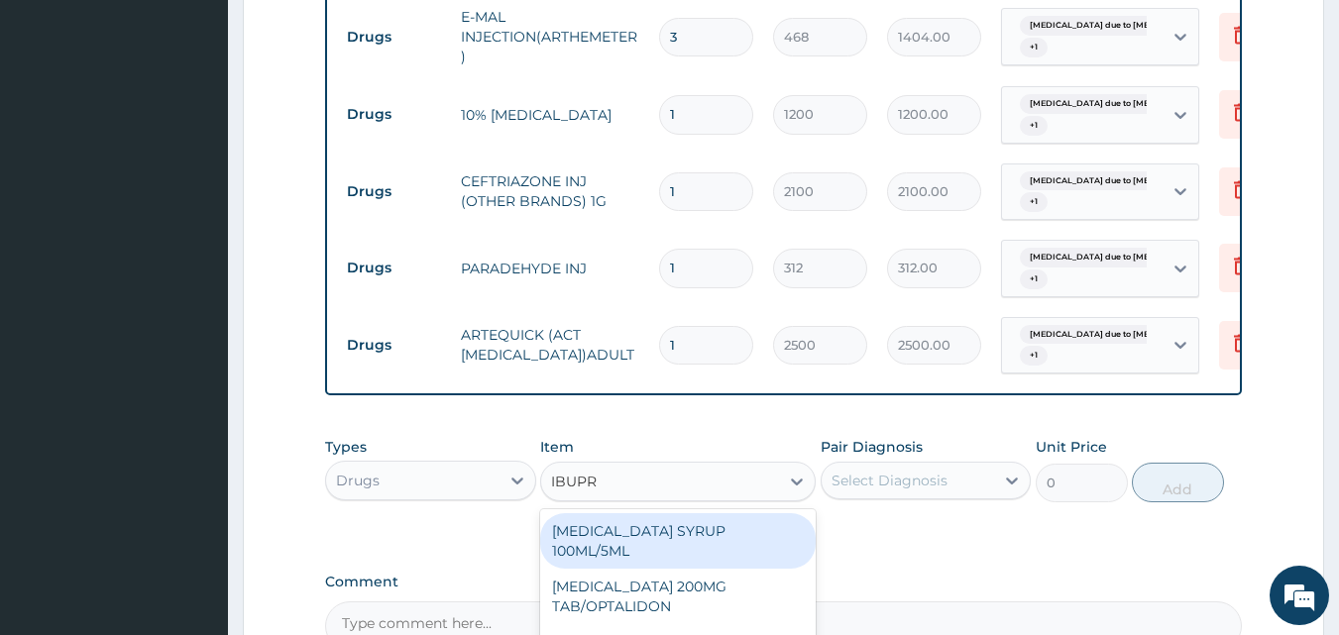
type input "IBUPRO"
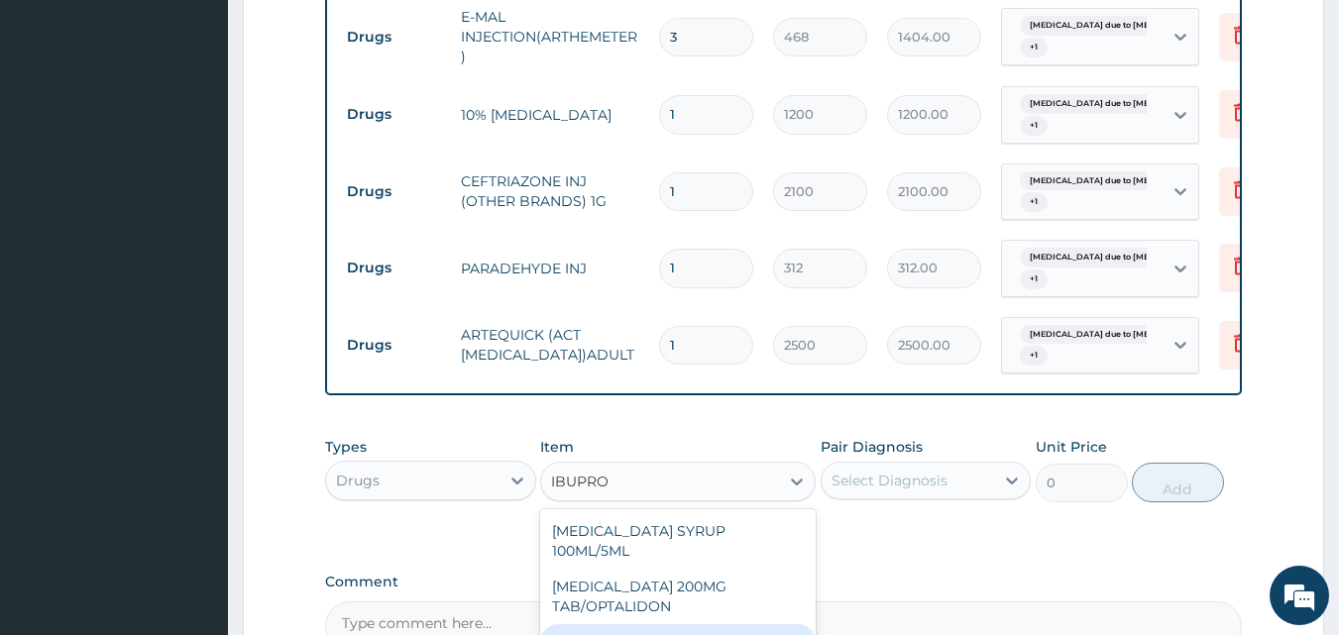
click at [734, 624] on div "IBUPROFEN 400MG TAB" at bounding box center [678, 642] width 276 height 36
type input "35"
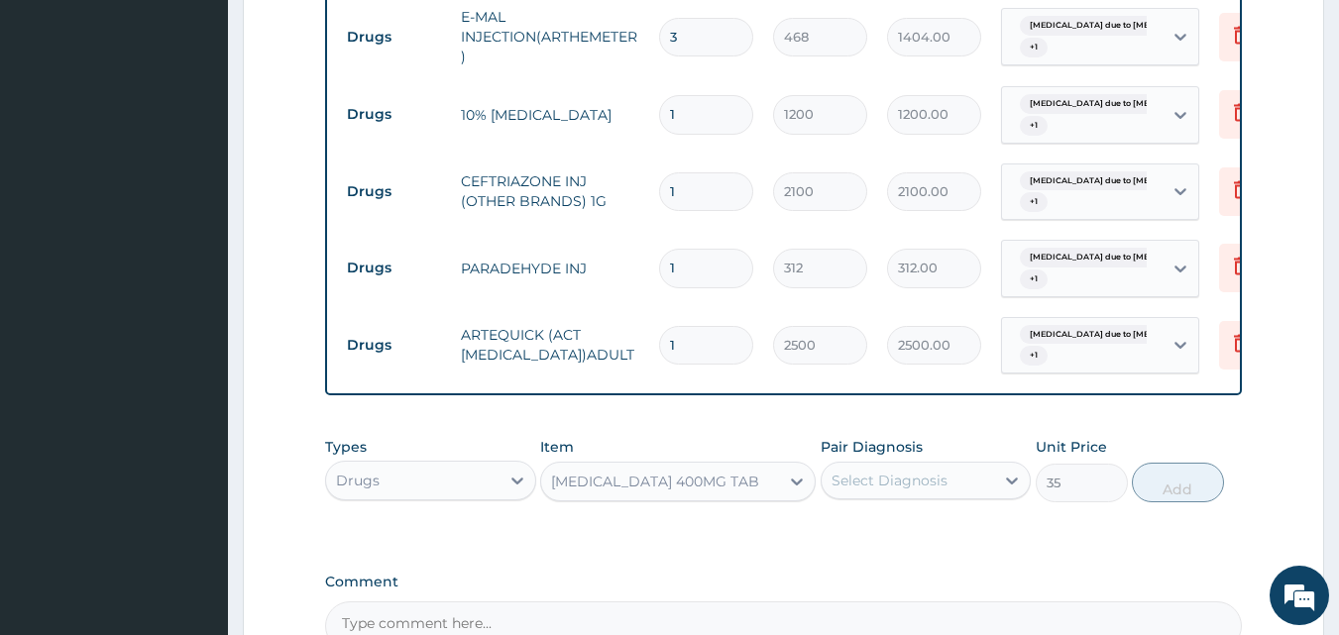
click at [925, 480] on div "Select Diagnosis" at bounding box center [890, 481] width 116 height 20
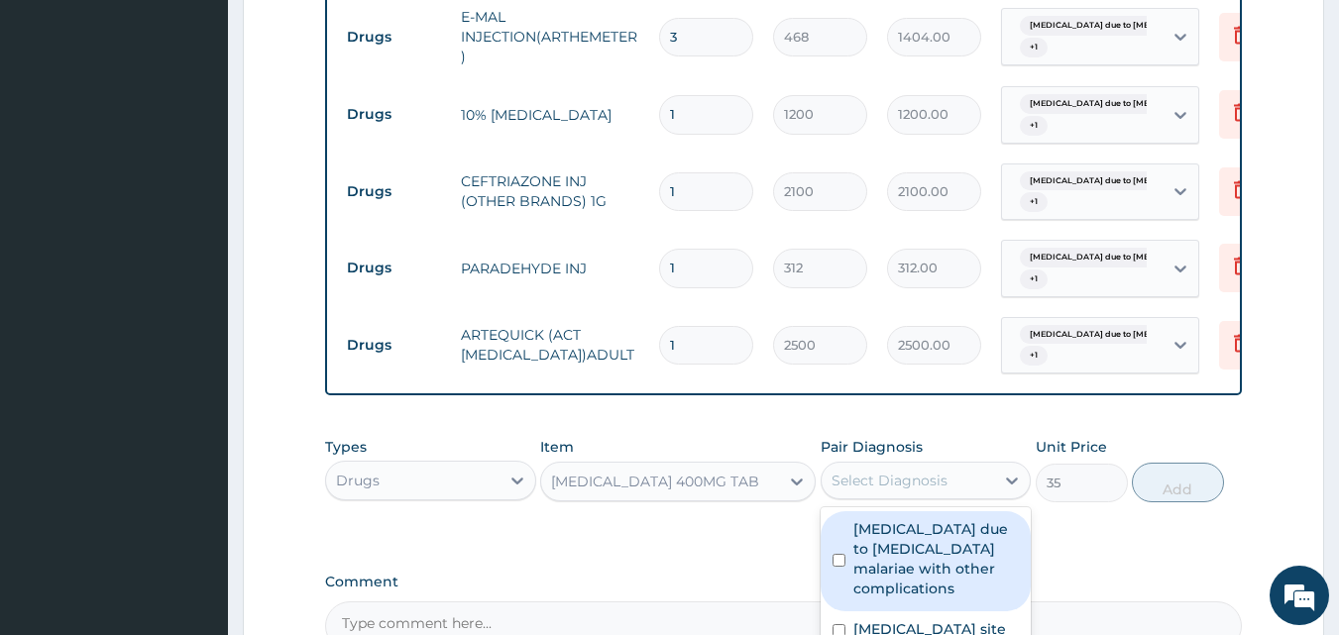
click at [931, 550] on label "Malaria due to Plasmodium malariae with other complications" at bounding box center [936, 558] width 166 height 79
checkbox input "true"
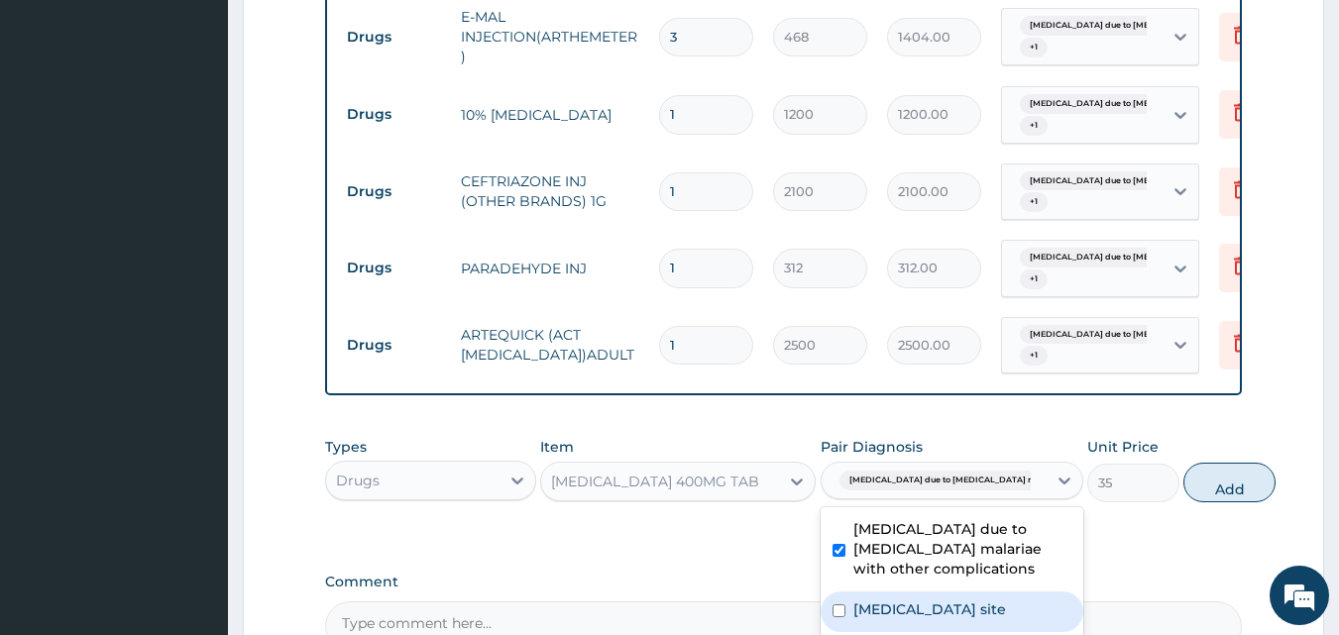
click at [956, 617] on div "Bacterial infection of unspecified site" at bounding box center [952, 612] width 263 height 41
checkbox input "true"
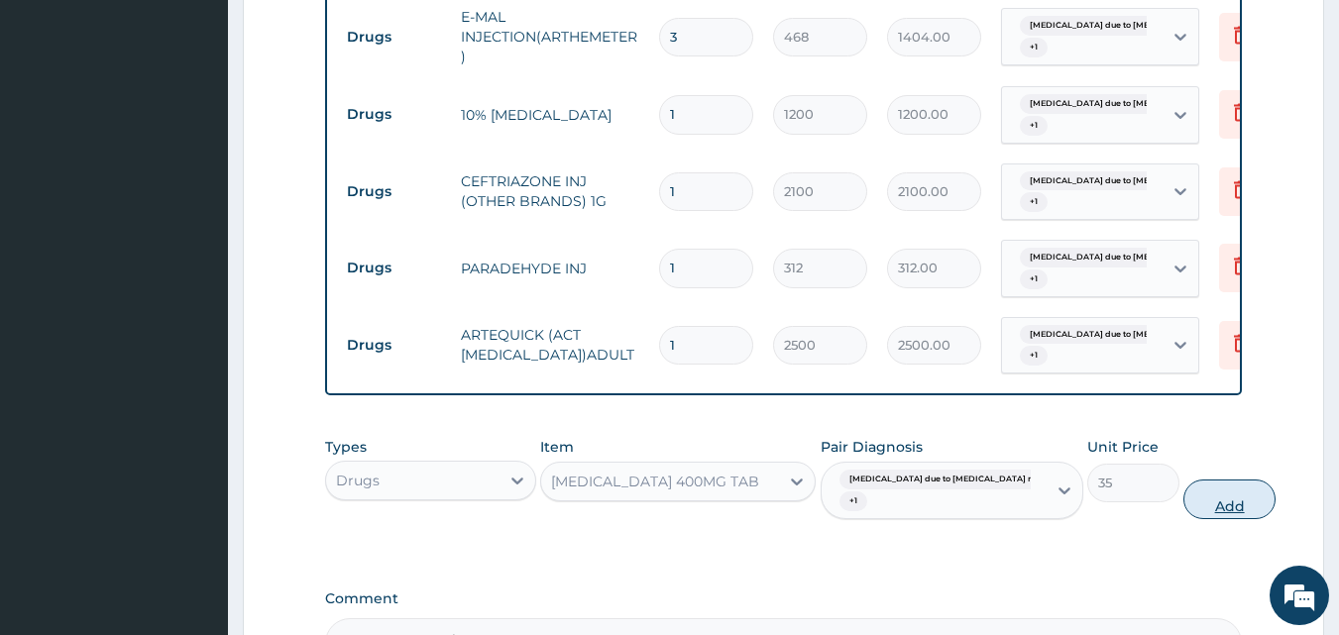
click at [1183, 500] on button "Add" at bounding box center [1229, 500] width 92 height 40
type input "0"
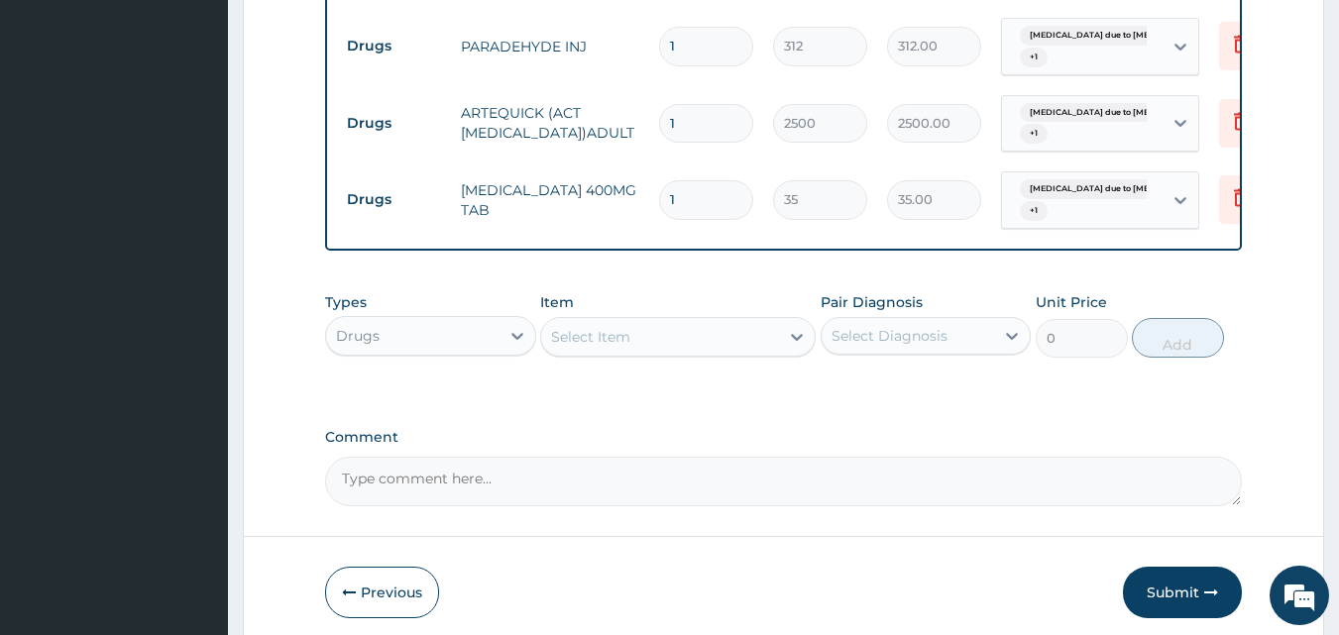
scroll to position [1392, 0]
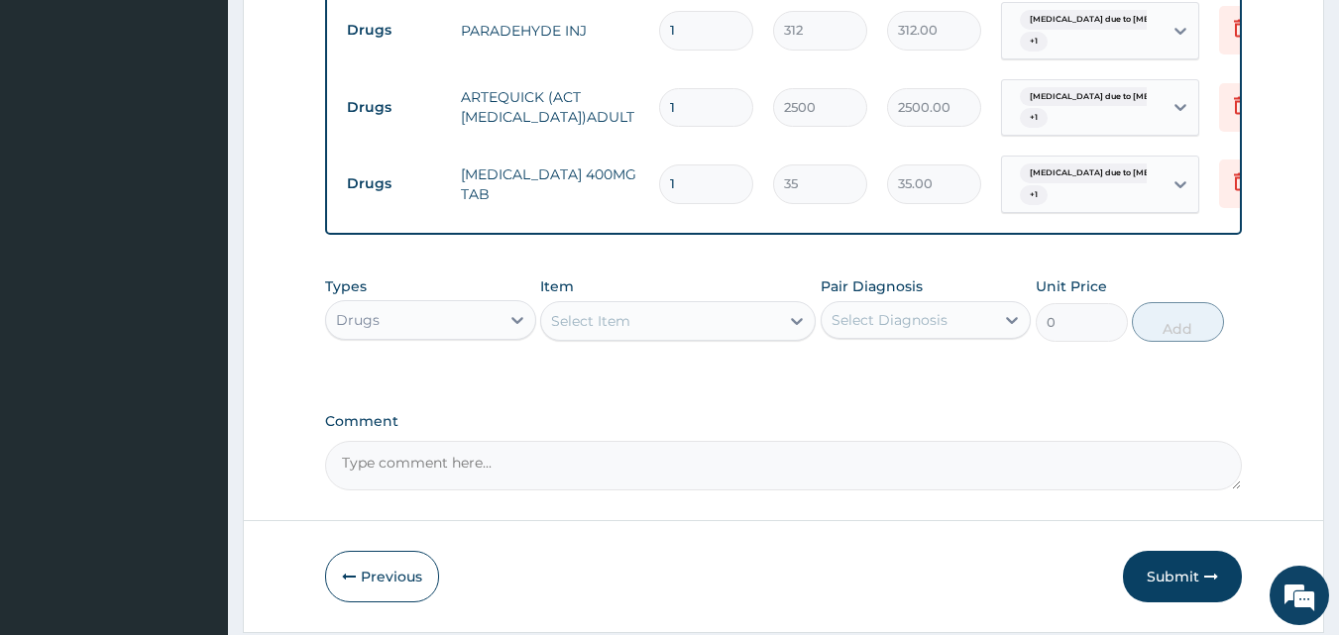
click at [727, 329] on div "Select Item" at bounding box center [660, 321] width 238 height 32
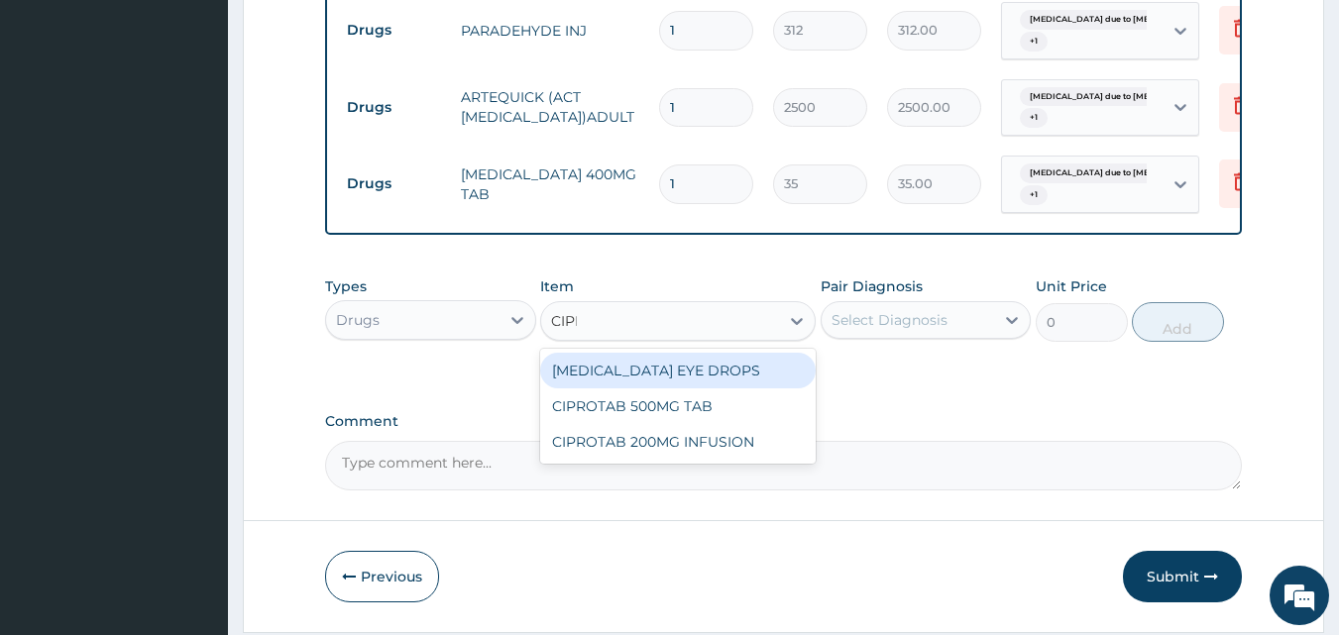
type input "CIPRO"
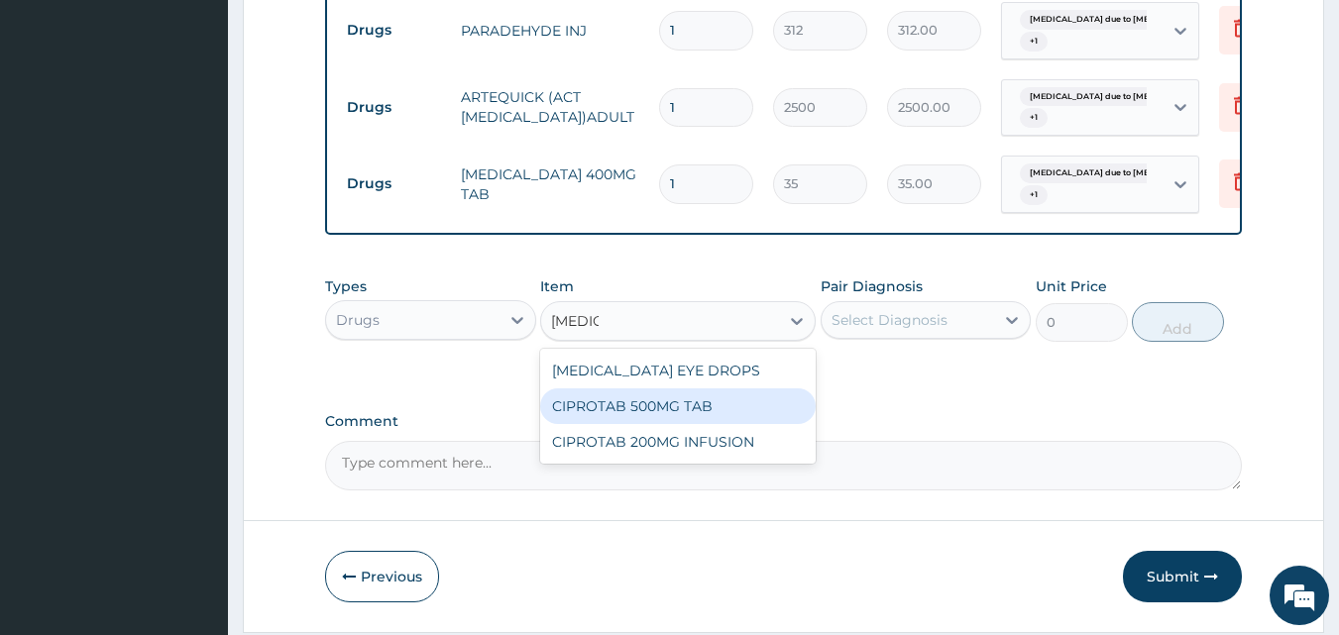
click at [726, 407] on div "CIPROTAB 500MG TAB" at bounding box center [678, 406] width 276 height 36
type input "180"
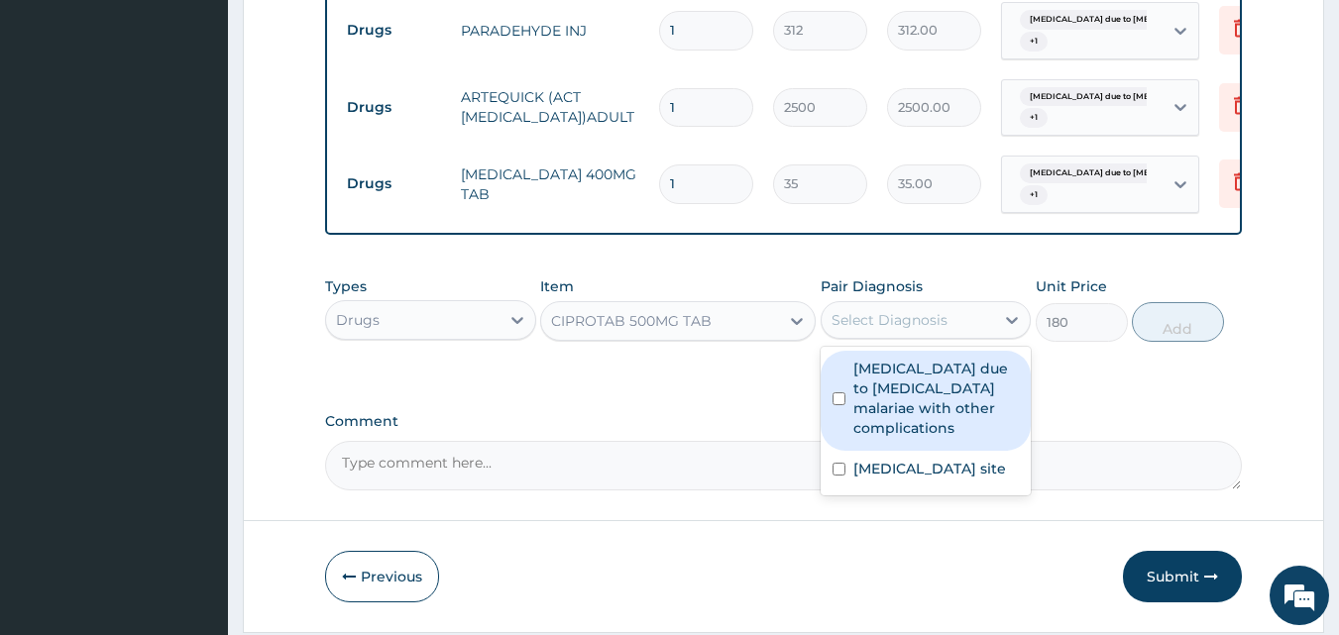
click at [895, 322] on div "Select Diagnosis" at bounding box center [890, 320] width 116 height 20
click at [883, 393] on label "Malaria due to Plasmodium malariae with other complications" at bounding box center [936, 398] width 166 height 79
checkbox input "true"
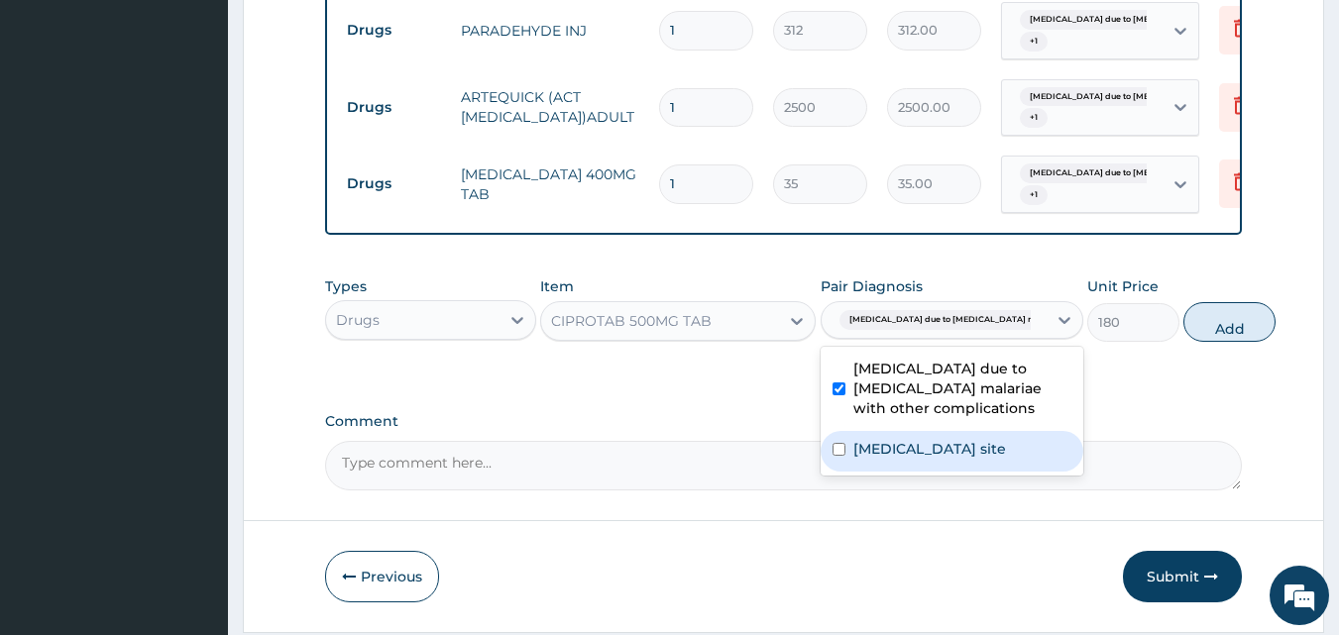
click at [886, 459] on label "Bacterial infection of unspecified site" at bounding box center [929, 449] width 153 height 20
checkbox input "true"
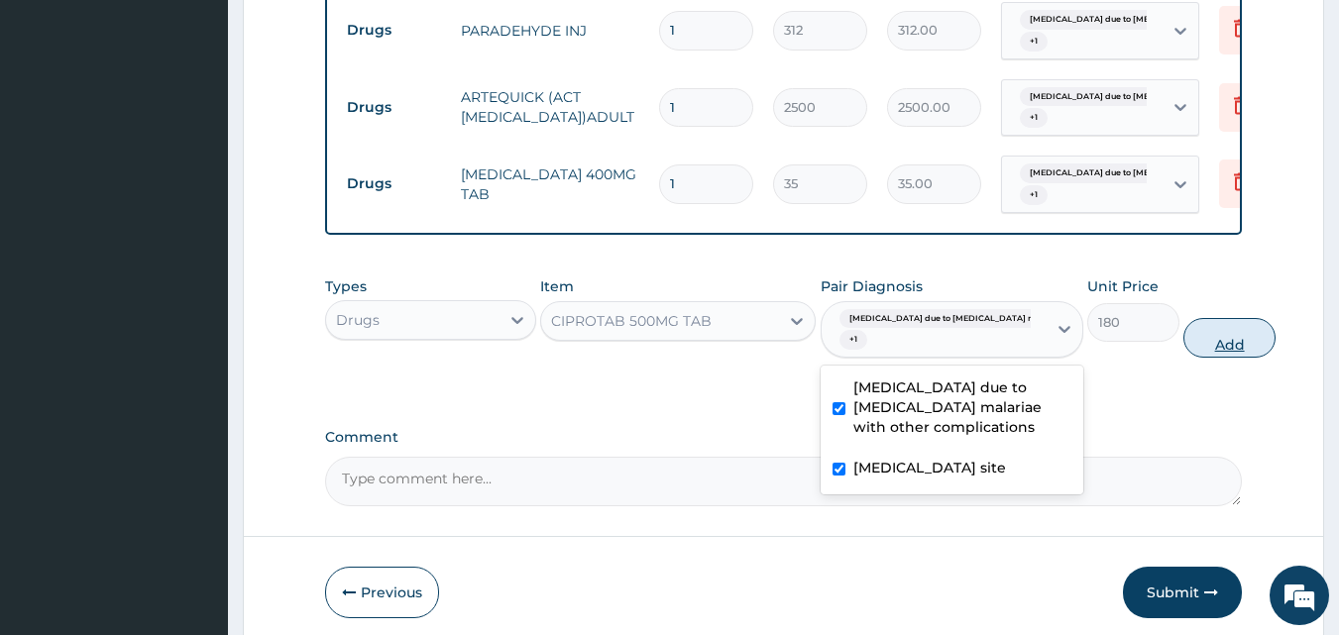
click at [1187, 339] on button "Add" at bounding box center [1229, 338] width 92 height 40
type input "0"
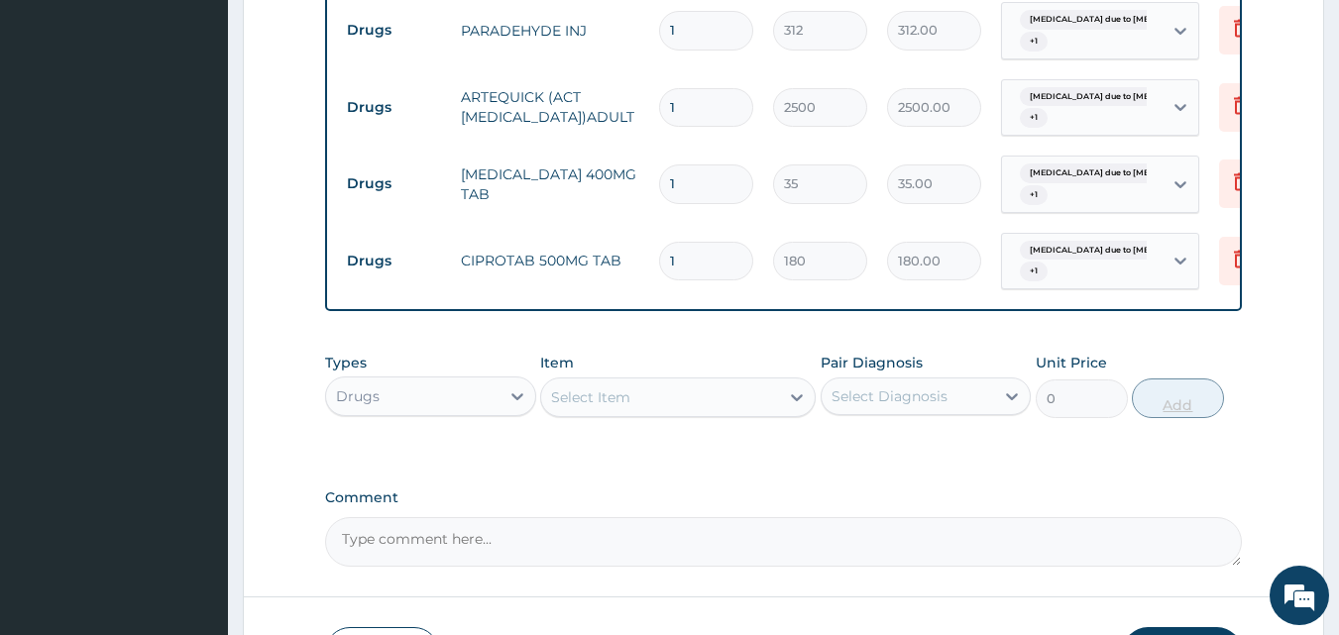
type input "10"
type input "1800.00"
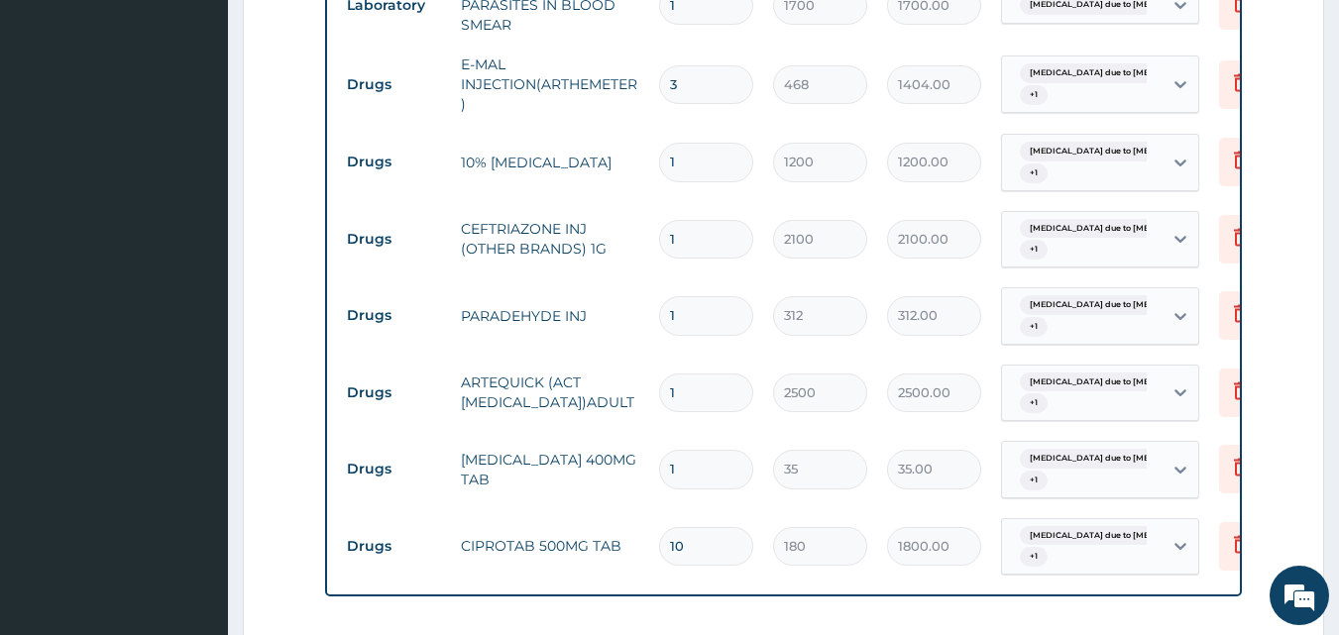
scroll to position [1115, 0]
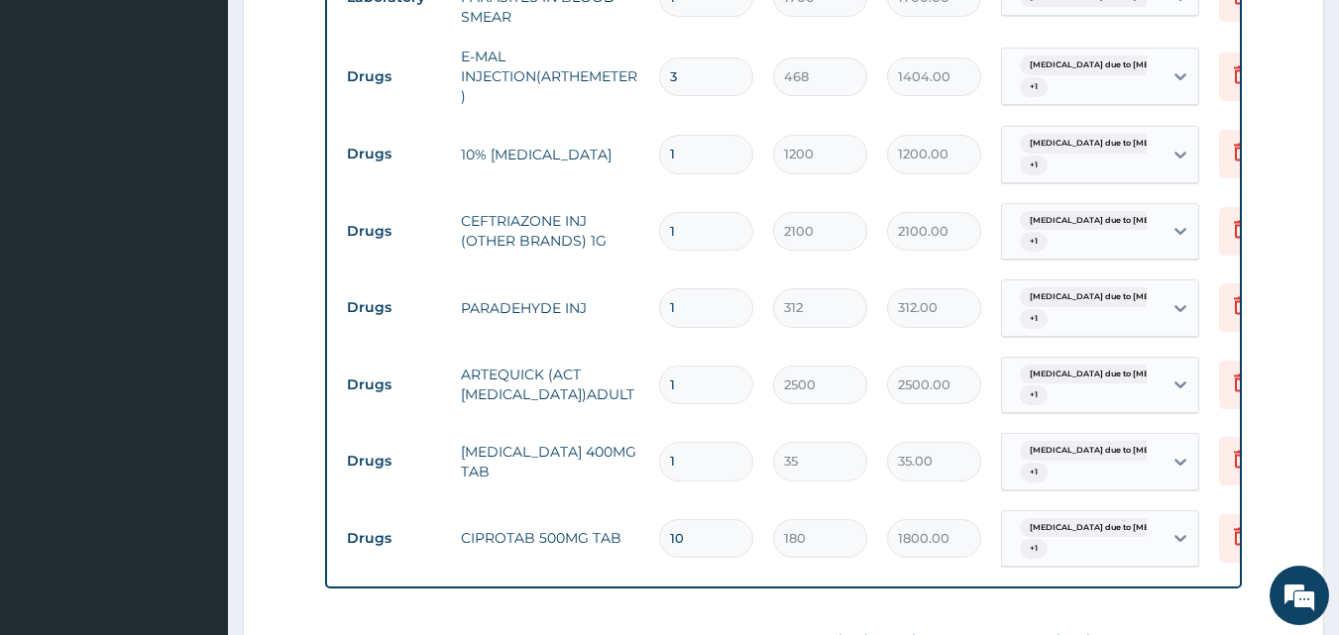
type input "10"
click at [695, 139] on input "1" at bounding box center [706, 154] width 94 height 39
type input "0.00"
type input "3"
type input "3600.00"
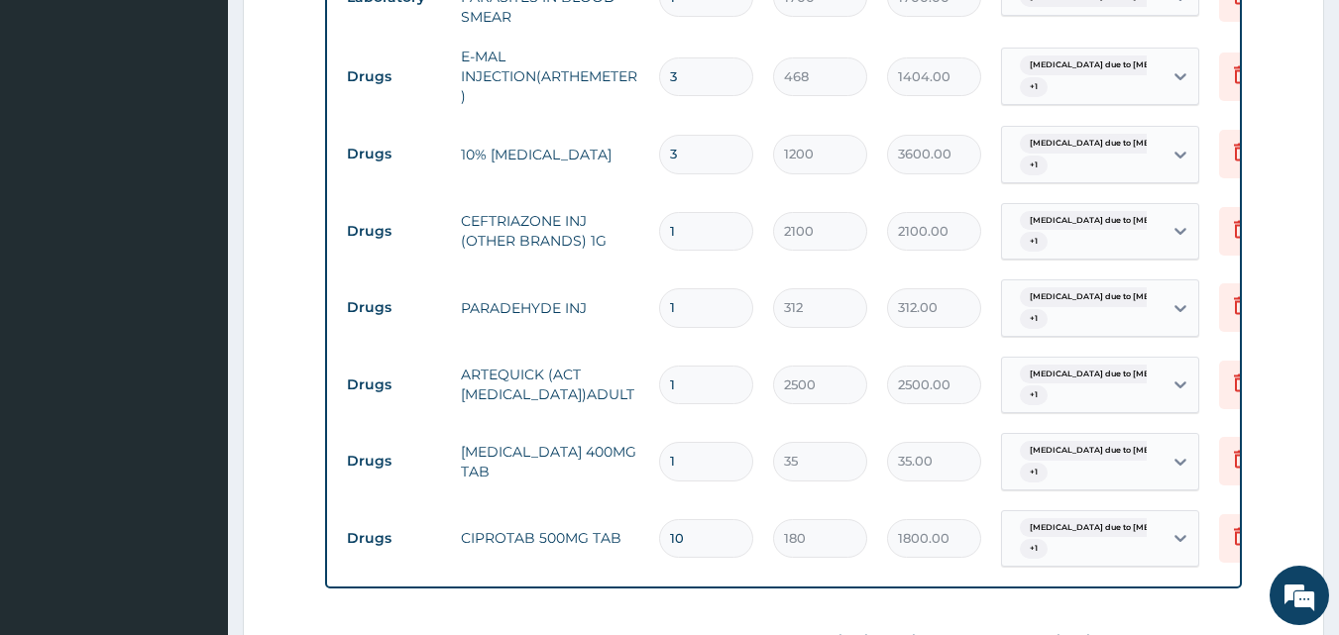
type input "3"
click at [685, 226] on input "1" at bounding box center [706, 231] width 94 height 39
type input "0.00"
type input "3"
type input "6300.00"
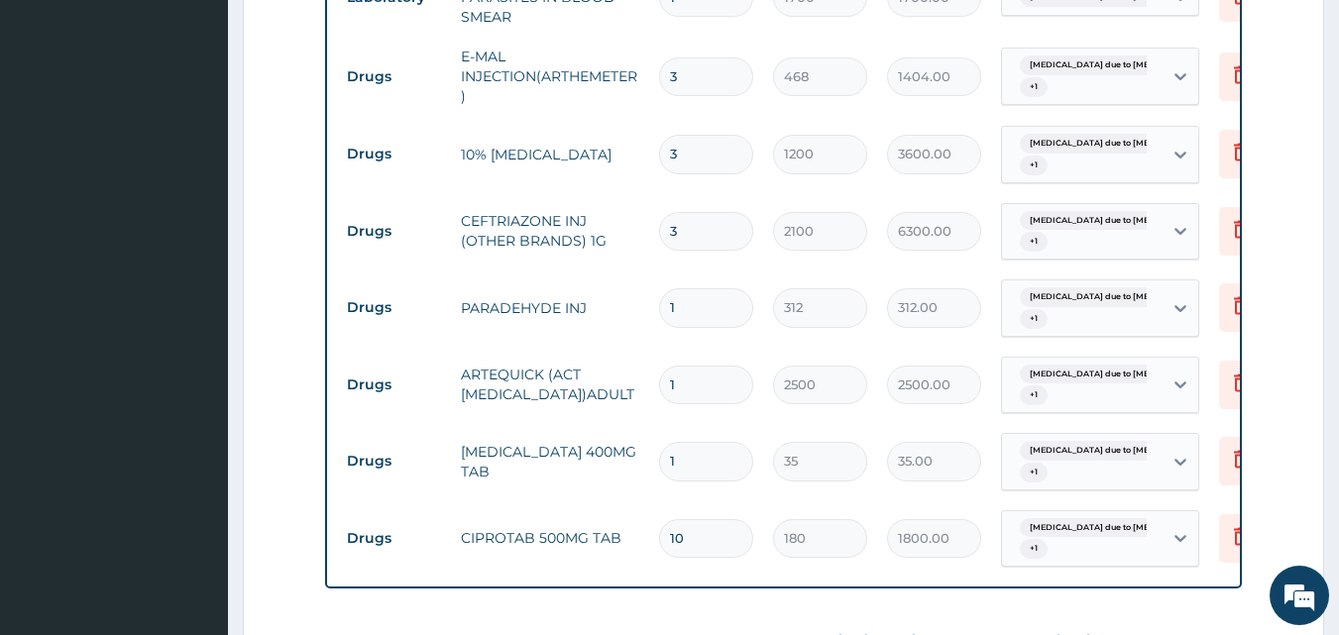
type input "3"
click at [694, 297] on input "1" at bounding box center [706, 307] width 94 height 39
type input "0.00"
type input "3"
type input "936.00"
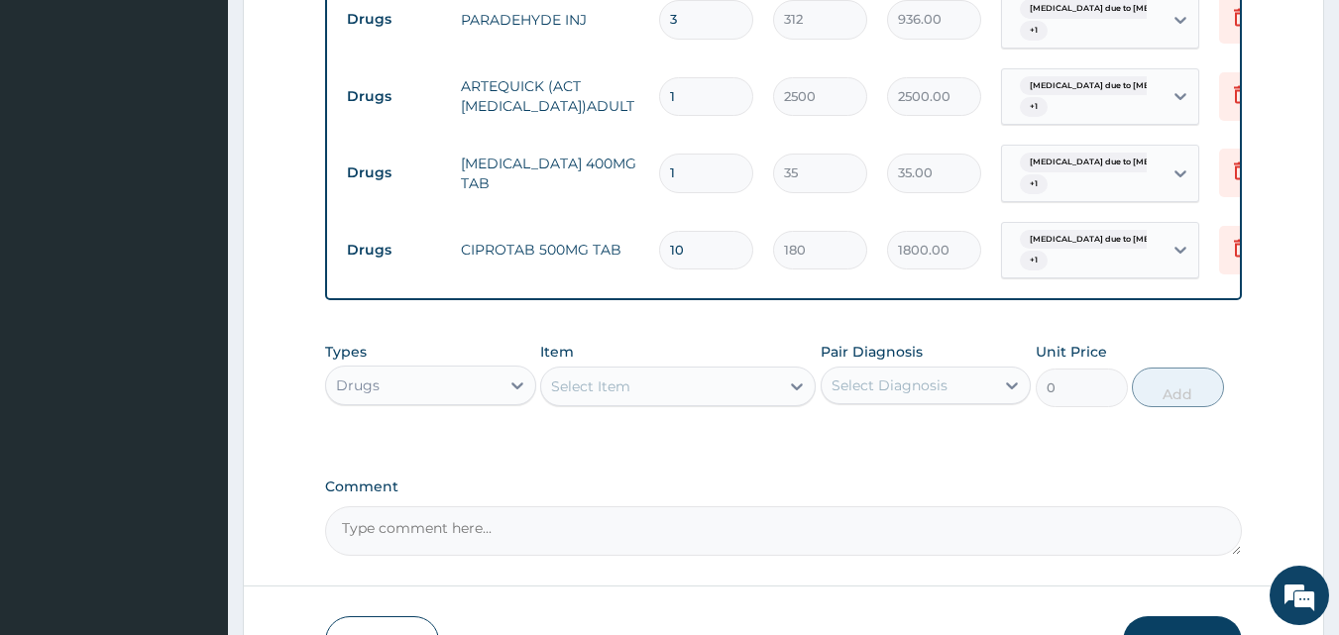
scroll to position [1432, 0]
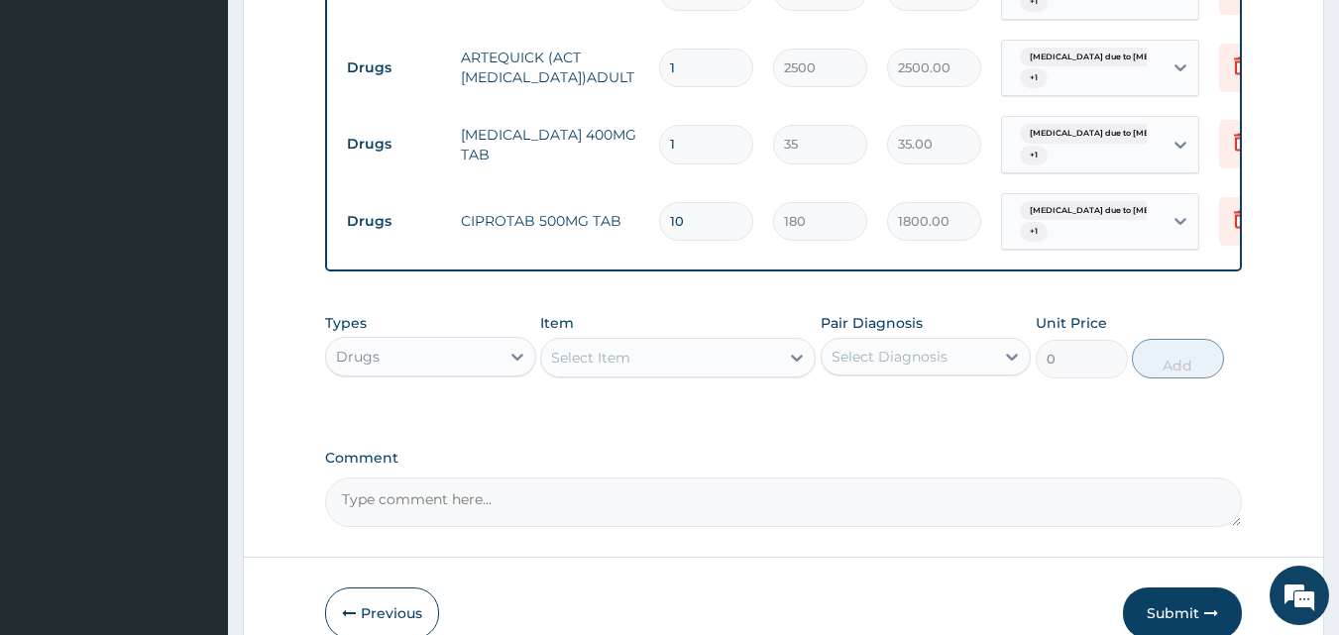
type input "3"
click at [669, 356] on div "Select Item" at bounding box center [660, 358] width 238 height 32
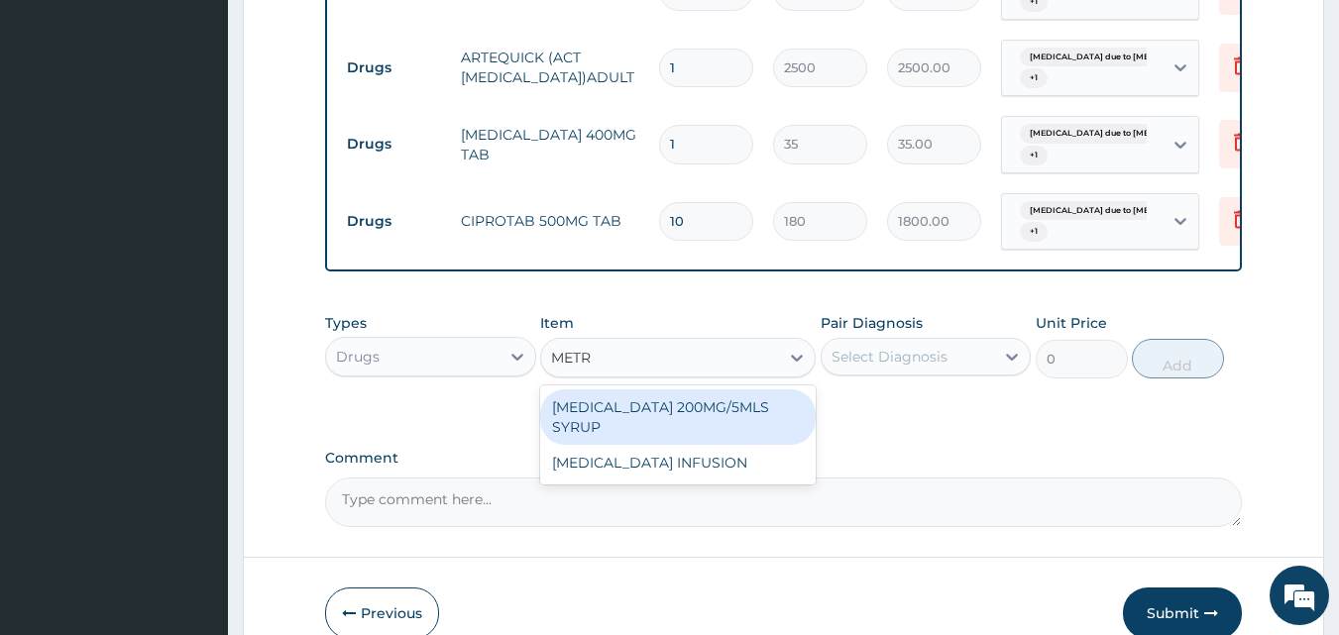
type input "METRO"
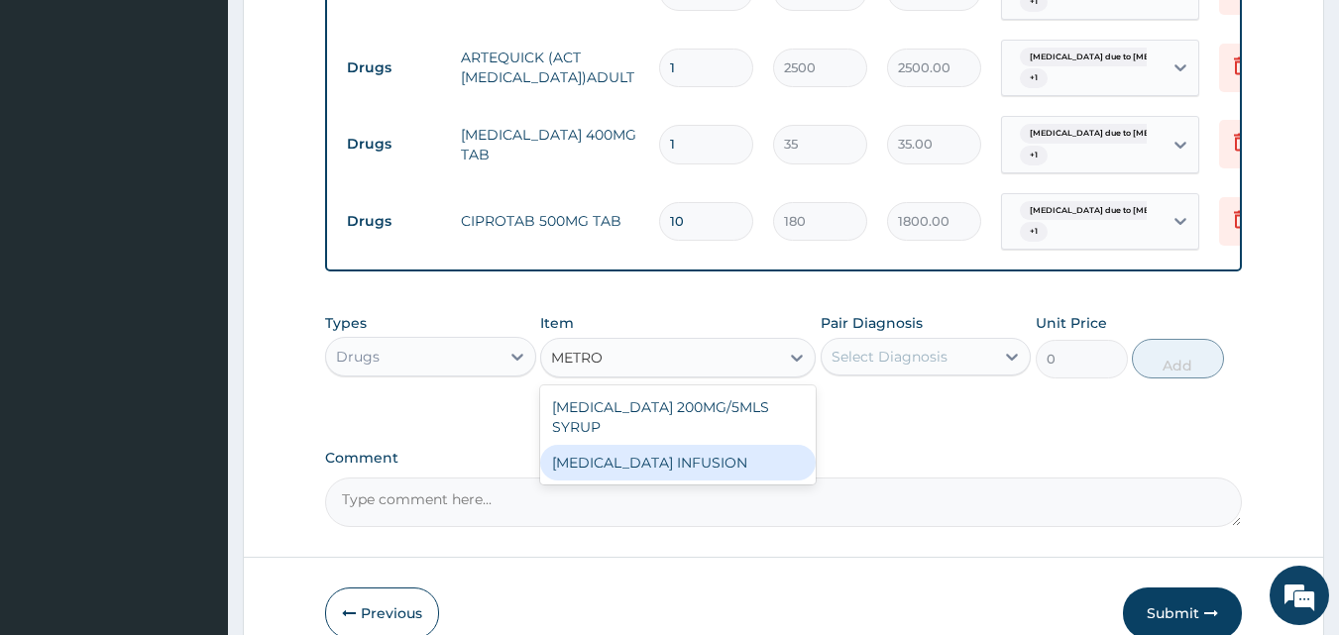
click at [669, 468] on div "METRONIDAZOLE INFUSION" at bounding box center [678, 463] width 276 height 36
type input "900"
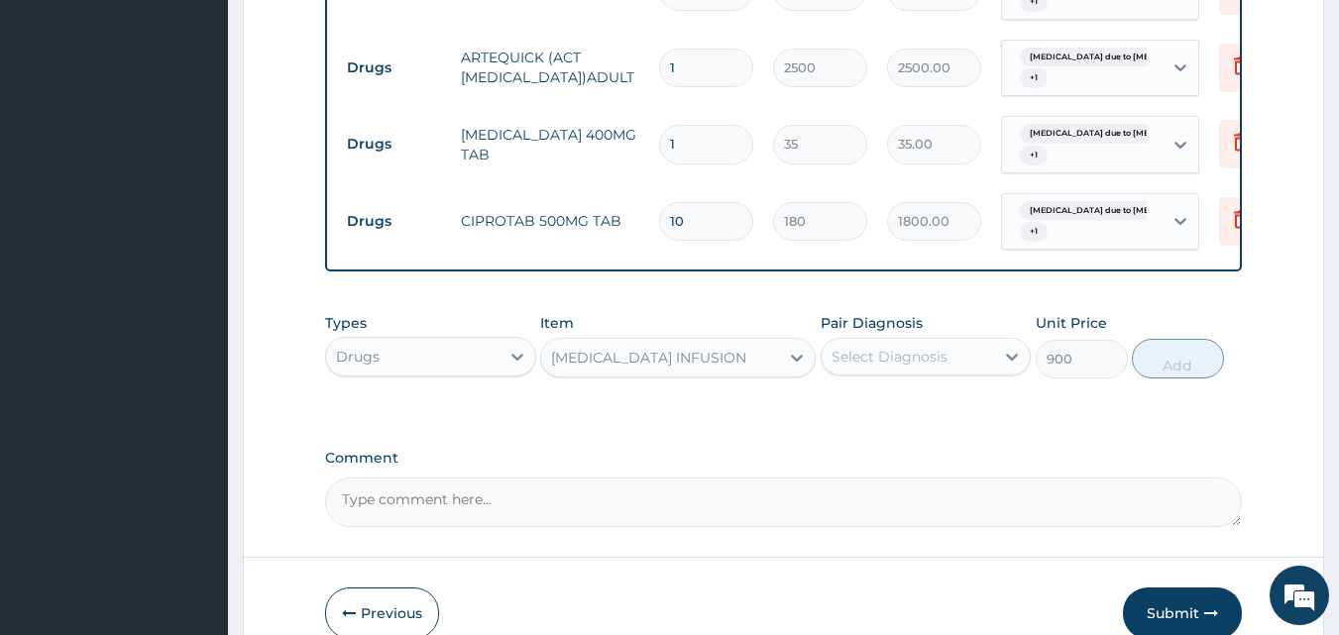
click at [905, 354] on div "Select Diagnosis" at bounding box center [890, 357] width 116 height 20
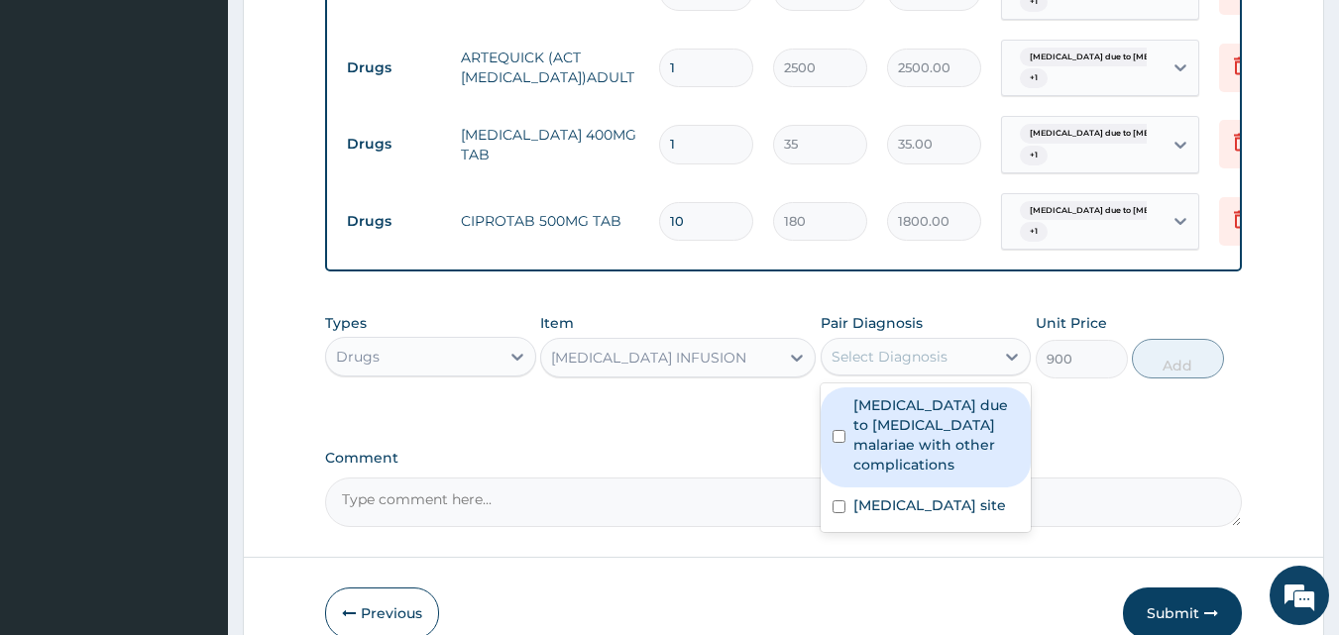
click at [902, 420] on label "Malaria due to Plasmodium malariae with other complications" at bounding box center [936, 434] width 166 height 79
checkbox input "true"
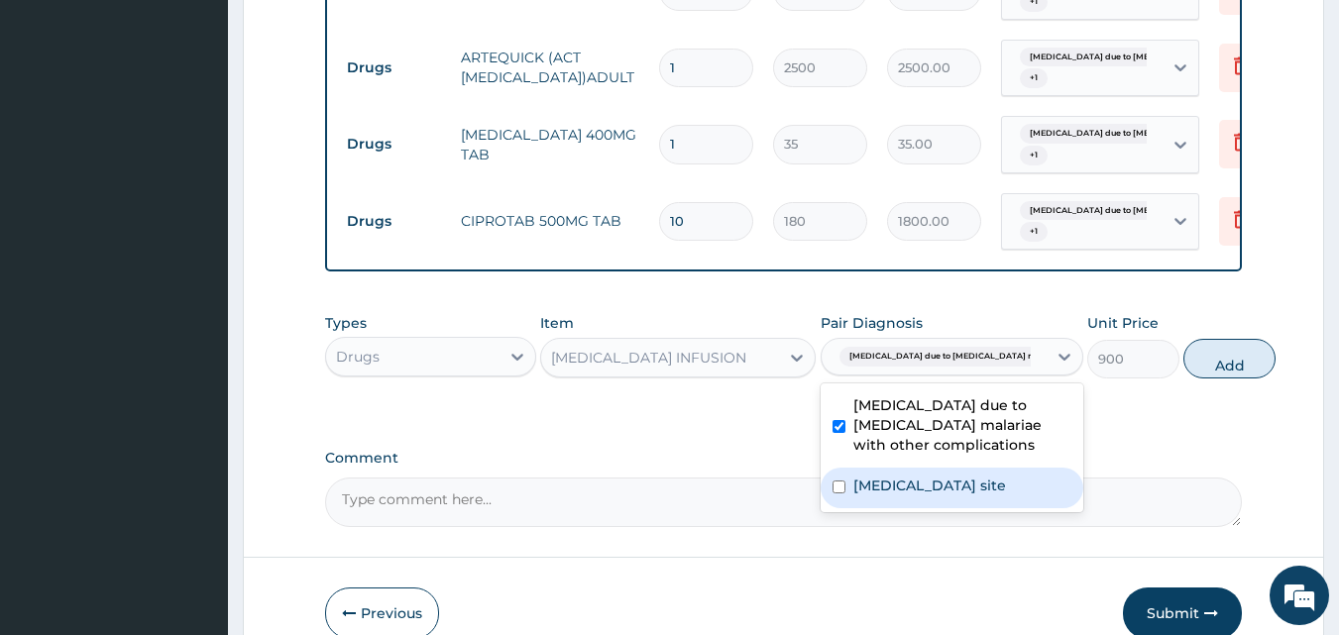
click at [909, 496] on label "Bacterial infection of unspecified site" at bounding box center [929, 486] width 153 height 20
checkbox input "true"
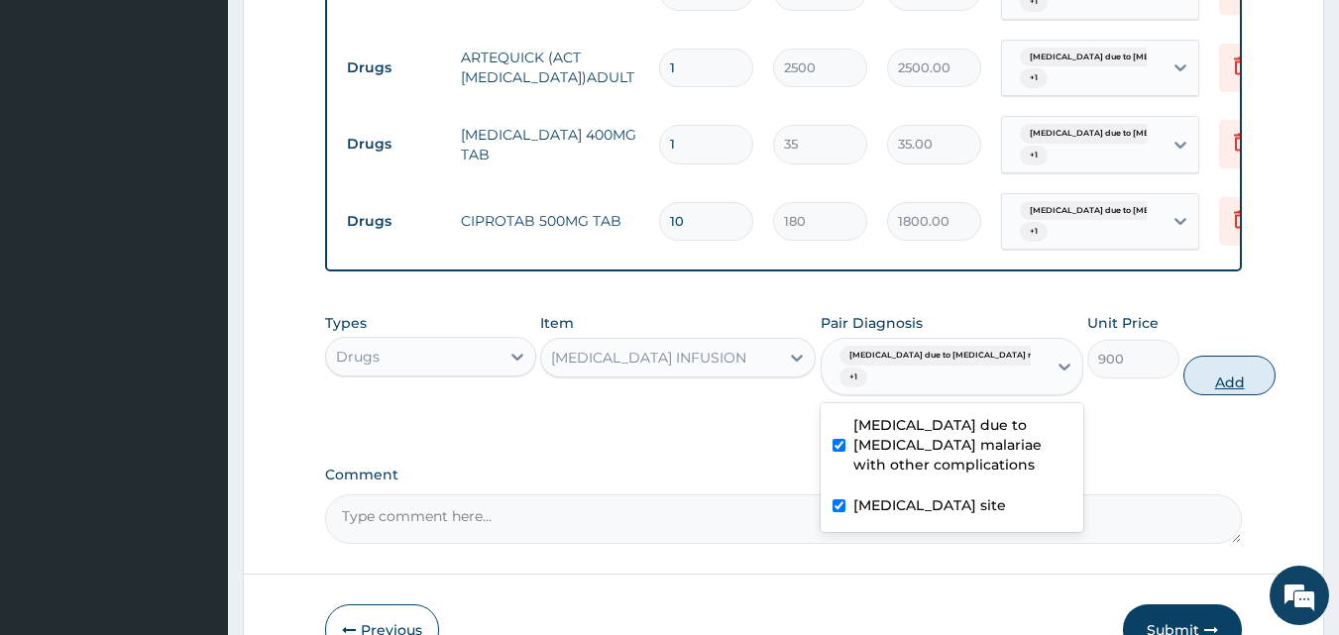
click at [1183, 380] on button "Add" at bounding box center [1229, 376] width 92 height 40
type input "0"
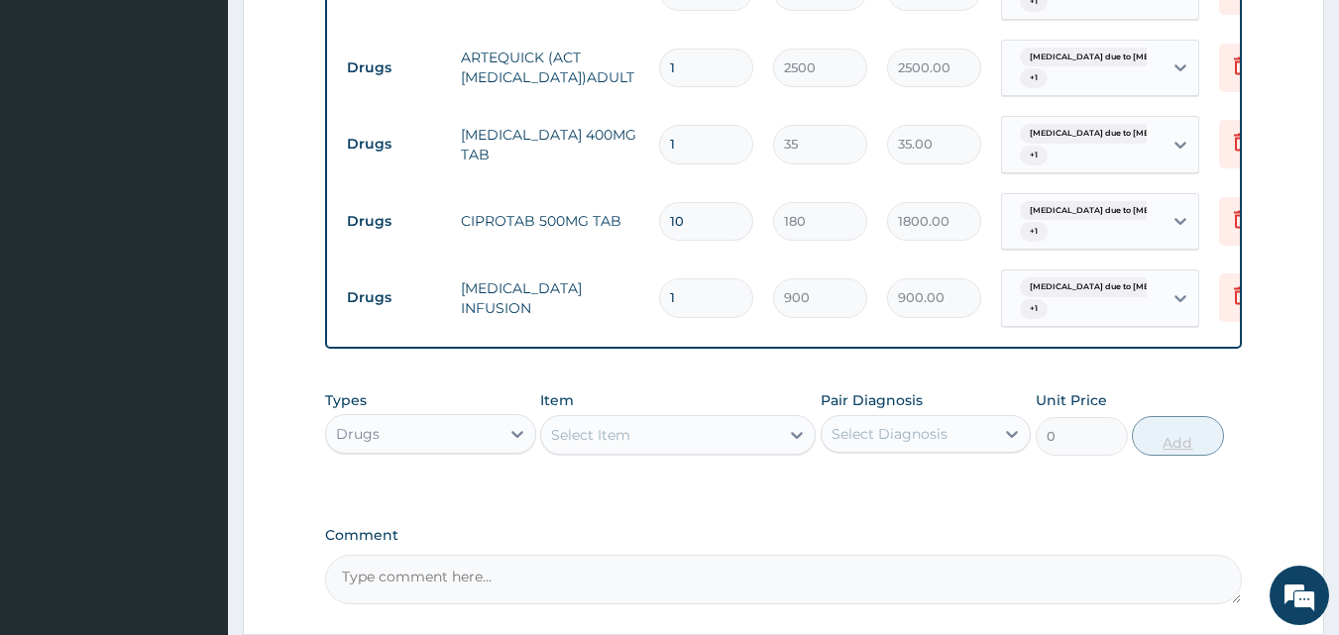
type input "0.00"
type input "2"
type input "1800.00"
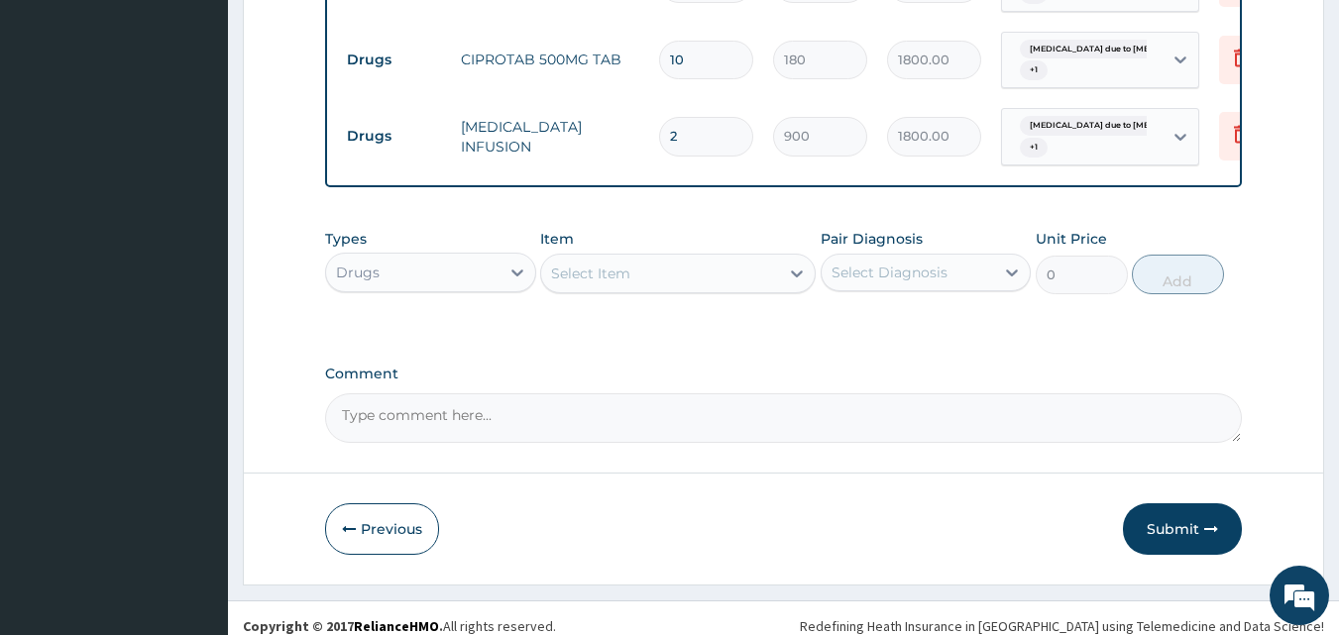
scroll to position [1613, 0]
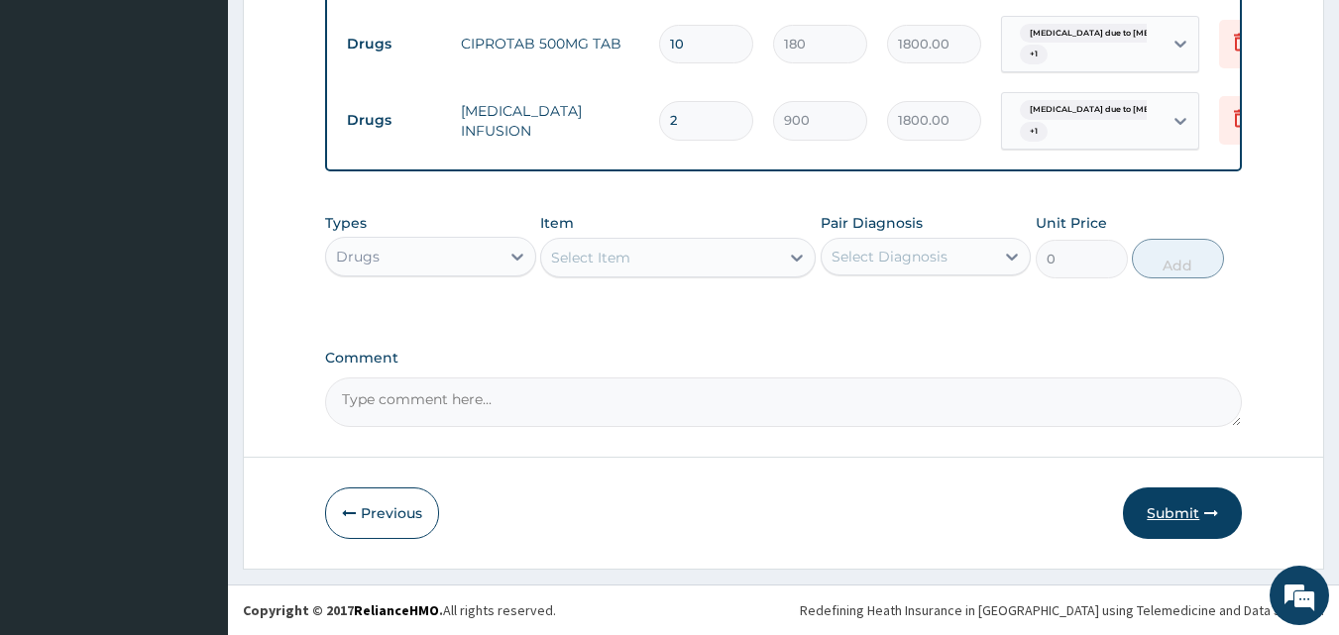
type input "2"
click at [1177, 509] on button "Submit" at bounding box center [1182, 514] width 119 height 52
